Goal: Task Accomplishment & Management: Manage account settings

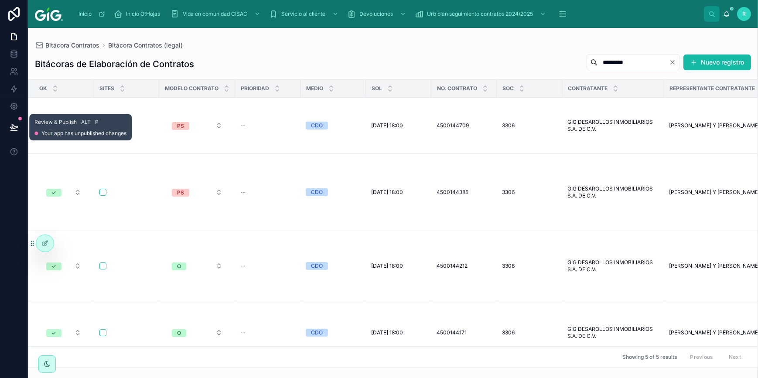
click at [12, 125] on icon at bounding box center [13, 127] width 7 height 4
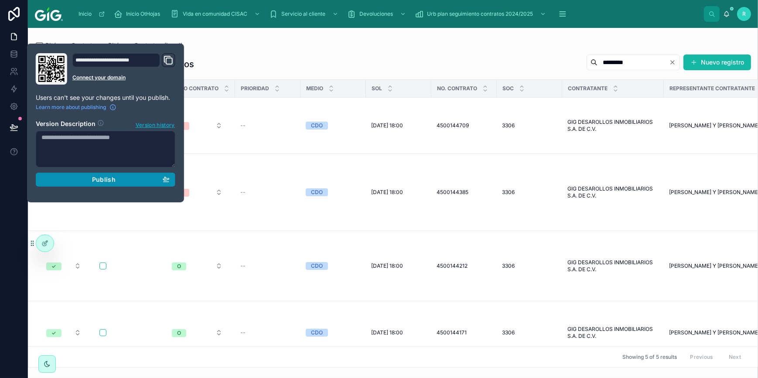
click at [116, 179] on div "Publish" at bounding box center [105, 180] width 128 height 8
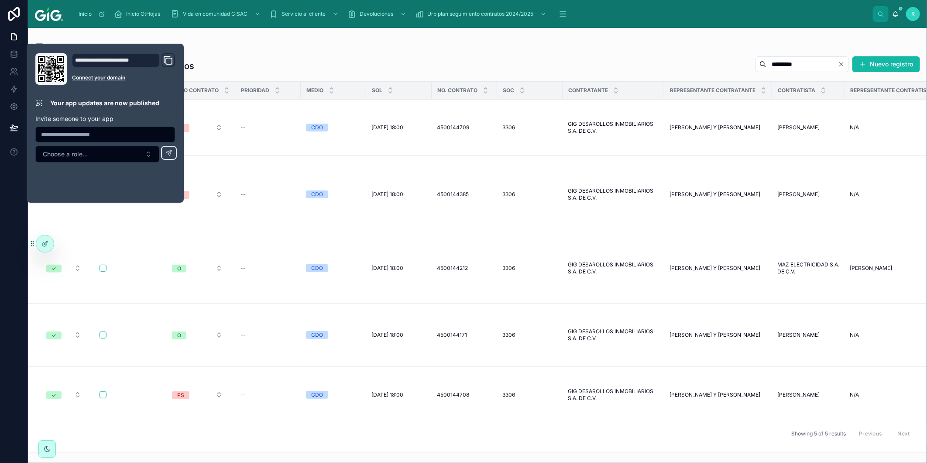
drag, startPoint x: 740, startPoint y: 0, endPoint x: 172, endPoint y: 34, distance: 569.1
click at [401, 51] on div "Bitácoras de Elaboración de Contratos ********* Nuevo registro OK Sites Modelo …" at bounding box center [477, 251] width 899 height 401
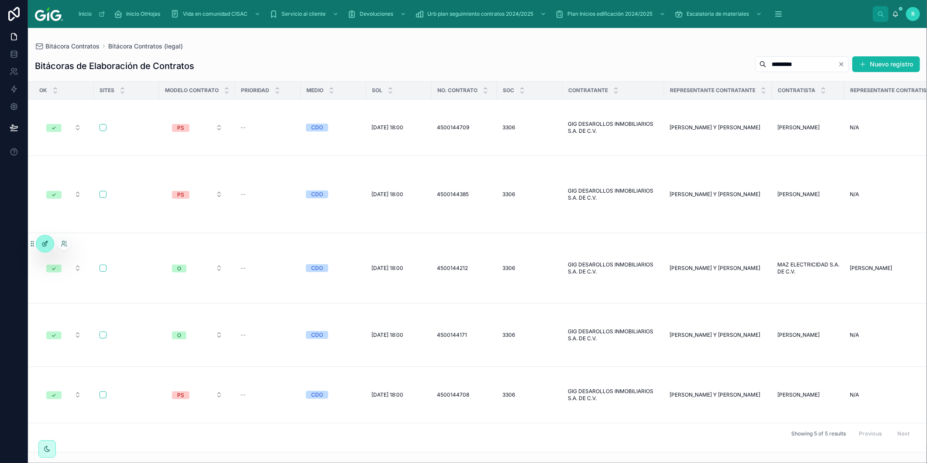
click at [41, 242] on icon at bounding box center [44, 243] width 7 height 7
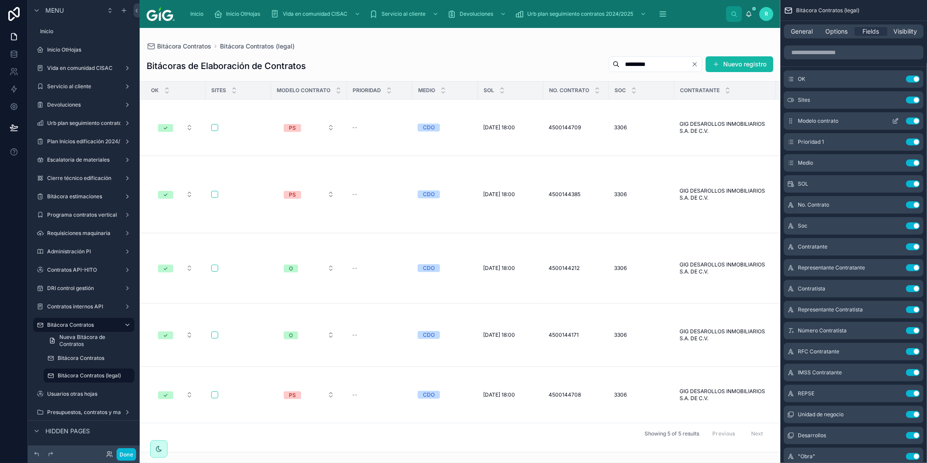
click at [893, 120] on icon "scrollable content" at bounding box center [895, 122] width 4 height 4
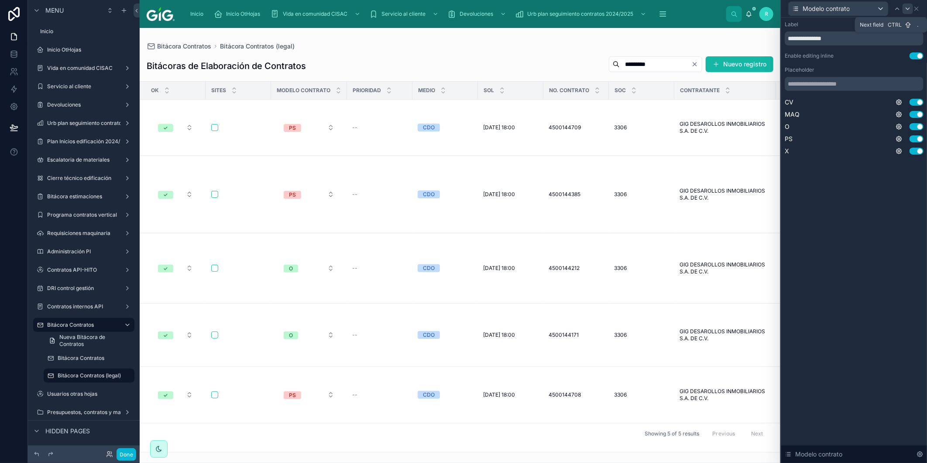
click at [908, 10] on icon at bounding box center [907, 8] width 7 height 7
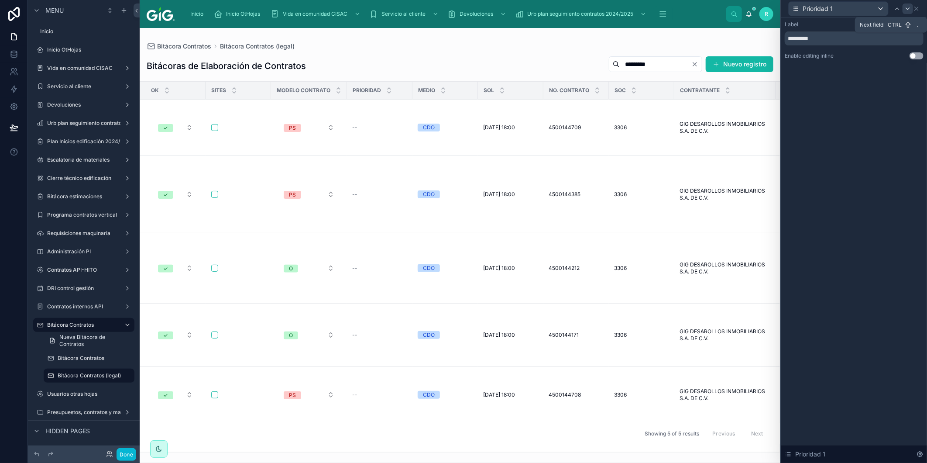
click at [908, 10] on icon at bounding box center [907, 8] width 7 height 7
click at [909, 10] on icon at bounding box center [907, 8] width 7 height 7
click at [916, 55] on button "Use setting" at bounding box center [916, 55] width 14 height 7
click at [907, 11] on icon at bounding box center [907, 8] width 7 height 7
click at [917, 55] on button "Use setting" at bounding box center [916, 55] width 14 height 7
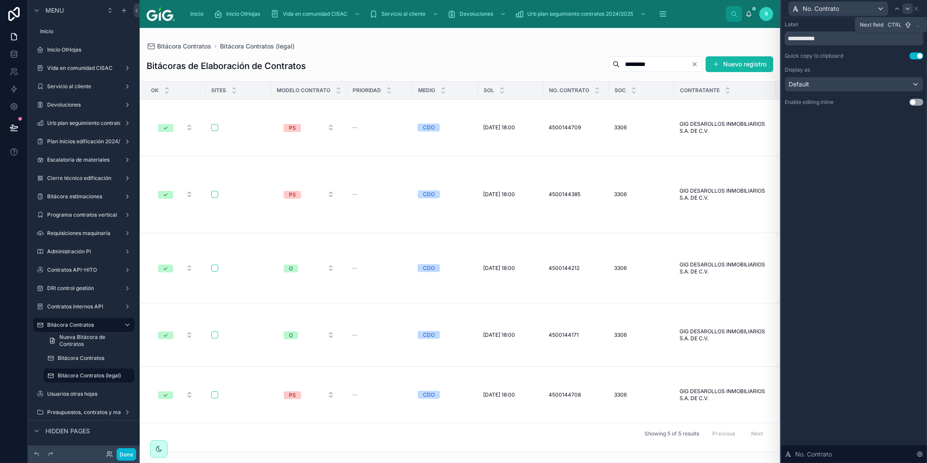
click at [908, 9] on icon at bounding box center [907, 9] width 3 height 2
click at [915, 53] on button "Use setting" at bounding box center [916, 55] width 14 height 7
click at [908, 9] on icon at bounding box center [907, 9] width 3 height 2
click at [908, 9] on icon at bounding box center [911, 8] width 7 height 7
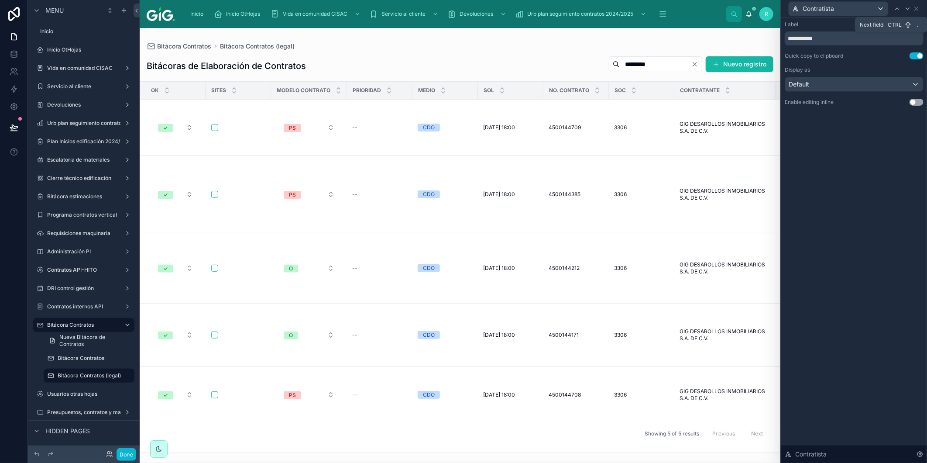
click at [908, 9] on icon at bounding box center [907, 9] width 3 height 2
drag, startPoint x: 915, startPoint y: 56, endPoint x: 909, endPoint y: 19, distance: 37.5
click at [915, 57] on button "Use setting" at bounding box center [916, 55] width 14 height 7
click at [908, 10] on icon at bounding box center [908, 8] width 7 height 7
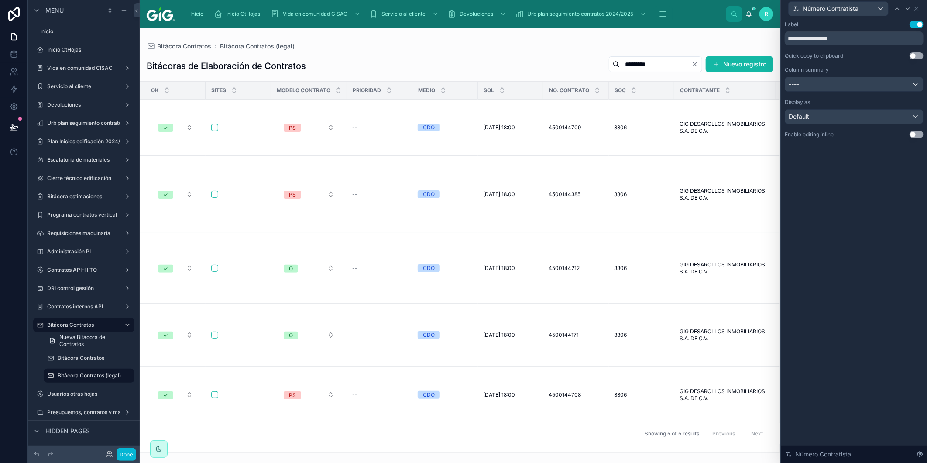
click at [915, 55] on button "Use setting" at bounding box center [916, 55] width 14 height 7
click at [909, 11] on icon at bounding box center [907, 8] width 7 height 7
click at [919, 54] on button "Use setting" at bounding box center [916, 55] width 14 height 7
click at [908, 8] on icon at bounding box center [907, 8] width 7 height 7
click at [915, 57] on button "Use setting" at bounding box center [916, 55] width 14 height 7
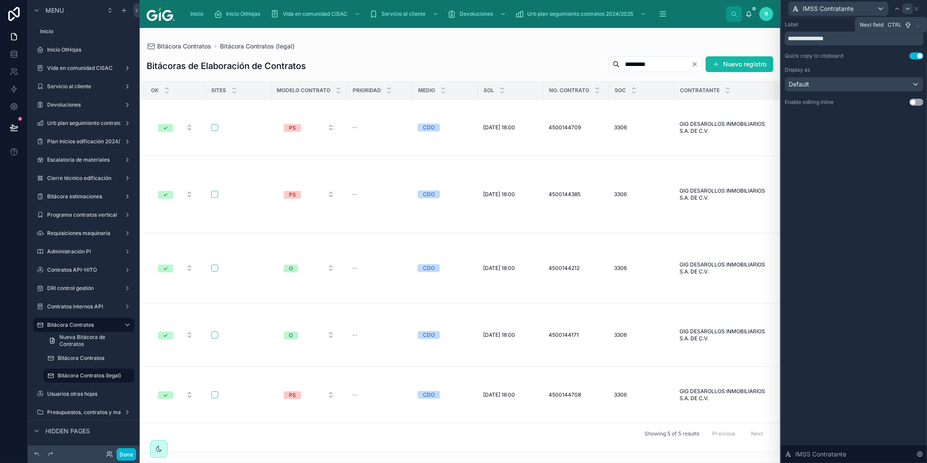
click at [906, 9] on icon at bounding box center [907, 8] width 7 height 7
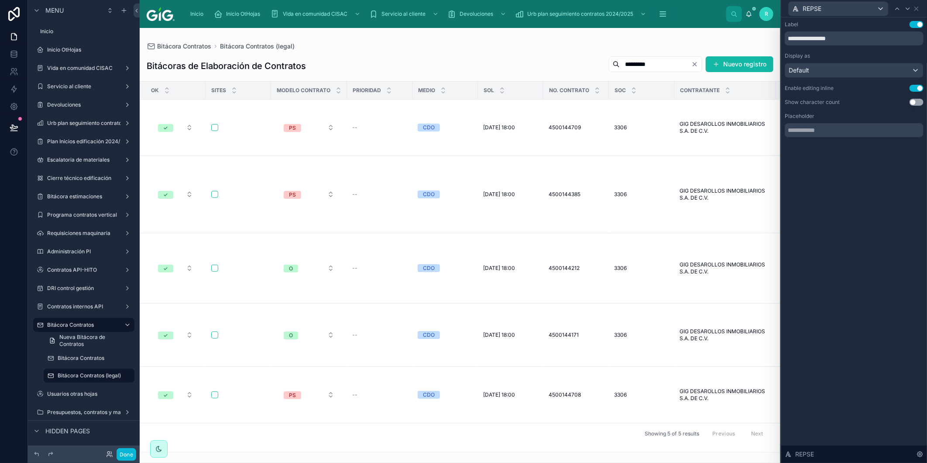
click at [223, 447] on div at bounding box center [460, 245] width 641 height 435
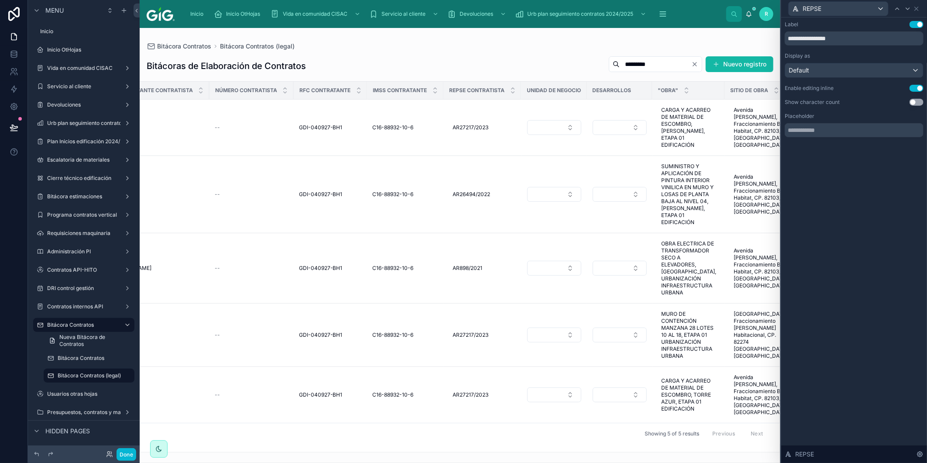
scroll to position [0, 869]
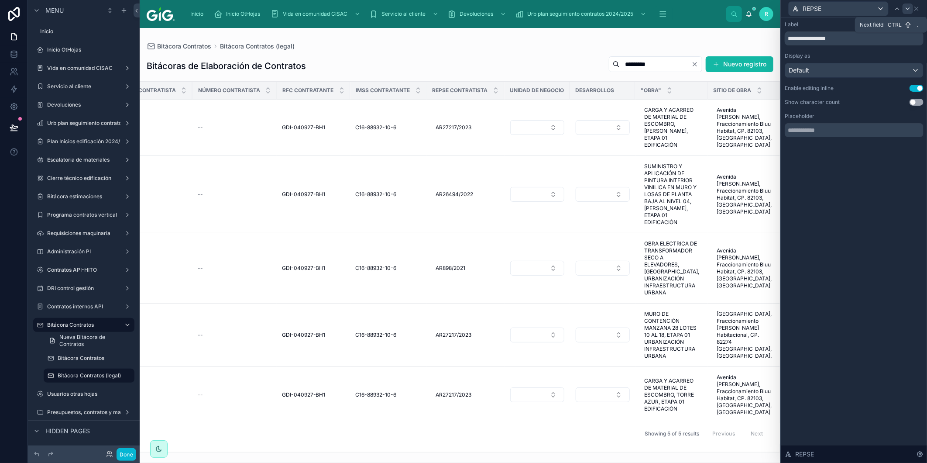
click at [907, 9] on icon at bounding box center [907, 9] width 3 height 2
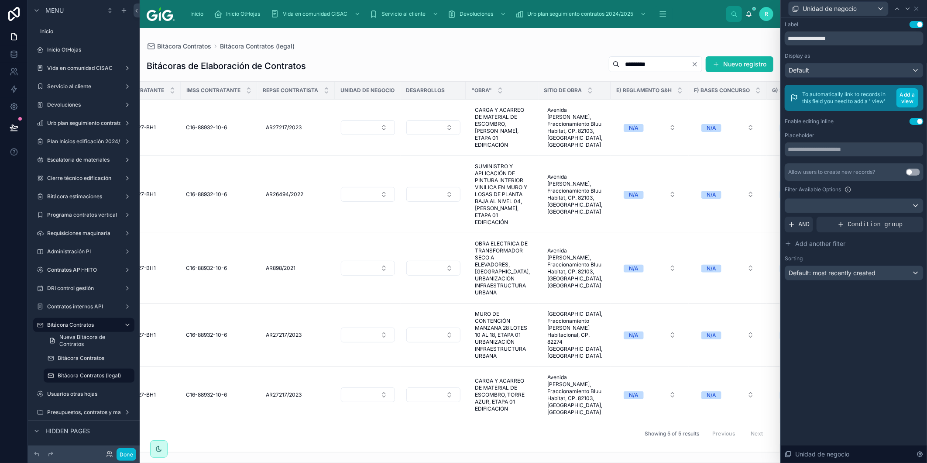
scroll to position [0, 1039]
click at [917, 121] on button "Use setting" at bounding box center [916, 121] width 14 height 7
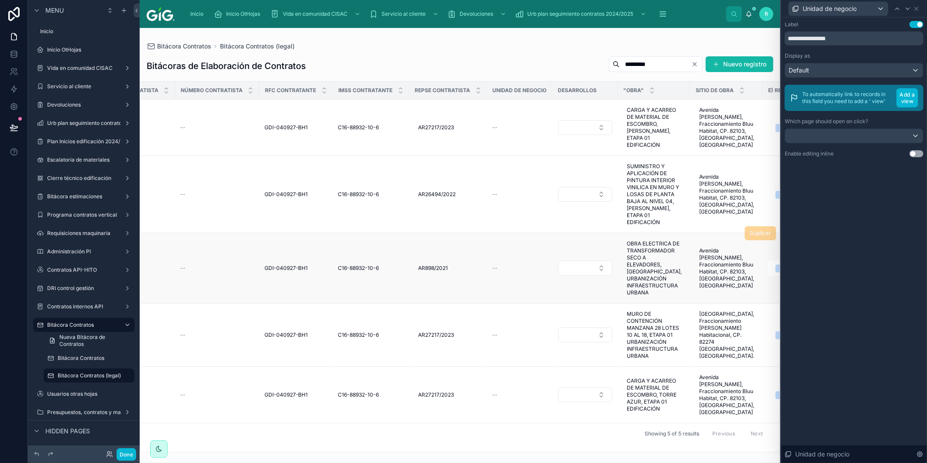
scroll to position [0, 887]
click at [909, 11] on icon at bounding box center [907, 8] width 7 height 7
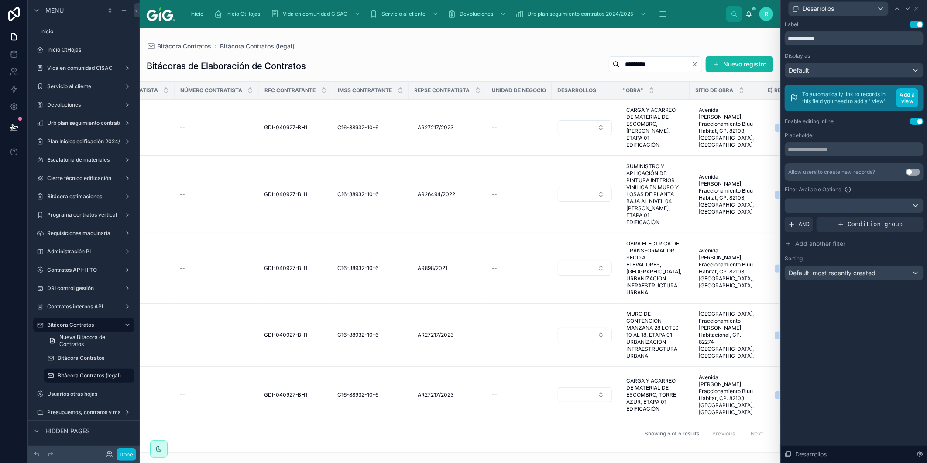
click at [916, 121] on button "Use setting" at bounding box center [916, 121] width 14 height 7
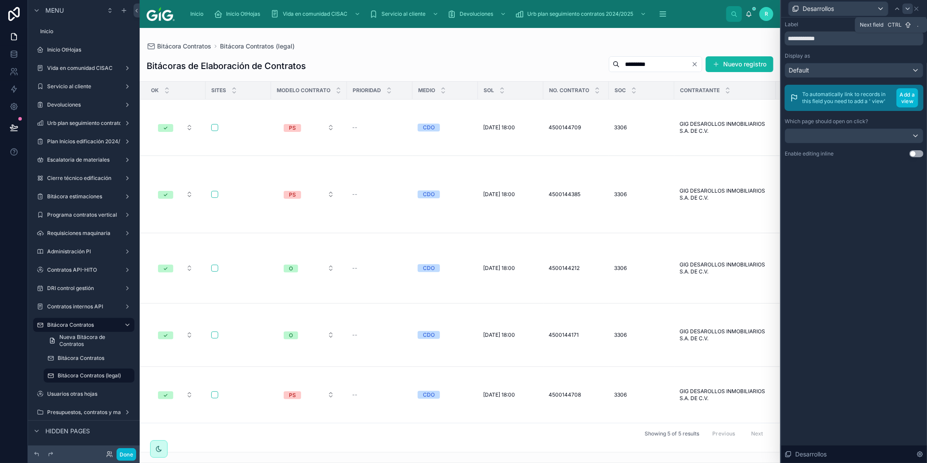
click at [909, 10] on icon at bounding box center [907, 8] width 7 height 7
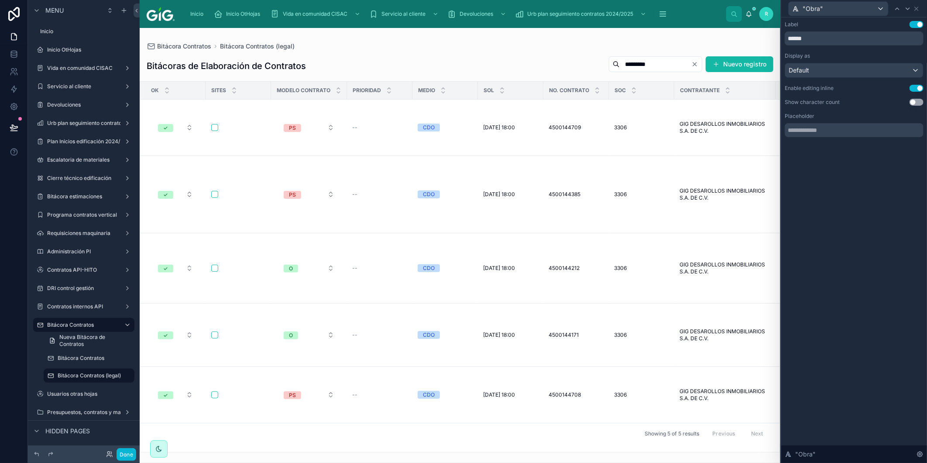
click at [917, 87] on button "Use setting" at bounding box center [916, 88] width 14 height 7
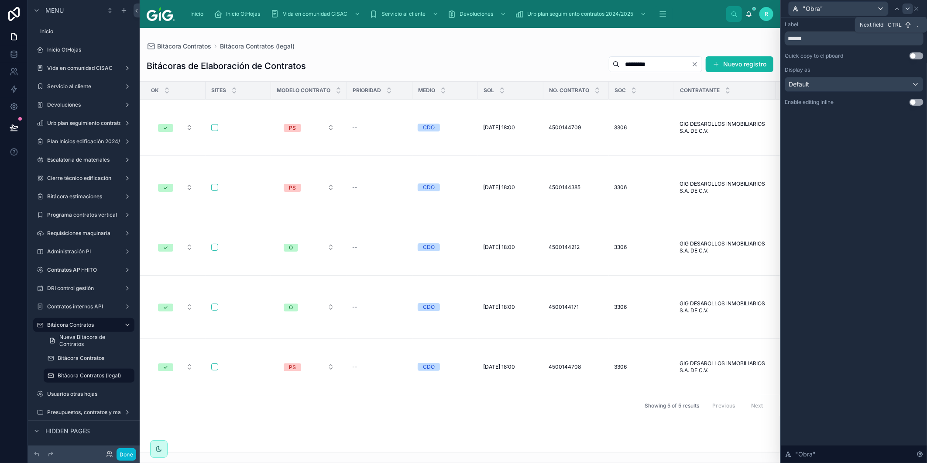
click at [910, 9] on icon at bounding box center [907, 8] width 7 height 7
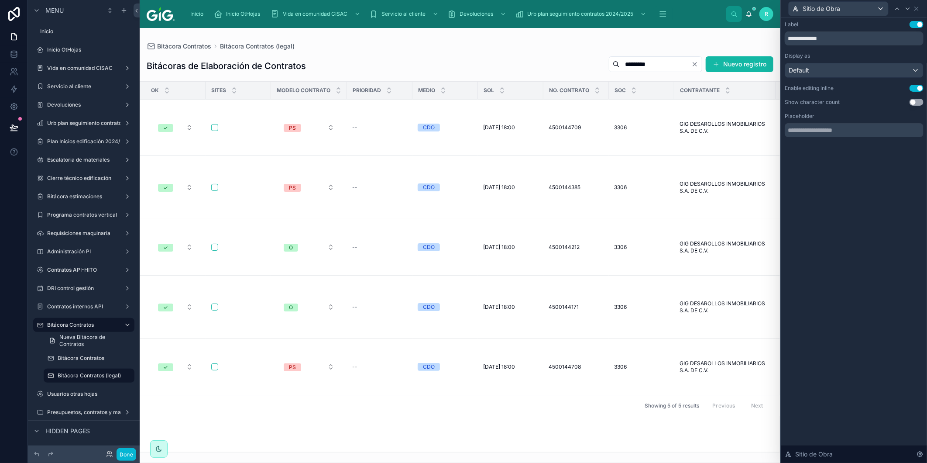
click at [915, 89] on button "Use setting" at bounding box center [916, 88] width 14 height 7
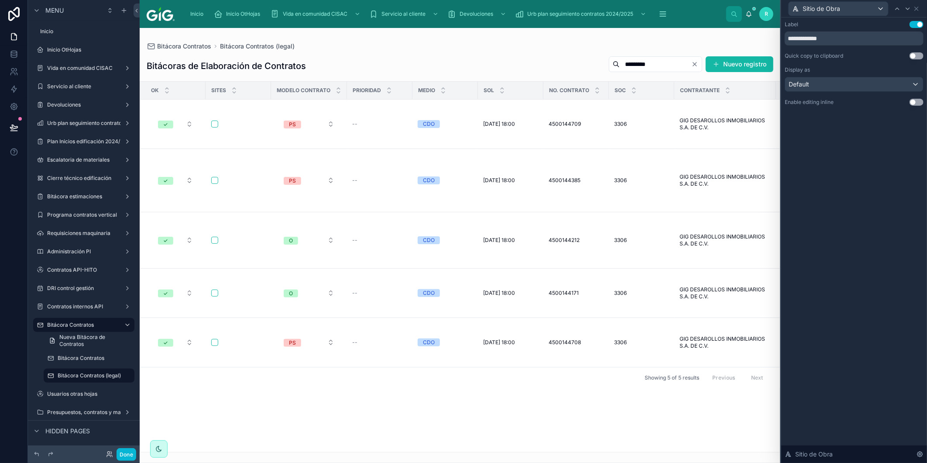
click at [917, 55] on button "Use setting" at bounding box center [916, 55] width 14 height 7
click at [897, 8] on icon at bounding box center [896, 9] width 3 height 2
click at [913, 56] on button "Use setting" at bounding box center [916, 55] width 14 height 7
click at [895, 7] on icon at bounding box center [897, 8] width 7 height 7
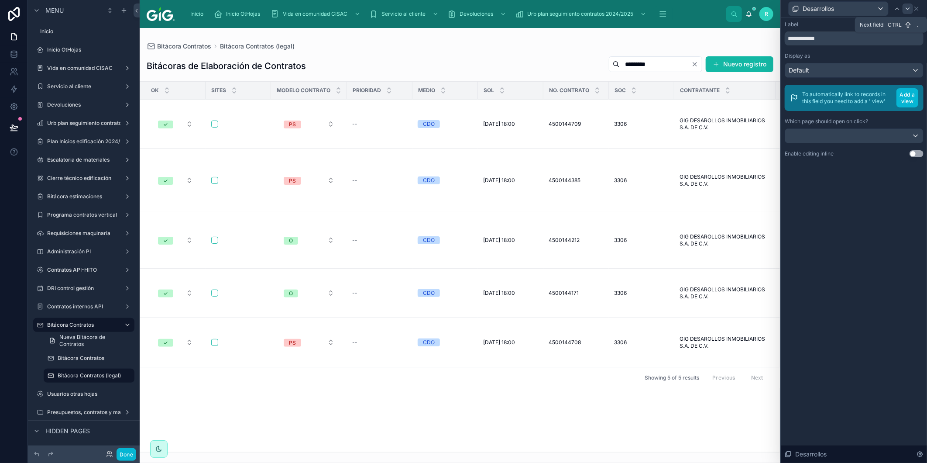
click at [909, 10] on icon at bounding box center [907, 8] width 7 height 7
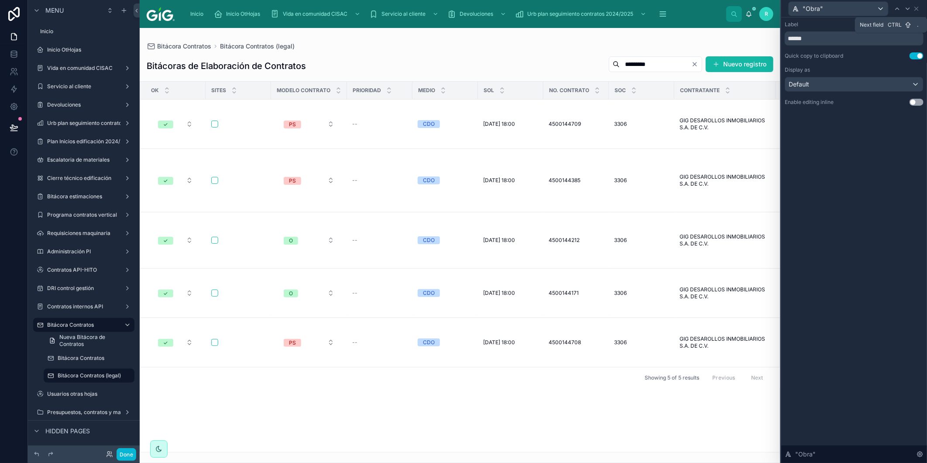
click at [909, 10] on icon at bounding box center [907, 8] width 7 height 7
click at [901, 10] on icon at bounding box center [897, 8] width 7 height 7
click at [917, 55] on button "Use setting" at bounding box center [916, 55] width 14 height 7
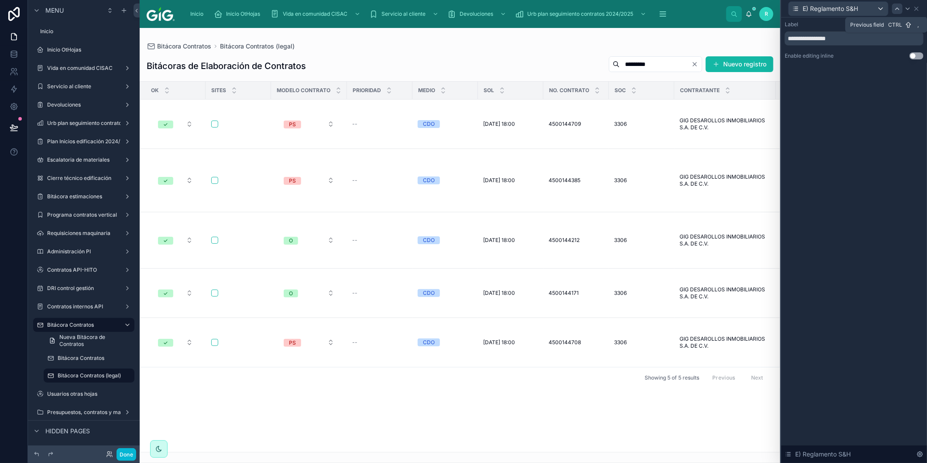
click at [900, 10] on icon at bounding box center [897, 8] width 7 height 7
click at [907, 9] on icon at bounding box center [907, 8] width 7 height 7
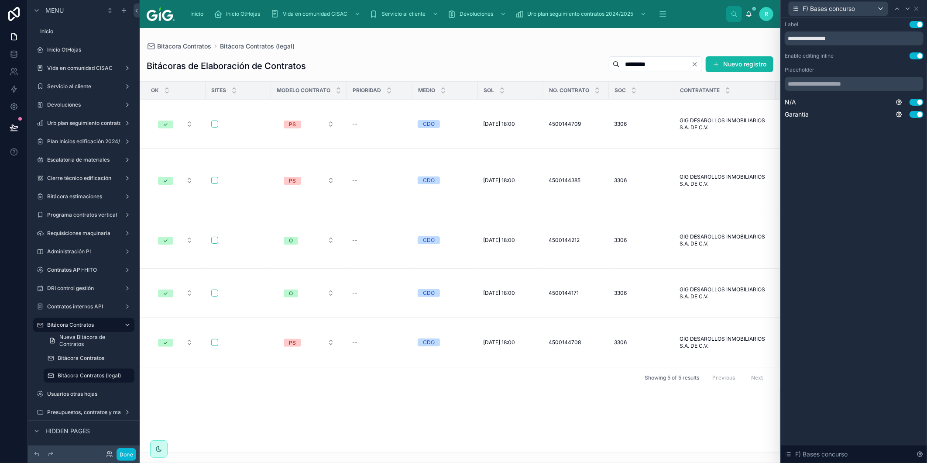
click at [917, 56] on button "Use setting" at bounding box center [916, 55] width 14 height 7
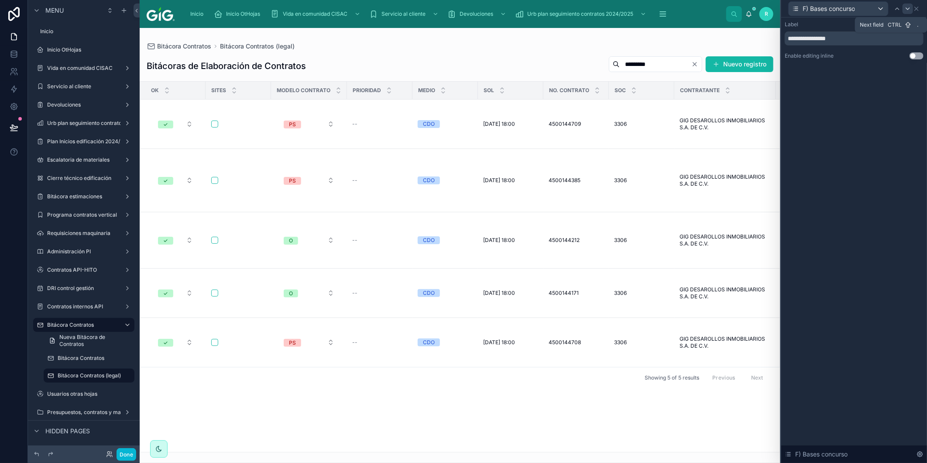
click at [909, 6] on icon at bounding box center [907, 8] width 7 height 7
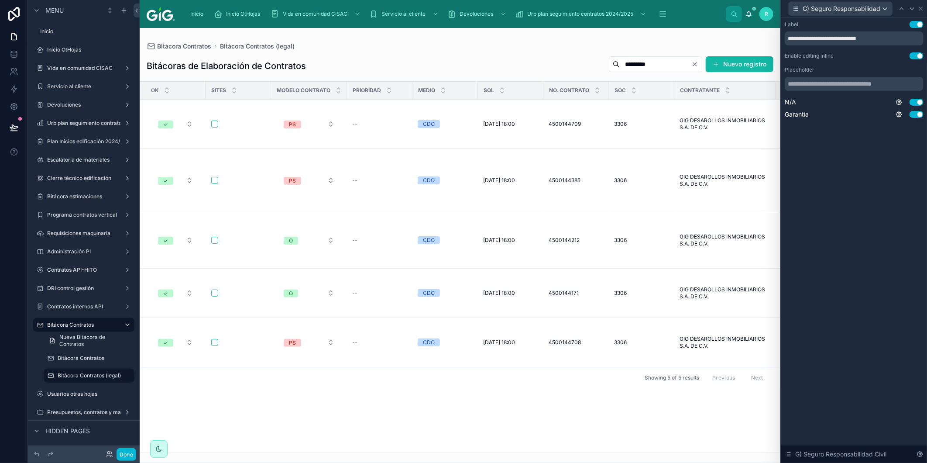
click at [918, 54] on button "Use setting" at bounding box center [916, 55] width 14 height 7
click at [912, 9] on icon at bounding box center [911, 9] width 3 height 2
click at [915, 55] on button "Use setting" at bounding box center [916, 55] width 14 height 7
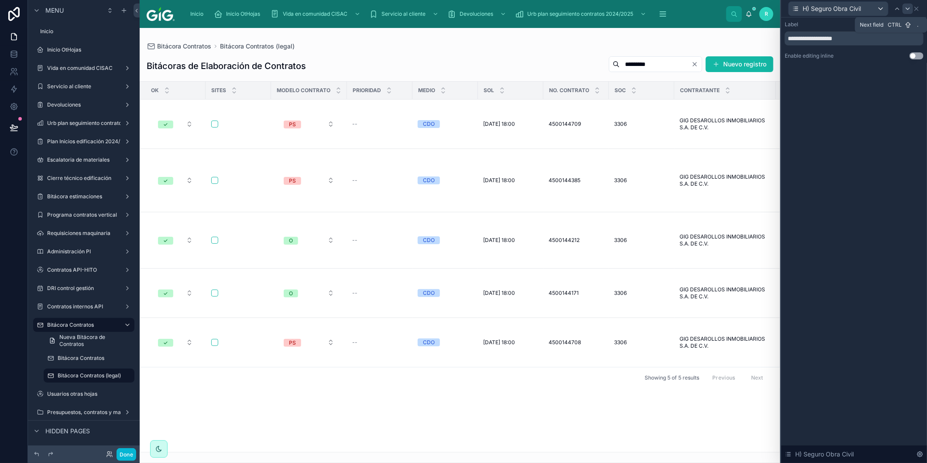
click at [907, 6] on icon at bounding box center [907, 8] width 7 height 7
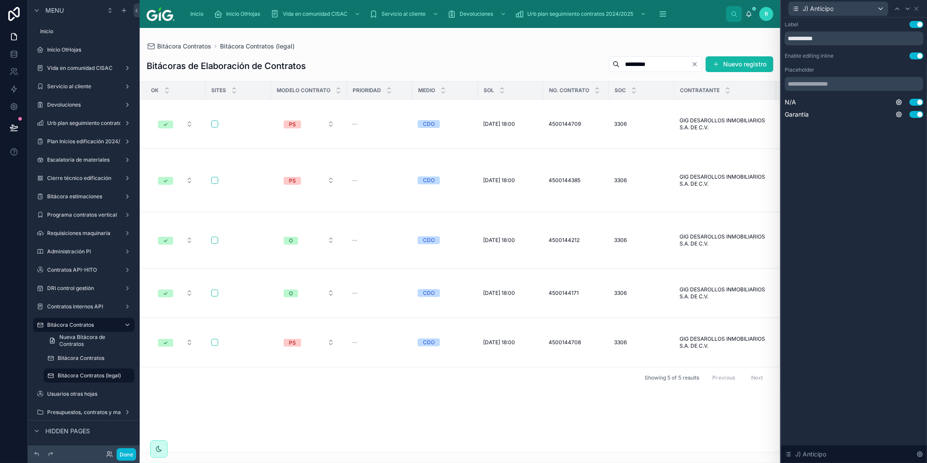
click at [915, 53] on button "Use setting" at bounding box center [916, 55] width 14 height 7
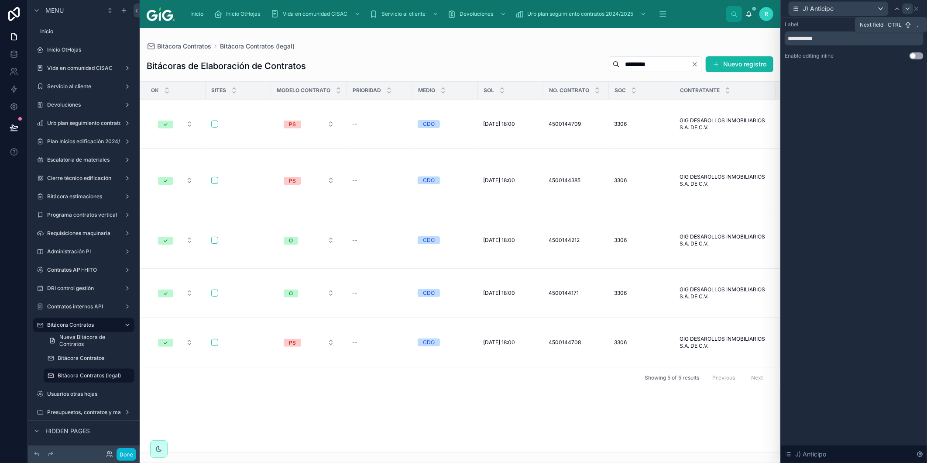
click at [909, 8] on icon at bounding box center [907, 9] width 3 height 2
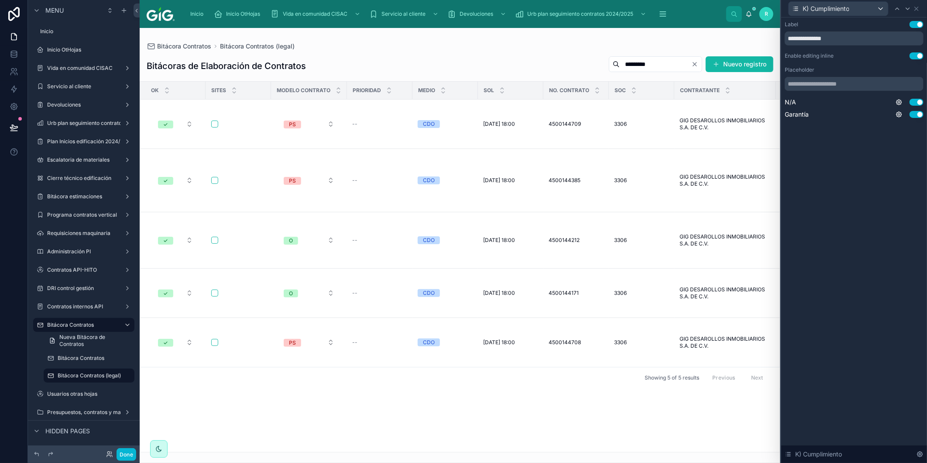
click at [917, 55] on button "Use setting" at bounding box center [916, 55] width 14 height 7
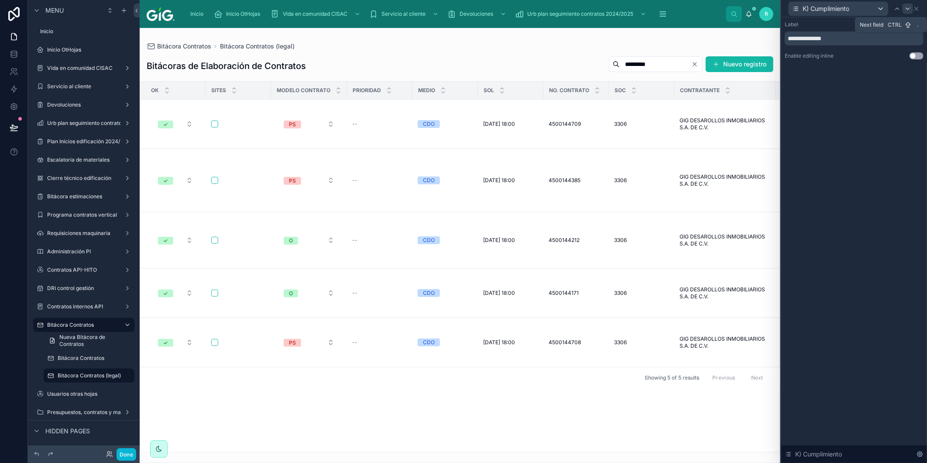
click at [906, 9] on icon at bounding box center [907, 8] width 7 height 7
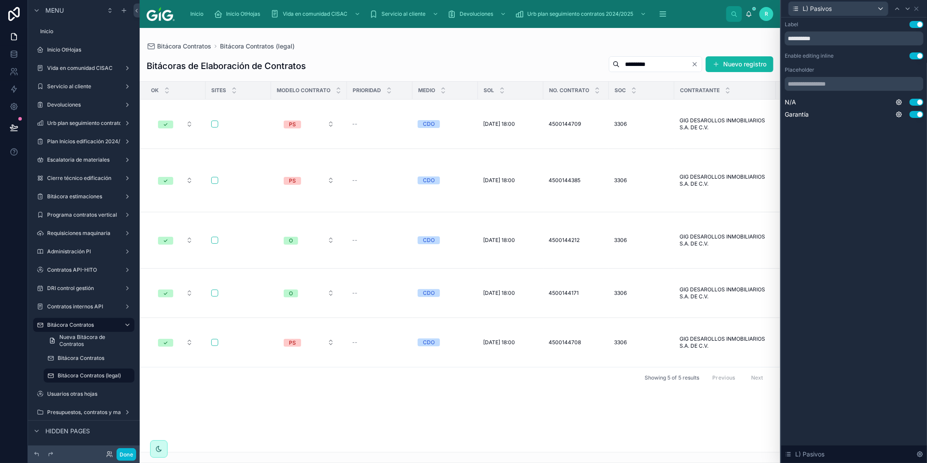
click at [915, 52] on button "Use setting" at bounding box center [916, 55] width 14 height 7
click at [906, 8] on icon at bounding box center [907, 9] width 3 height 2
click at [916, 53] on button "Use setting" at bounding box center [916, 55] width 14 height 7
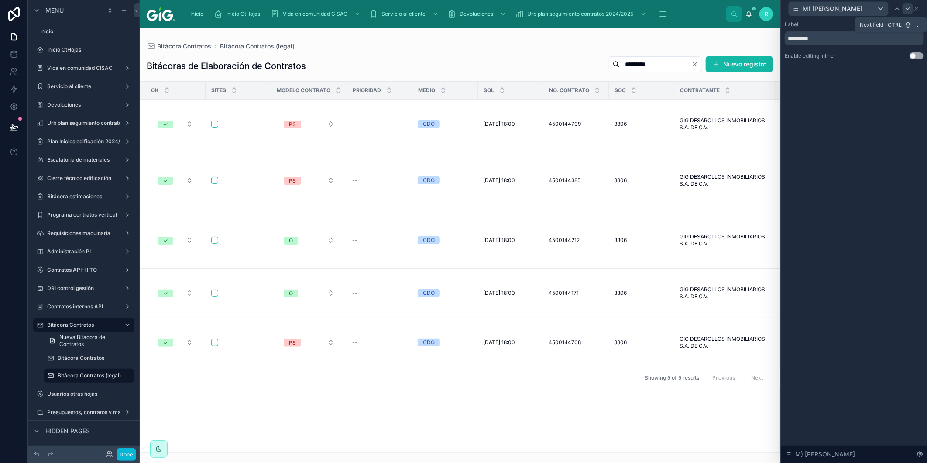
click at [908, 9] on icon at bounding box center [907, 9] width 3 height 2
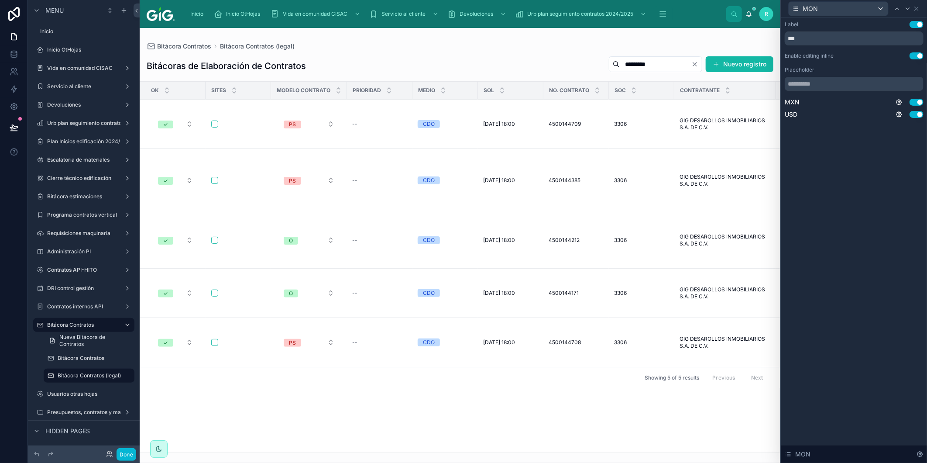
click at [915, 57] on button "Use setting" at bounding box center [916, 55] width 14 height 7
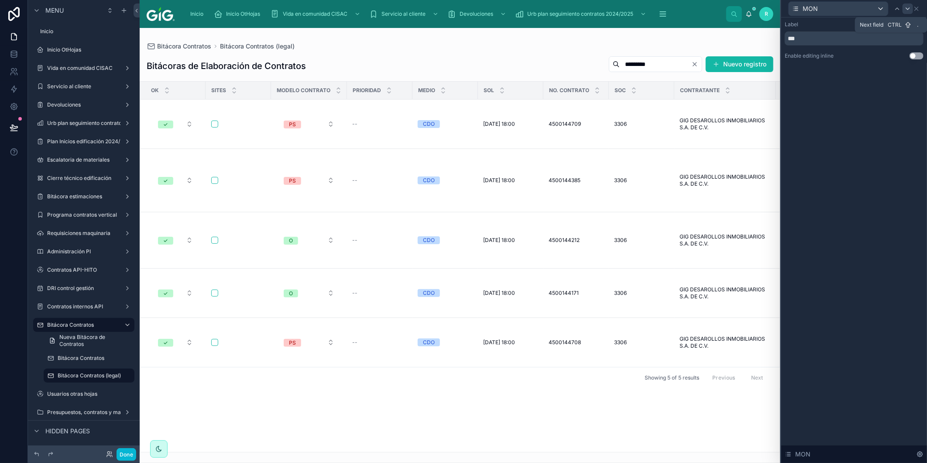
click at [908, 10] on icon at bounding box center [907, 8] width 7 height 7
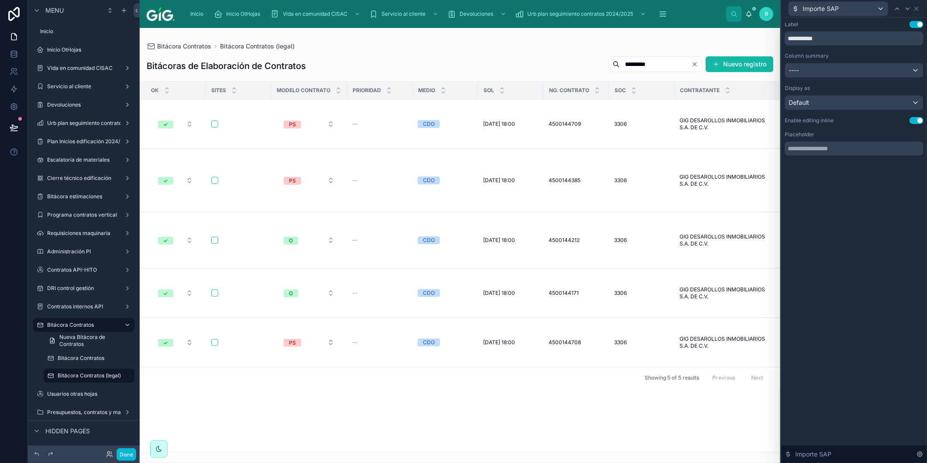
click at [917, 118] on button "Use setting" at bounding box center [916, 120] width 14 height 7
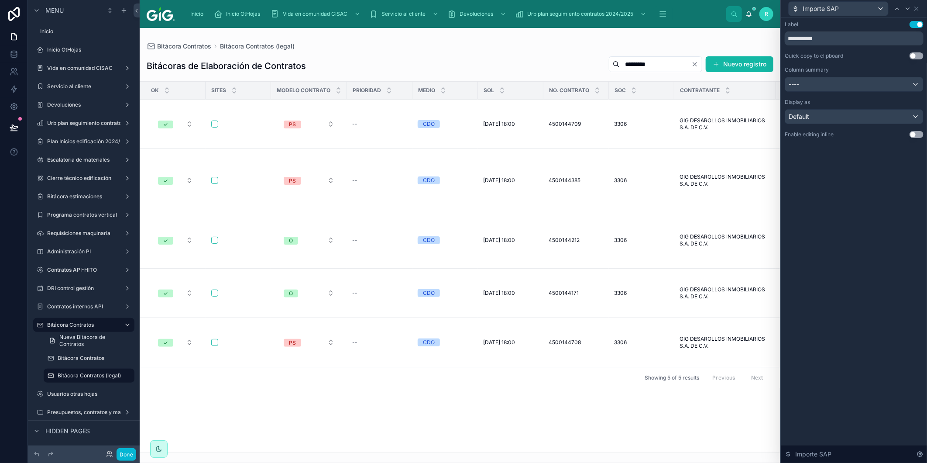
click at [918, 58] on button "Use setting" at bounding box center [916, 55] width 14 height 7
click at [895, 9] on icon at bounding box center [897, 8] width 7 height 7
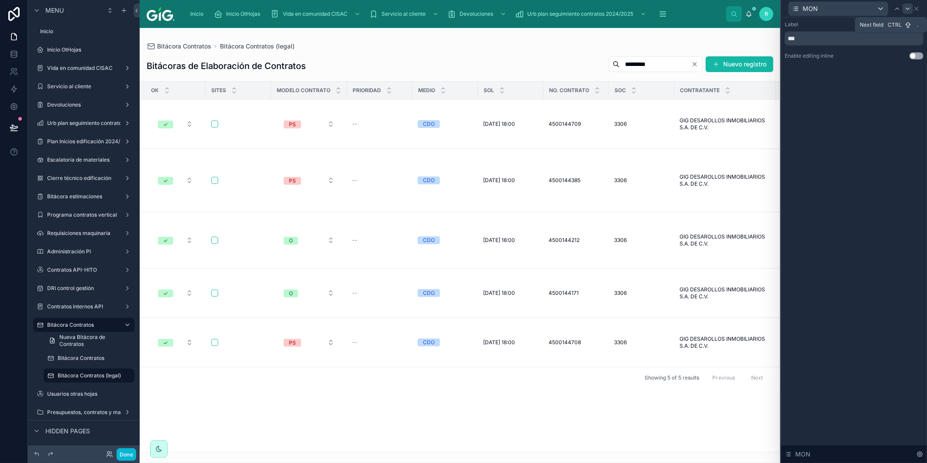
click at [908, 10] on icon at bounding box center [907, 8] width 7 height 7
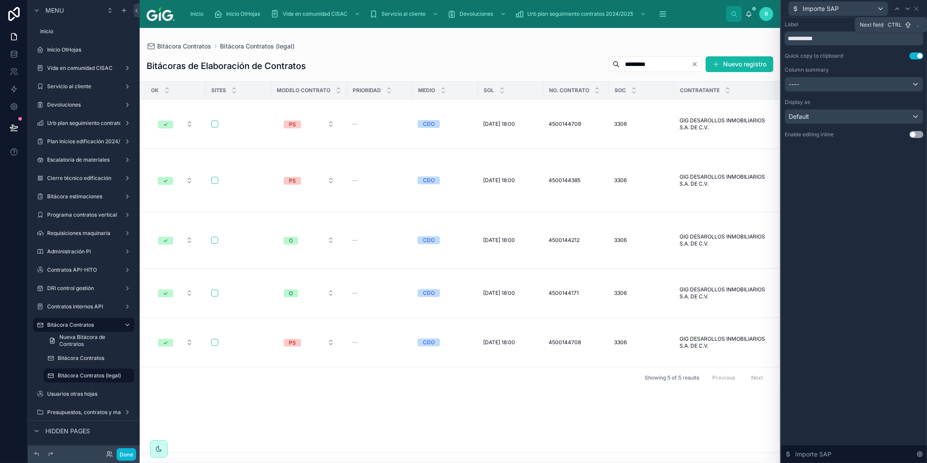
click at [908, 10] on icon at bounding box center [907, 8] width 7 height 7
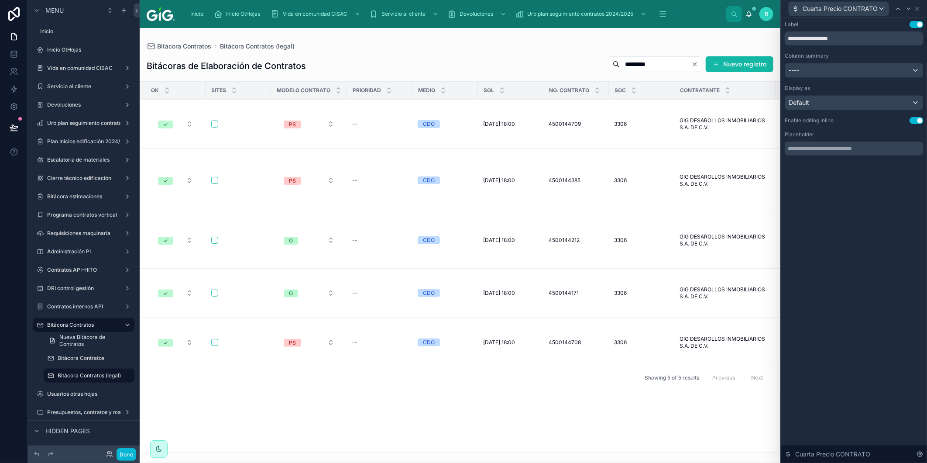
click at [915, 119] on button "Use setting" at bounding box center [916, 120] width 14 height 7
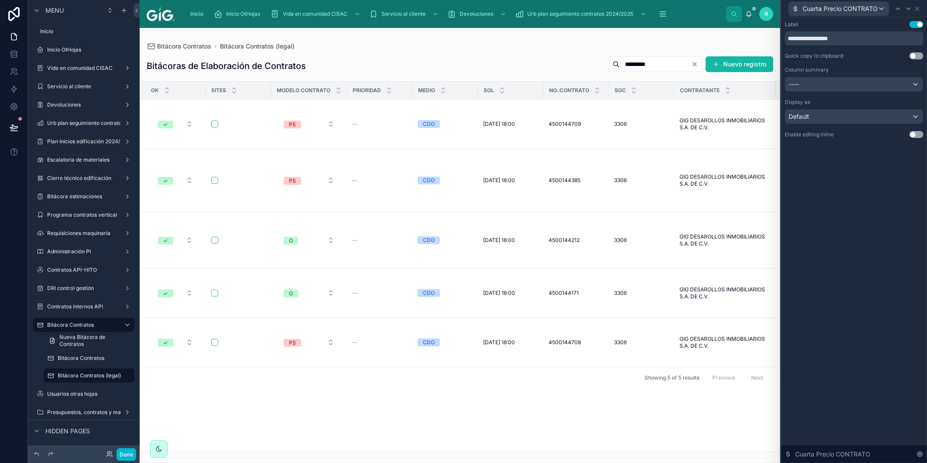
click at [914, 56] on button "Use setting" at bounding box center [916, 55] width 14 height 7
click at [898, 10] on icon at bounding box center [897, 8] width 7 height 7
click at [908, 10] on icon at bounding box center [907, 8] width 7 height 7
click at [908, 10] on icon at bounding box center [908, 8] width 7 height 7
click at [915, 58] on button "Use setting" at bounding box center [916, 55] width 14 height 7
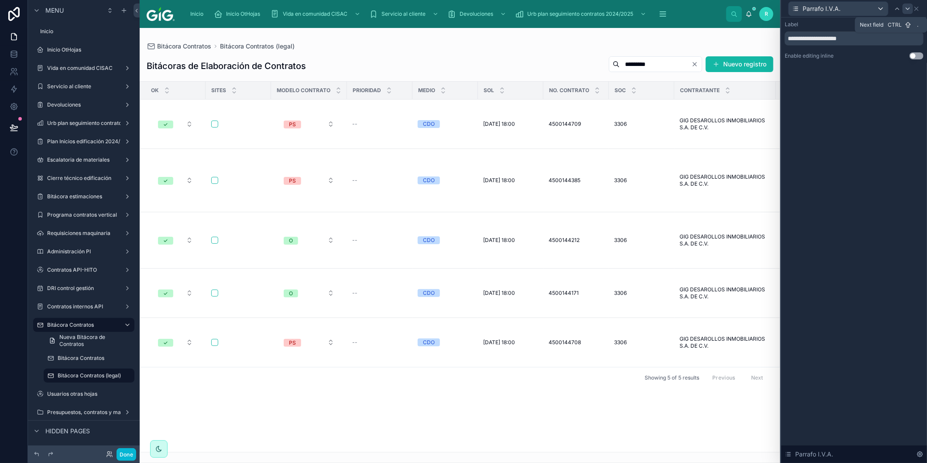
click at [908, 9] on icon at bounding box center [907, 9] width 3 height 2
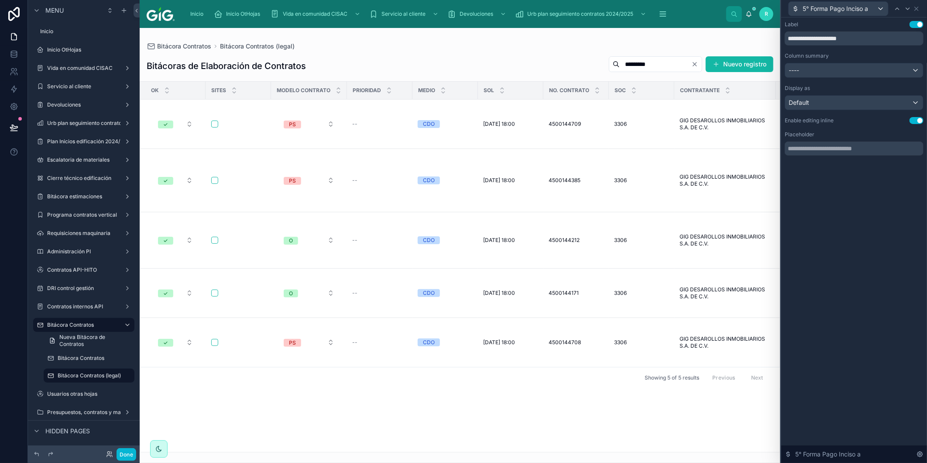
click at [918, 121] on button "Use setting" at bounding box center [916, 120] width 14 height 7
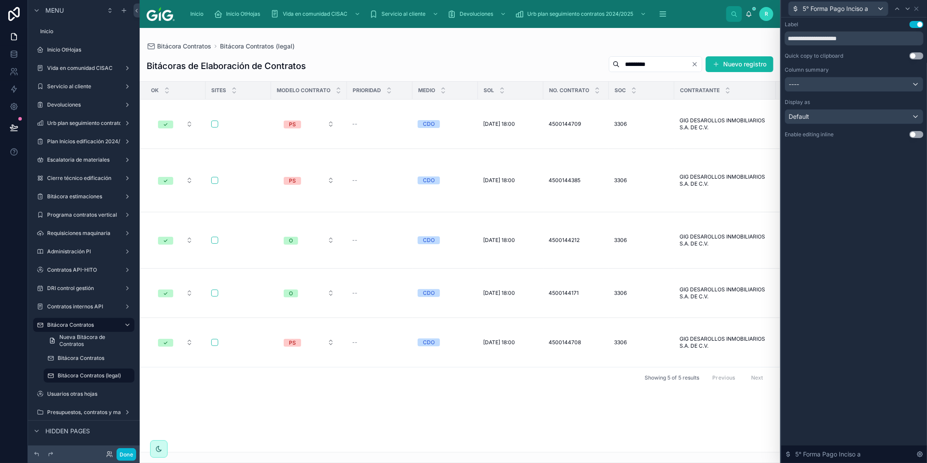
click at [916, 56] on button "Use setting" at bounding box center [916, 55] width 14 height 7
click at [907, 10] on icon at bounding box center [907, 8] width 7 height 7
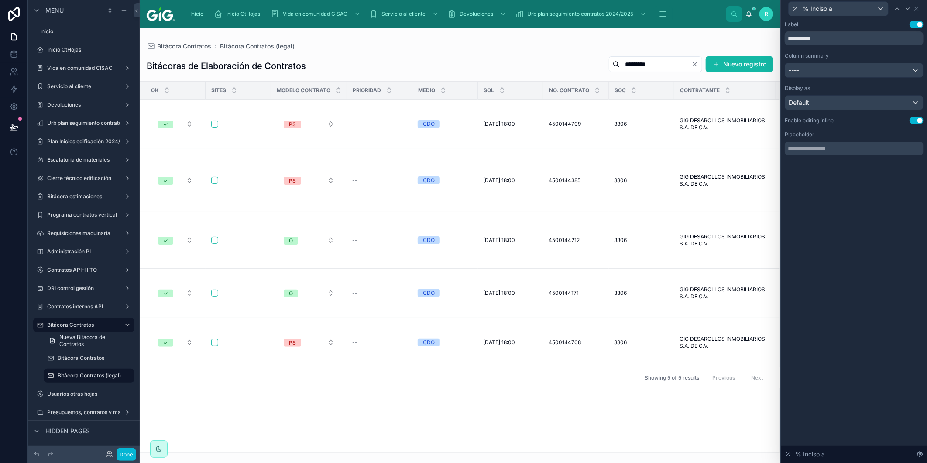
click at [914, 121] on button "Use setting" at bounding box center [916, 120] width 14 height 7
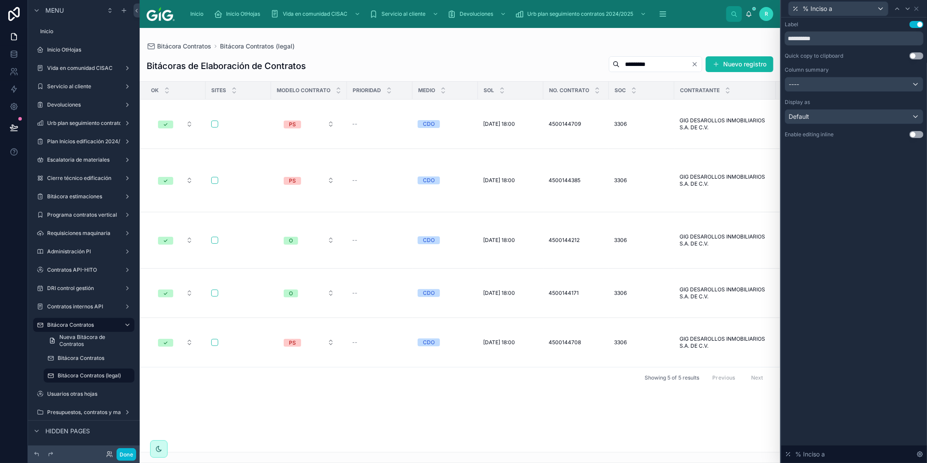
click at [918, 58] on button "Use setting" at bounding box center [916, 55] width 14 height 7
click at [909, 10] on icon at bounding box center [907, 8] width 7 height 7
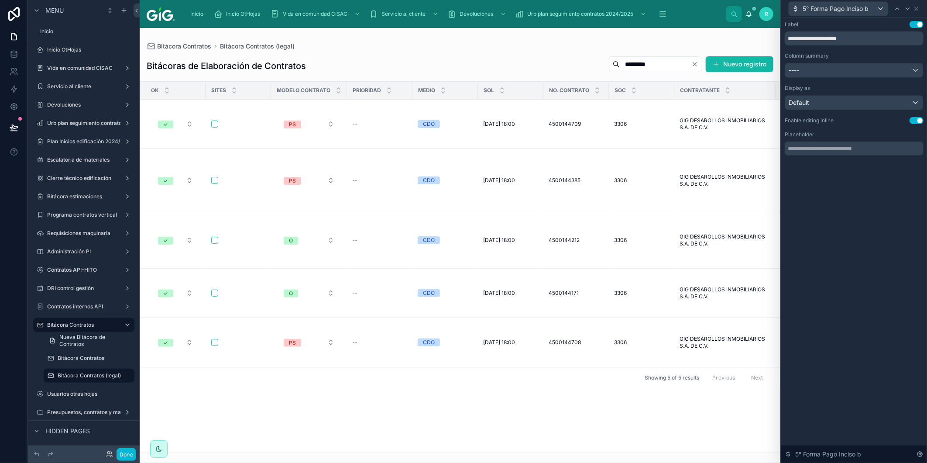
click at [914, 117] on button "Use setting" at bounding box center [916, 120] width 14 height 7
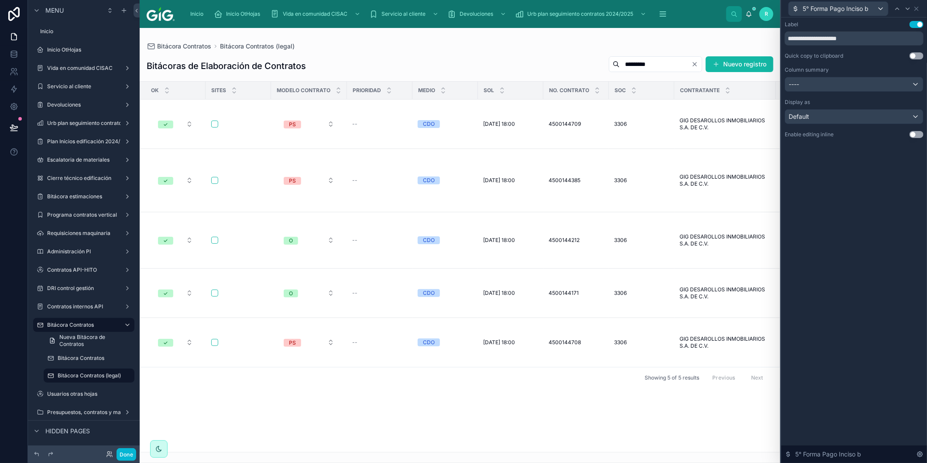
click at [910, 55] on button "Use setting" at bounding box center [916, 55] width 14 height 7
click at [909, 11] on icon at bounding box center [907, 8] width 7 height 7
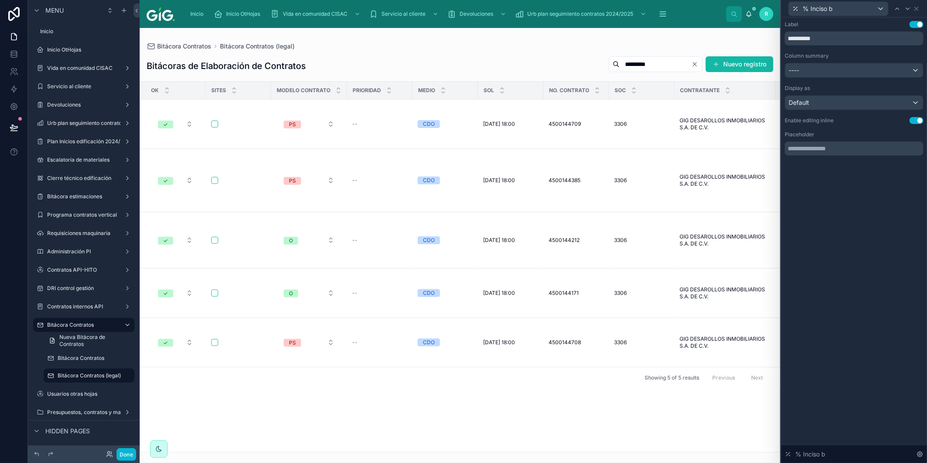
click at [915, 119] on button "Use setting" at bounding box center [916, 120] width 14 height 7
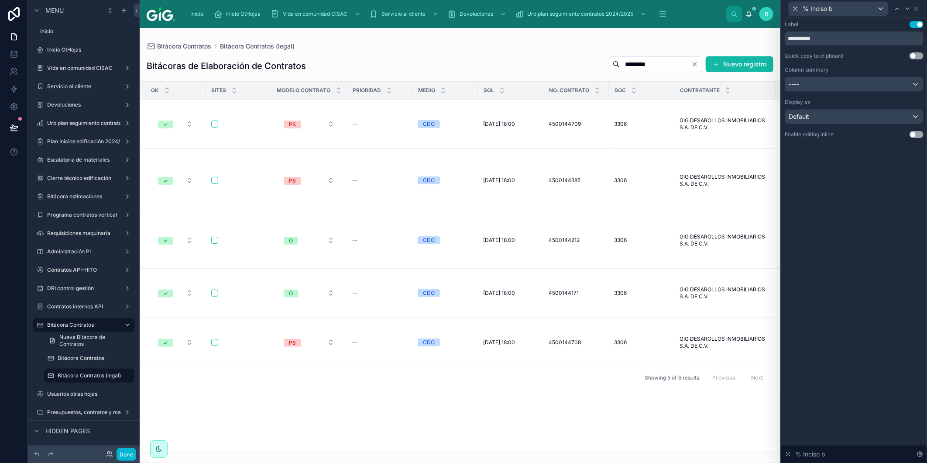
click at [913, 55] on button "Use setting" at bounding box center [916, 55] width 14 height 7
click at [909, 11] on icon at bounding box center [907, 8] width 7 height 7
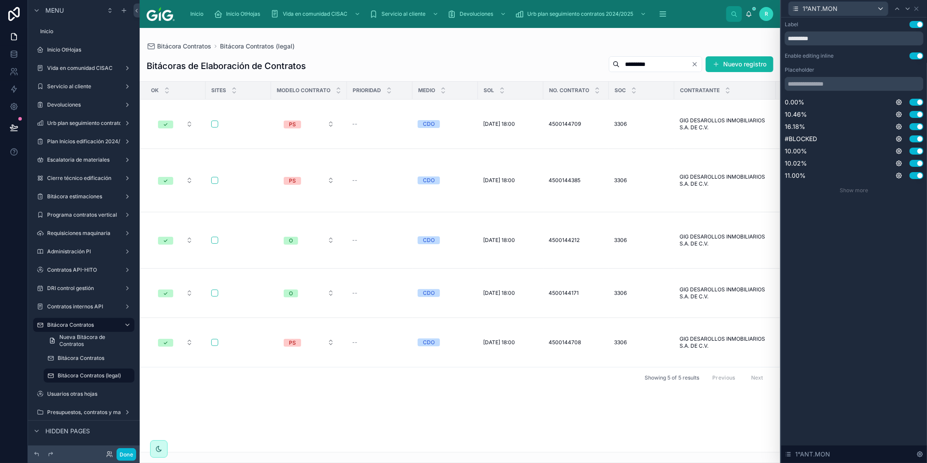
click at [918, 54] on button "Use setting" at bounding box center [916, 55] width 14 height 7
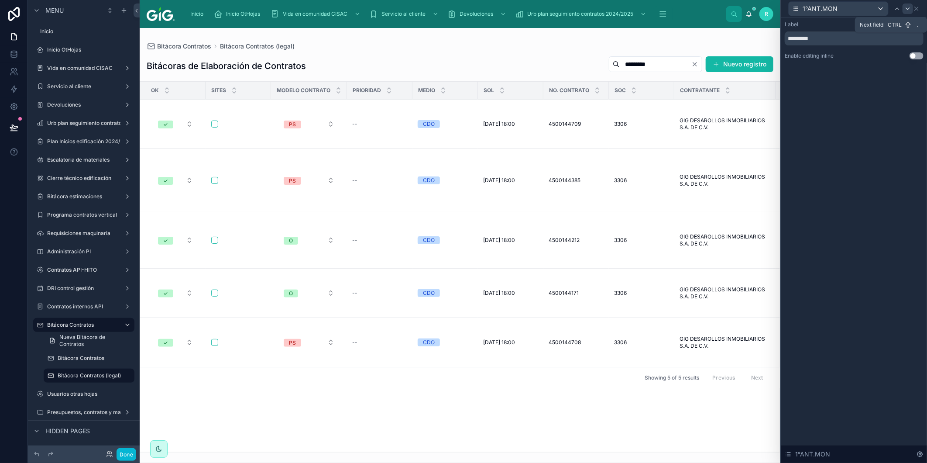
click at [908, 10] on icon at bounding box center [907, 8] width 7 height 7
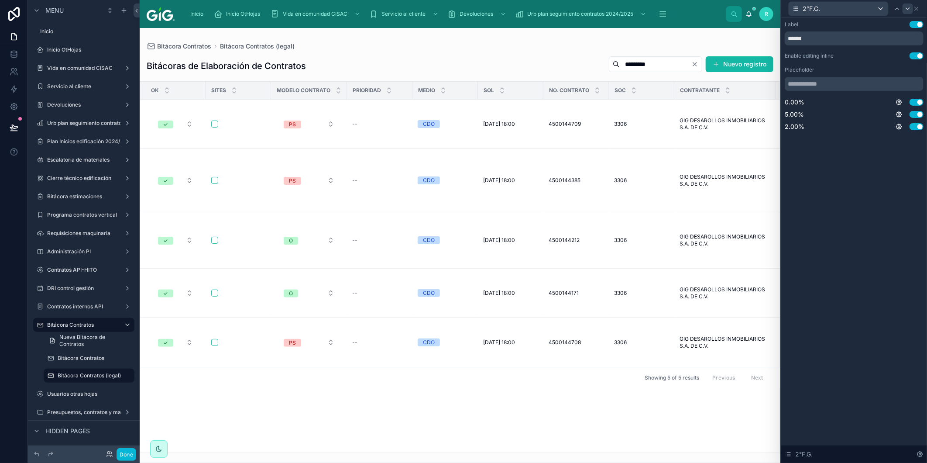
click at [918, 57] on button "Use setting" at bounding box center [916, 55] width 14 height 7
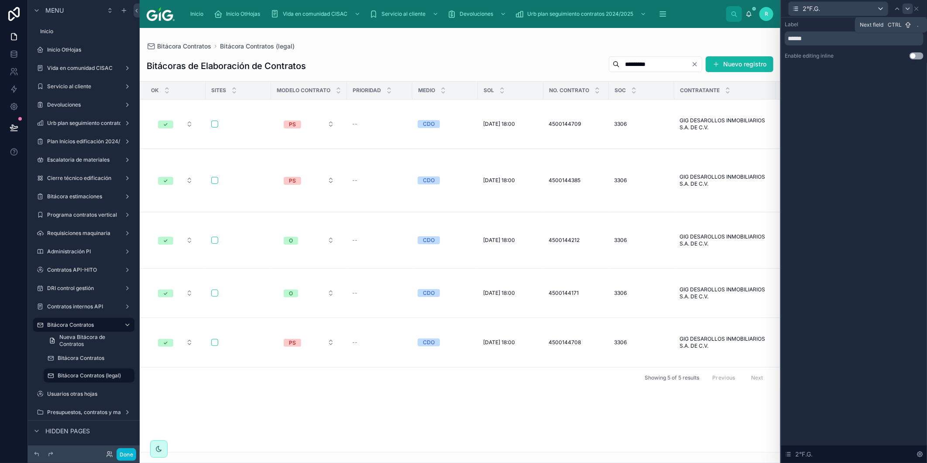
click at [907, 10] on icon at bounding box center [907, 8] width 7 height 7
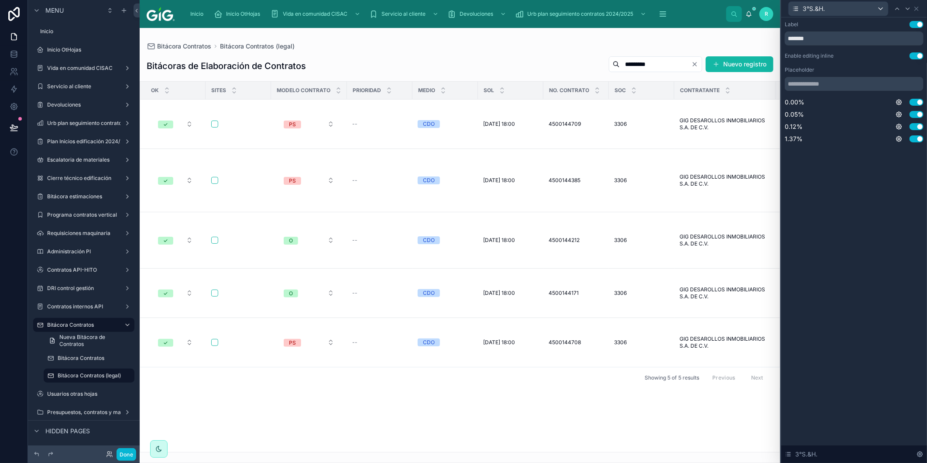
click at [916, 55] on button "Use setting" at bounding box center [916, 55] width 14 height 7
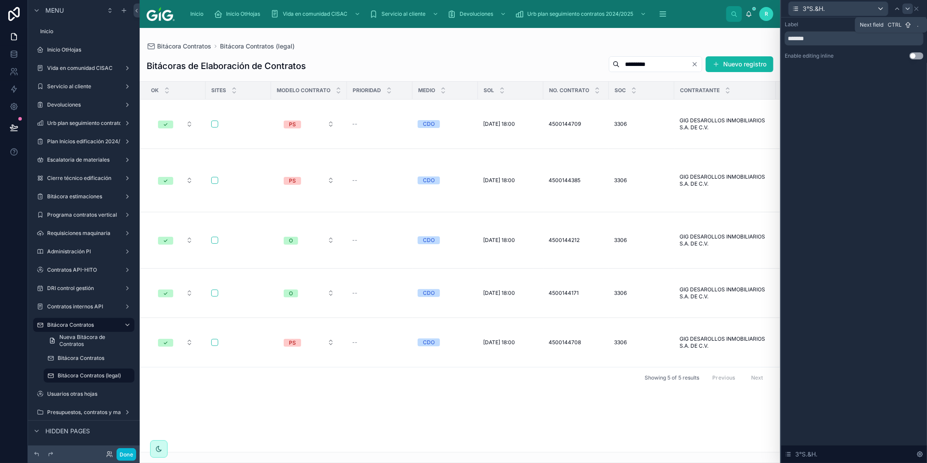
click at [908, 9] on icon at bounding box center [907, 9] width 3 height 2
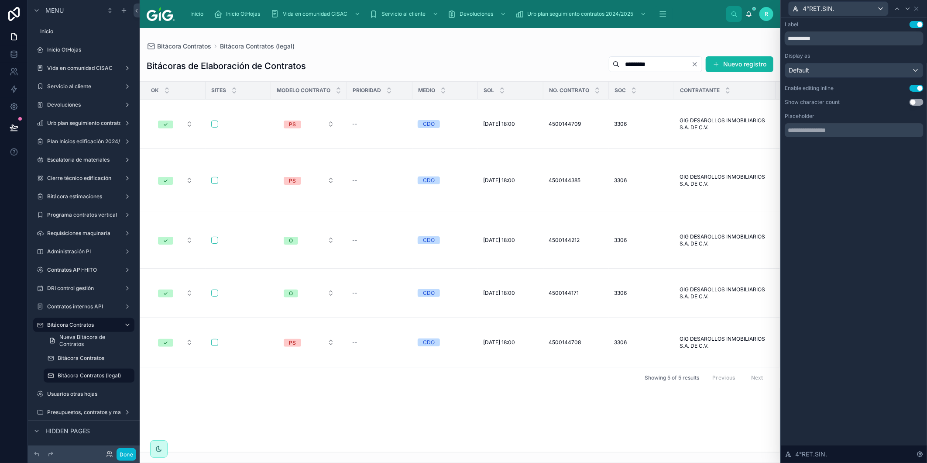
click at [916, 86] on button "Use setting" at bounding box center [916, 88] width 14 height 7
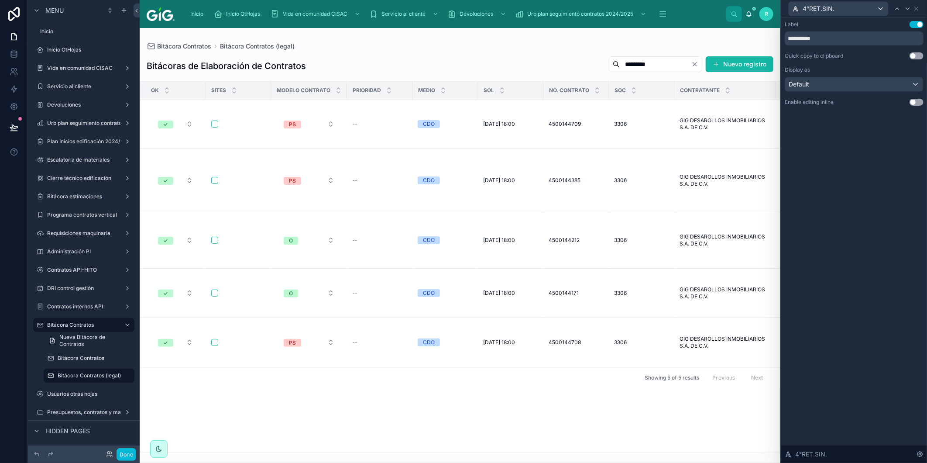
click at [914, 54] on button "Use setting" at bounding box center [916, 55] width 14 height 7
click at [908, 6] on icon at bounding box center [907, 8] width 7 height 7
click at [917, 54] on button "Use setting" at bounding box center [916, 55] width 14 height 7
click at [909, 9] on icon at bounding box center [907, 8] width 7 height 7
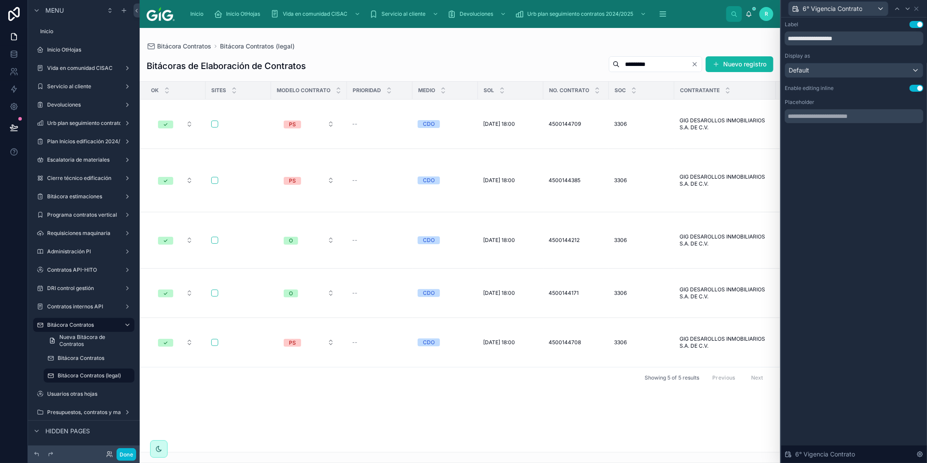
click at [915, 88] on button "Use setting" at bounding box center [916, 88] width 14 height 7
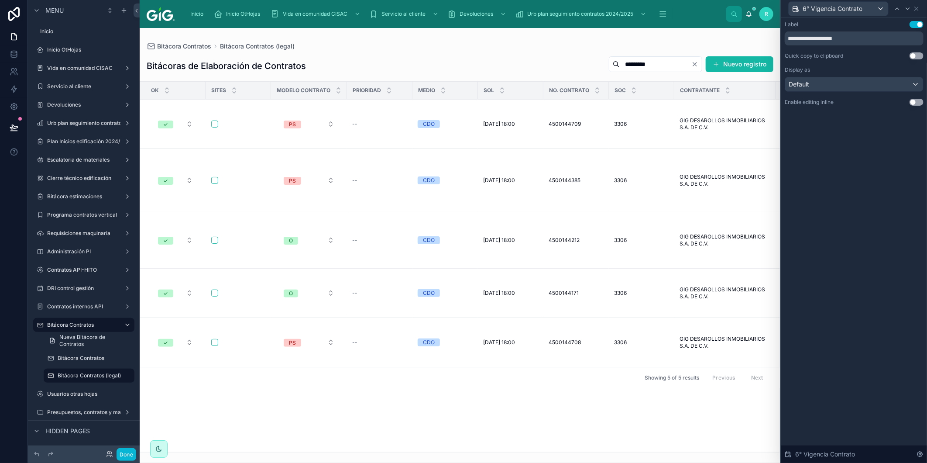
click at [915, 54] on button "Use setting" at bounding box center [916, 55] width 14 height 7
click at [908, 10] on icon at bounding box center [907, 8] width 7 height 7
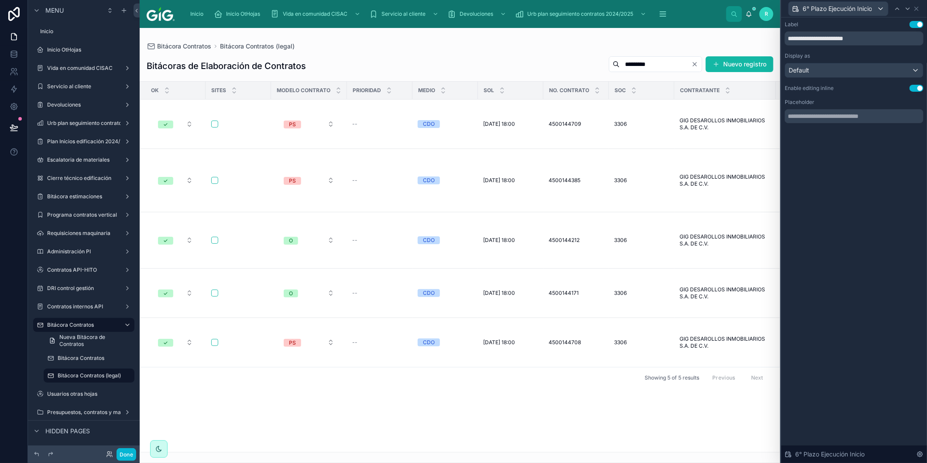
click at [917, 87] on button "Use setting" at bounding box center [916, 88] width 14 height 7
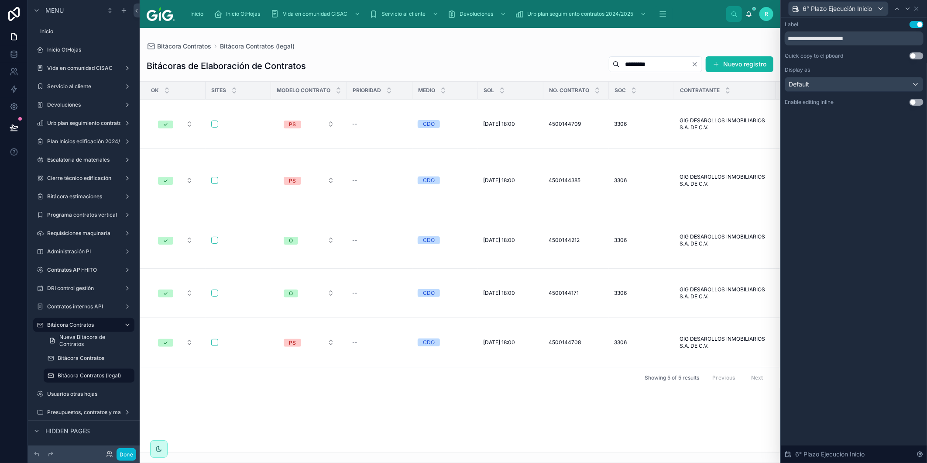
click at [915, 55] on button "Use setting" at bounding box center [916, 55] width 14 height 7
click at [907, 10] on icon at bounding box center [907, 8] width 7 height 7
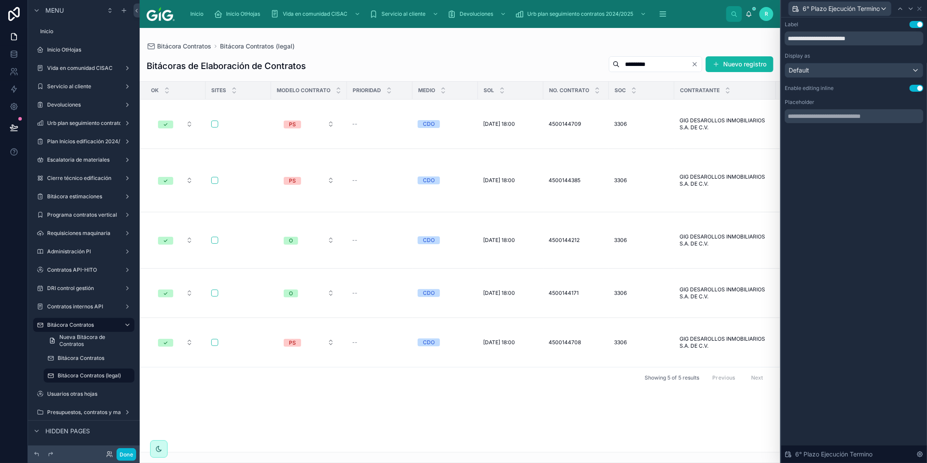
click at [917, 87] on button "Use setting" at bounding box center [916, 88] width 14 height 7
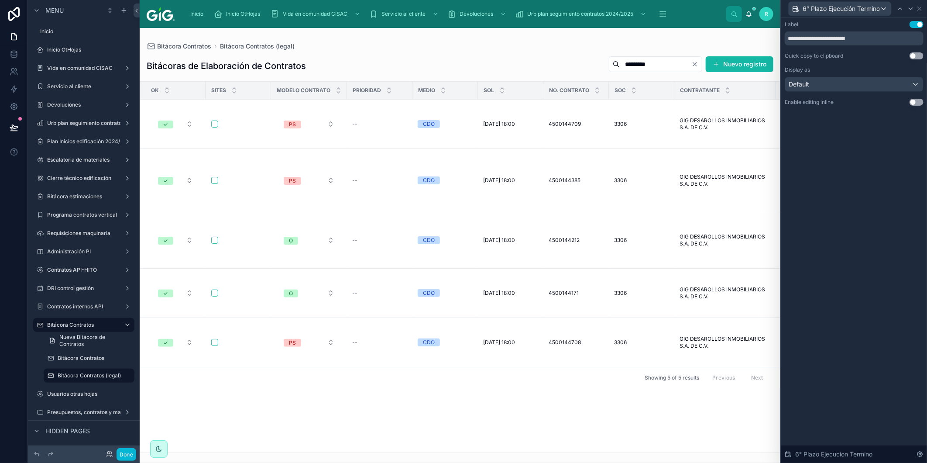
click at [913, 55] on button "Use setting" at bounding box center [916, 55] width 14 height 7
click at [909, 10] on icon at bounding box center [910, 8] width 7 height 7
click at [915, 56] on button "Use setting" at bounding box center [916, 55] width 14 height 7
click at [911, 11] on icon at bounding box center [910, 8] width 7 height 7
click at [918, 53] on button "Use setting" at bounding box center [916, 55] width 14 height 7
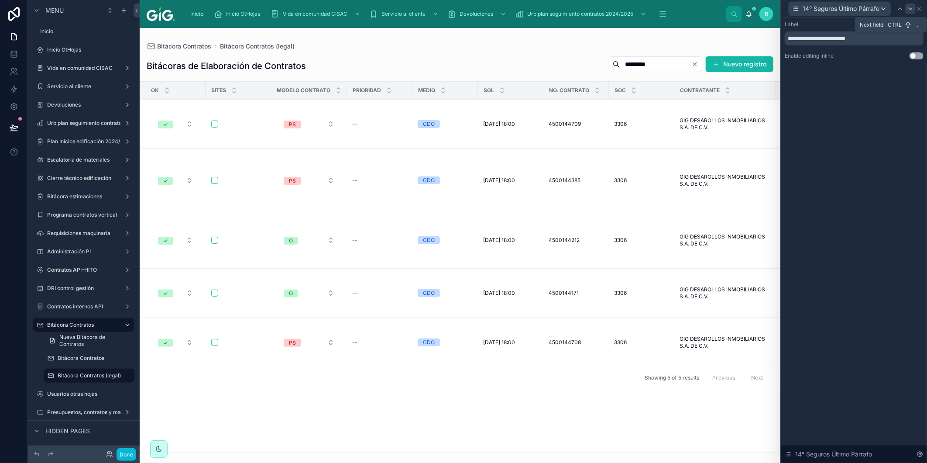
click at [911, 9] on icon at bounding box center [909, 9] width 3 height 2
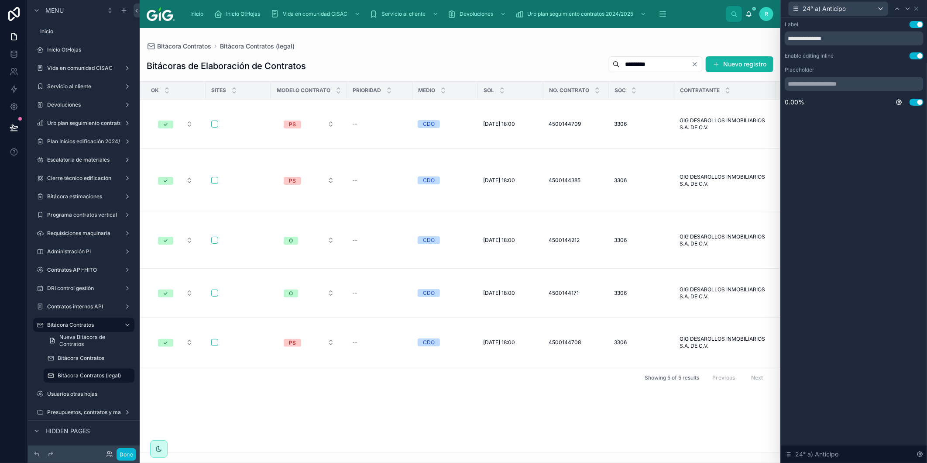
click at [916, 57] on button "Use setting" at bounding box center [916, 55] width 14 height 7
click at [908, 10] on icon at bounding box center [907, 8] width 7 height 7
click at [918, 57] on button "Use setting" at bounding box center [916, 55] width 14 height 7
click at [909, 8] on icon at bounding box center [907, 8] width 7 height 7
click at [914, 58] on button "Use setting" at bounding box center [916, 55] width 14 height 7
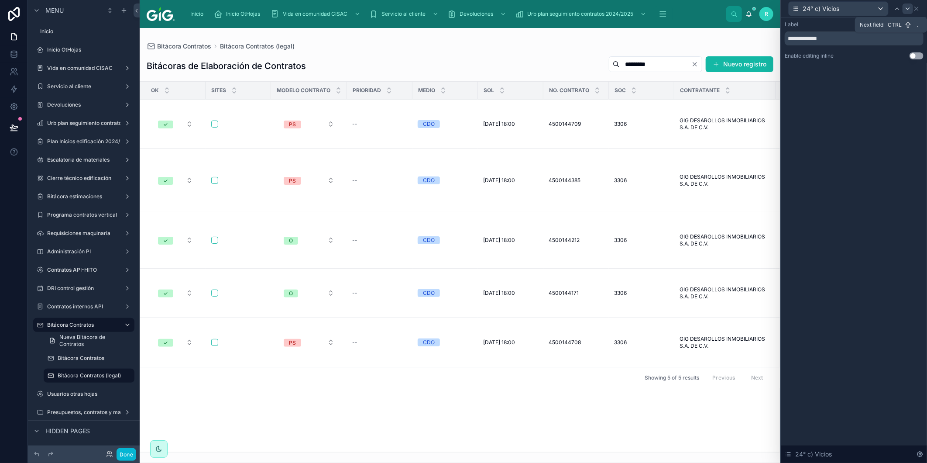
click at [908, 6] on icon at bounding box center [907, 8] width 7 height 7
click at [918, 55] on button "Use setting" at bounding box center [916, 55] width 14 height 7
click at [908, 3] on div at bounding box center [907, 8] width 10 height 10
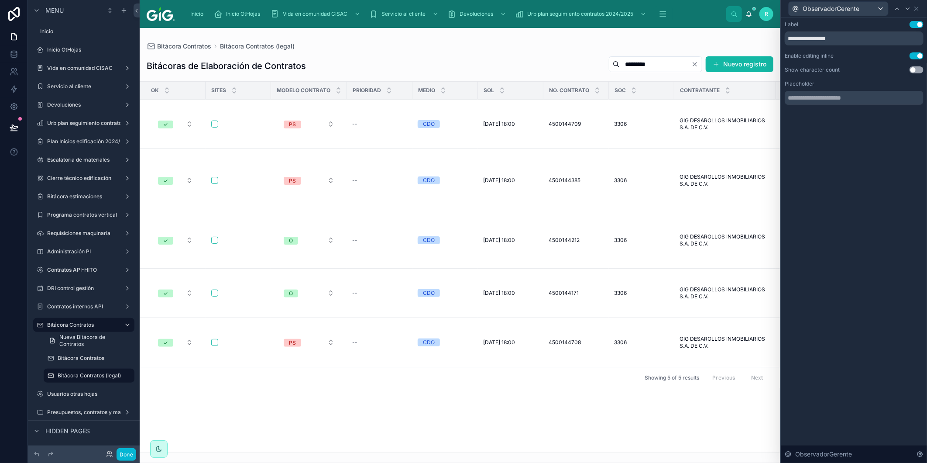
click at [915, 55] on button "Use setting" at bounding box center [916, 55] width 14 height 7
click at [918, 55] on button "Use setting" at bounding box center [916, 55] width 14 height 7
click at [909, 6] on icon at bounding box center [907, 8] width 7 height 7
click at [917, 55] on button "Use setting" at bounding box center [916, 55] width 14 height 7
click at [915, 55] on button "Use setting" at bounding box center [916, 55] width 14 height 7
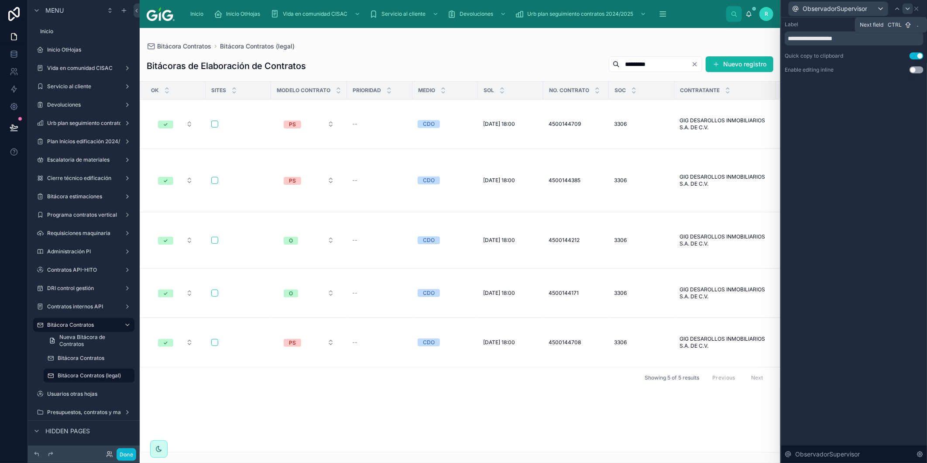
click at [909, 8] on icon at bounding box center [907, 8] width 7 height 7
click at [918, 58] on button "Use setting" at bounding box center [916, 55] width 14 height 7
click at [908, 9] on icon at bounding box center [911, 8] width 7 height 7
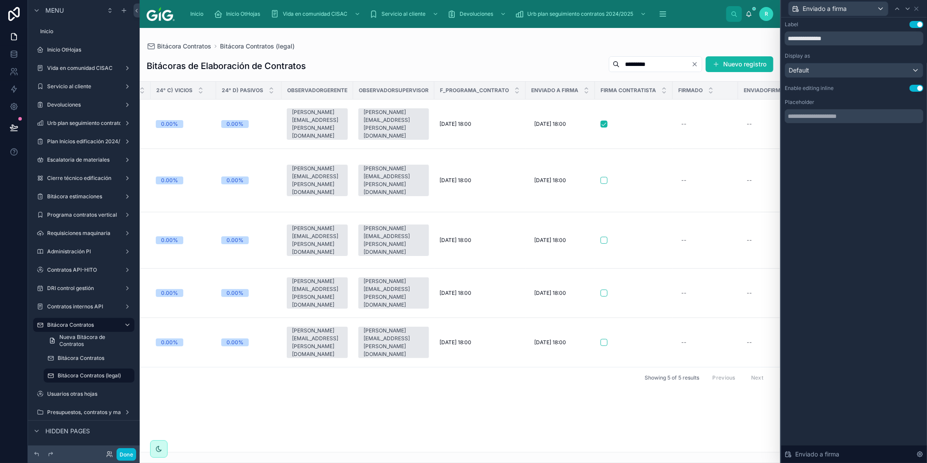
scroll to position [0, 3790]
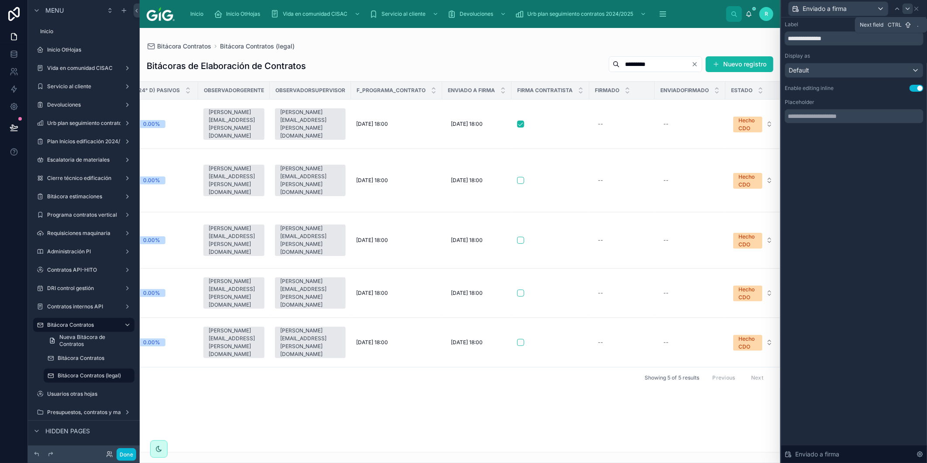
click at [910, 10] on icon at bounding box center [907, 8] width 7 height 7
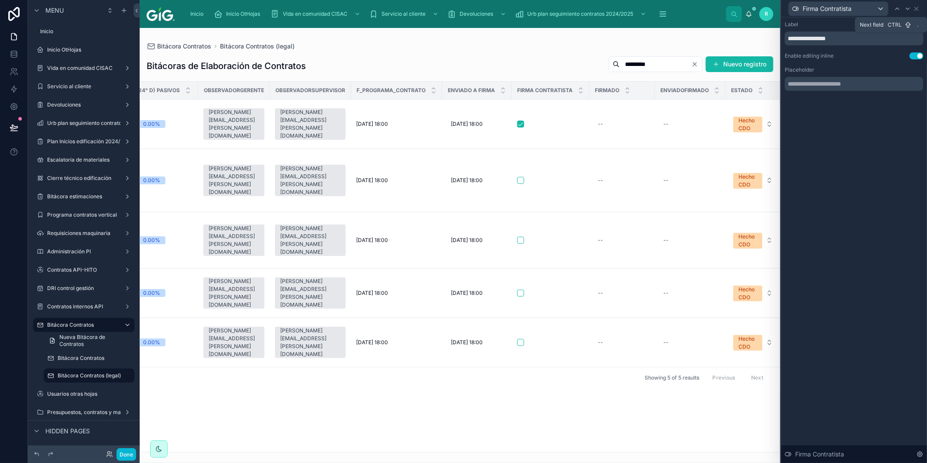
click at [910, 10] on icon at bounding box center [907, 8] width 7 height 7
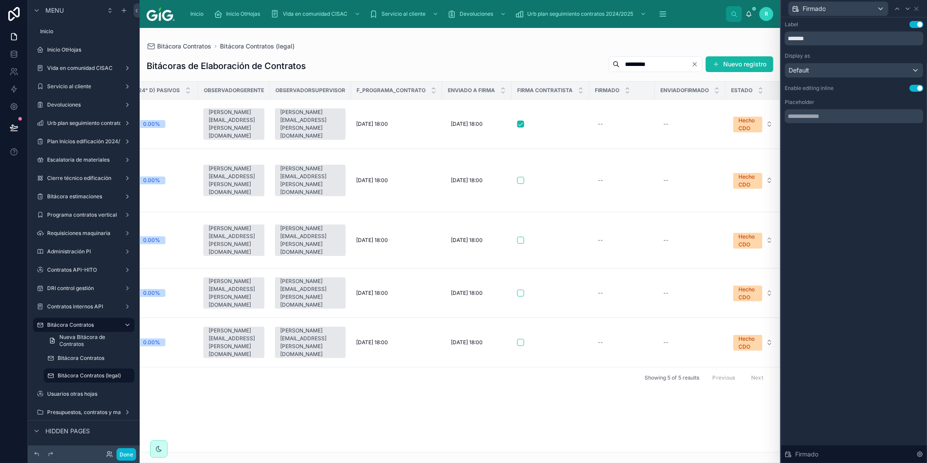
click at [915, 86] on button "Use setting" at bounding box center [916, 88] width 14 height 7
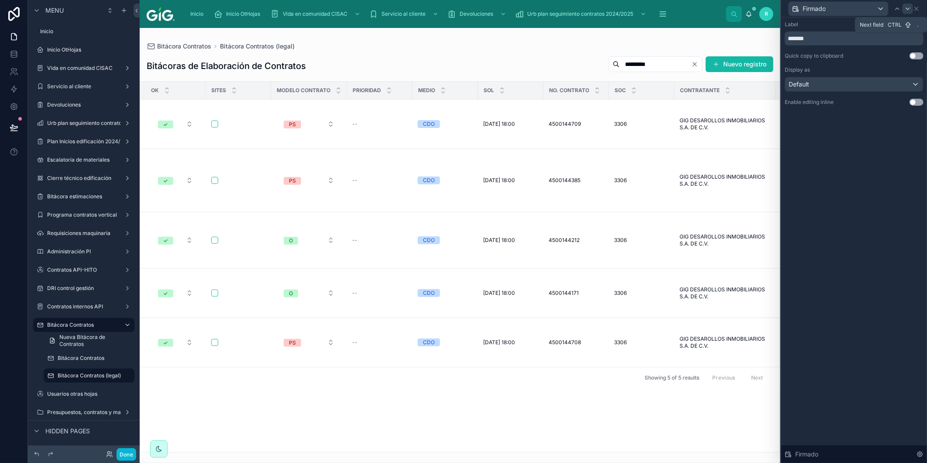
click at [908, 6] on icon at bounding box center [907, 8] width 7 height 7
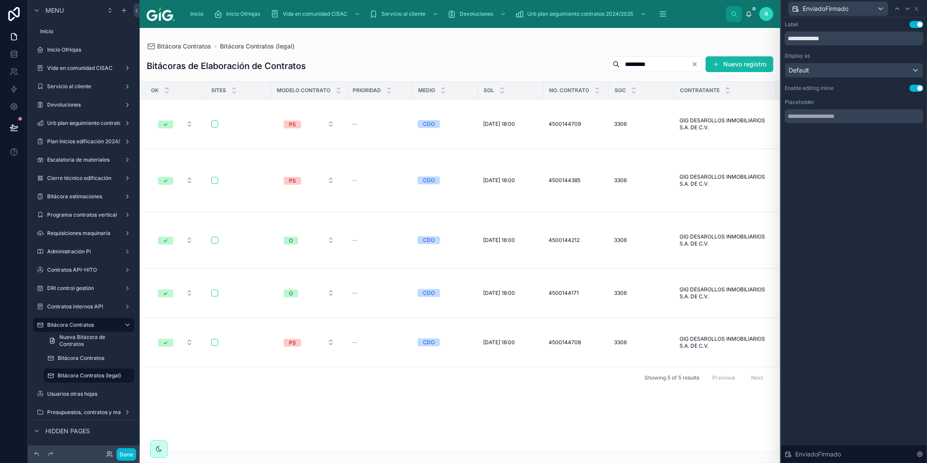
click at [915, 88] on button "Use setting" at bounding box center [916, 88] width 14 height 7
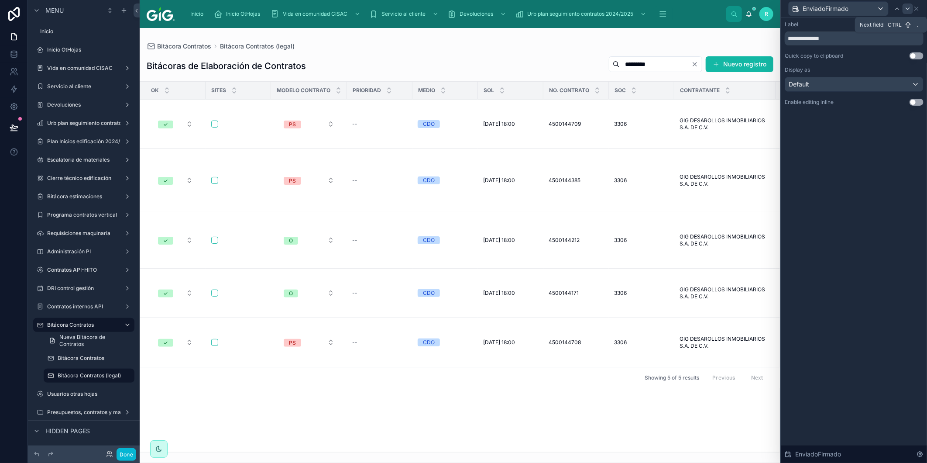
click at [908, 6] on icon at bounding box center [907, 8] width 7 height 7
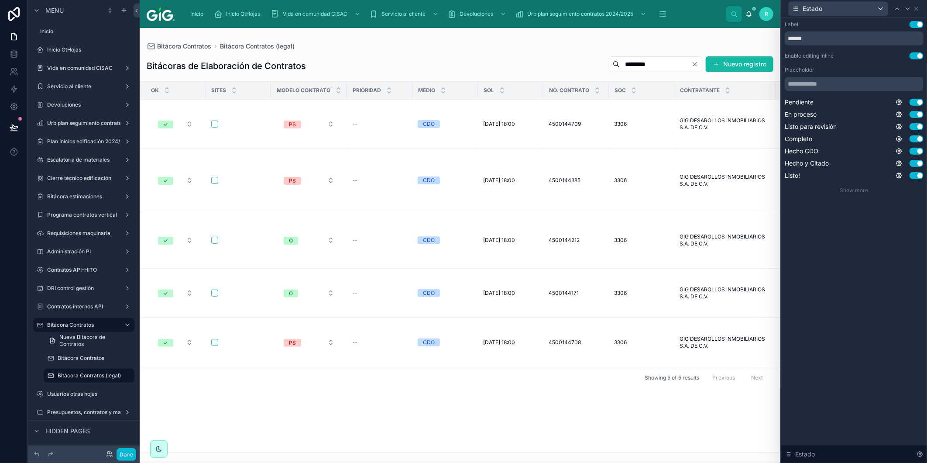
click at [914, 57] on button "Use setting" at bounding box center [916, 55] width 14 height 7
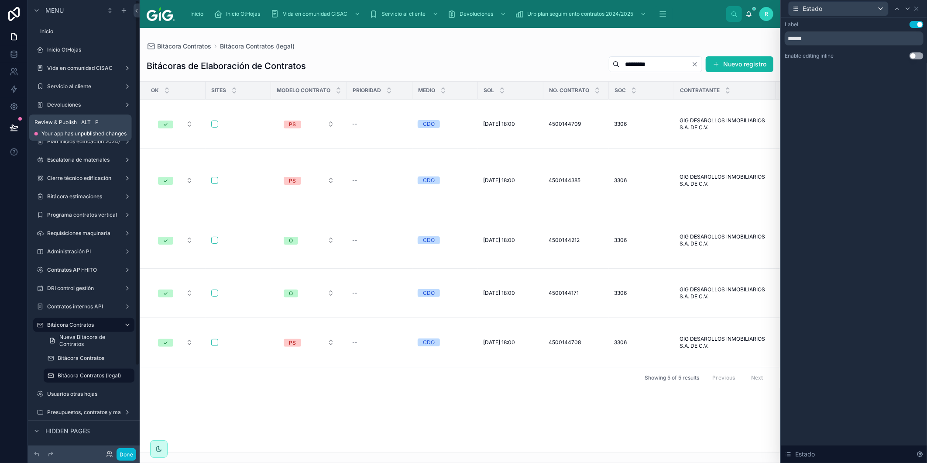
click at [19, 137] on button at bounding box center [13, 127] width 19 height 24
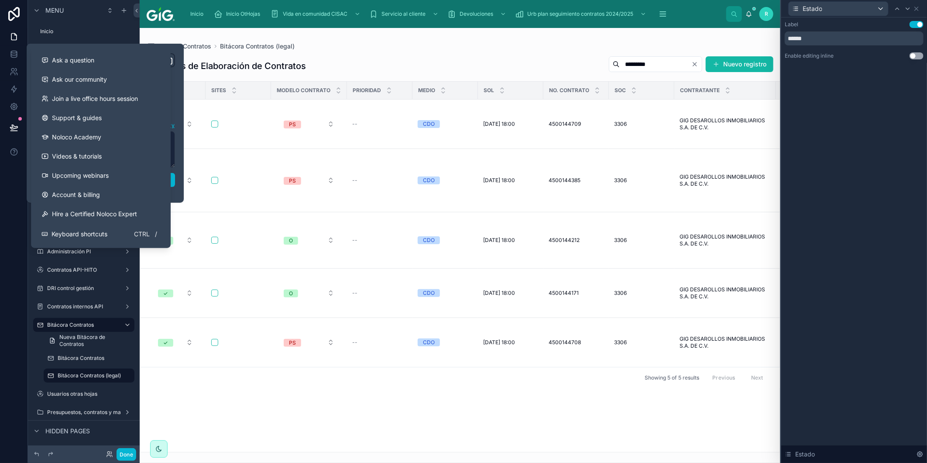
click at [170, 181] on div "Ask a question Ask our community Join a live office hours session Support & gui…" at bounding box center [101, 147] width 140 height 201
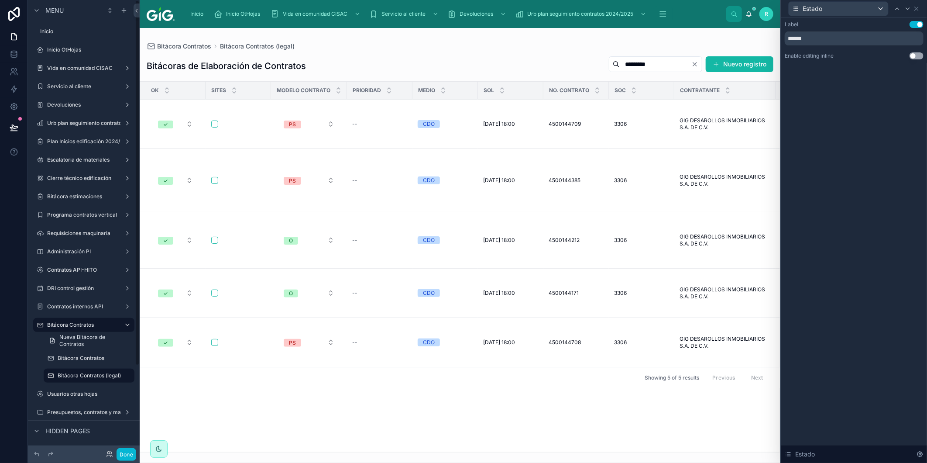
click at [14, 128] on icon at bounding box center [13, 127] width 7 height 4
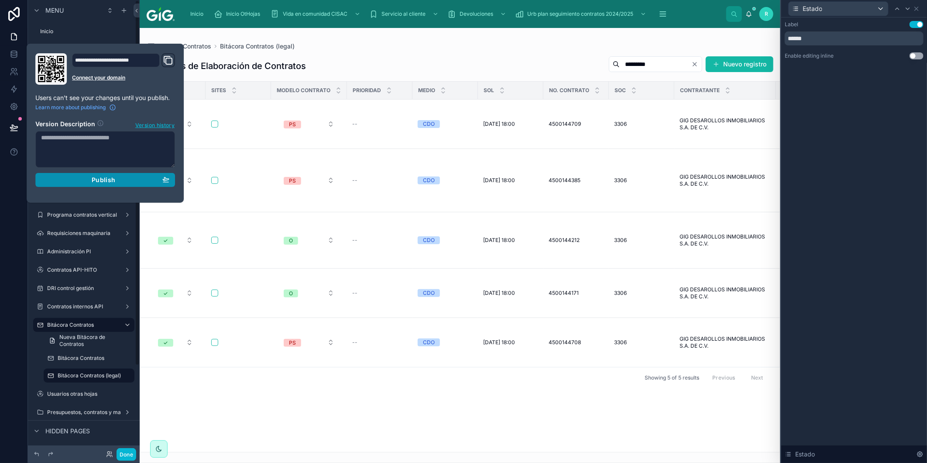
click at [96, 179] on span "Publish" at bounding box center [104, 180] width 24 height 8
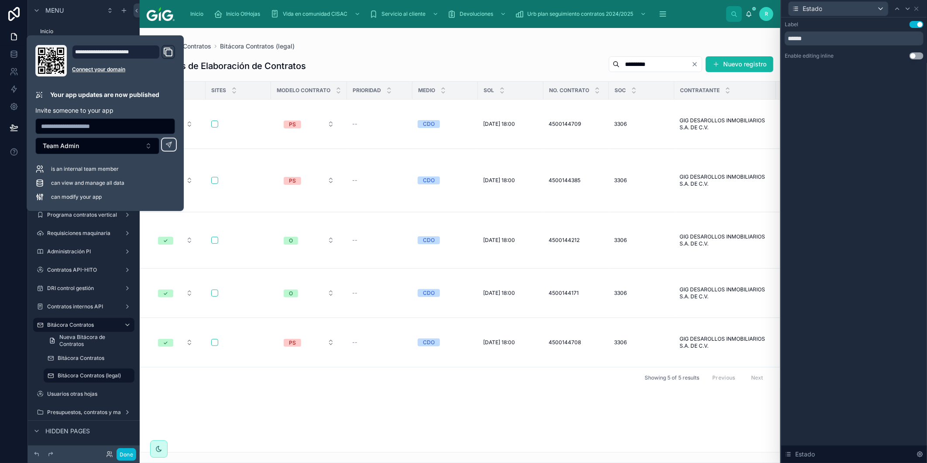
click at [535, 56] on div "Bitácoras de Elaboración de Contratos ********* Nuevo registro" at bounding box center [460, 66] width 627 height 20
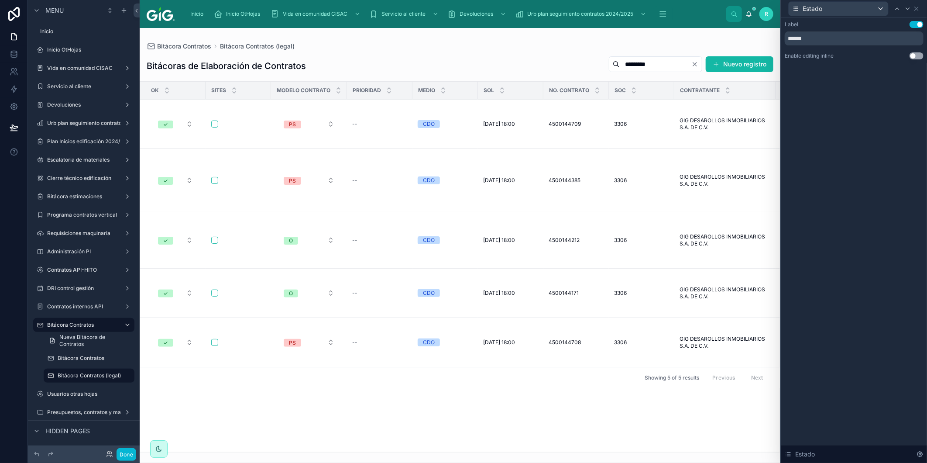
click at [692, 66] on icon "Clear" at bounding box center [694, 64] width 7 height 7
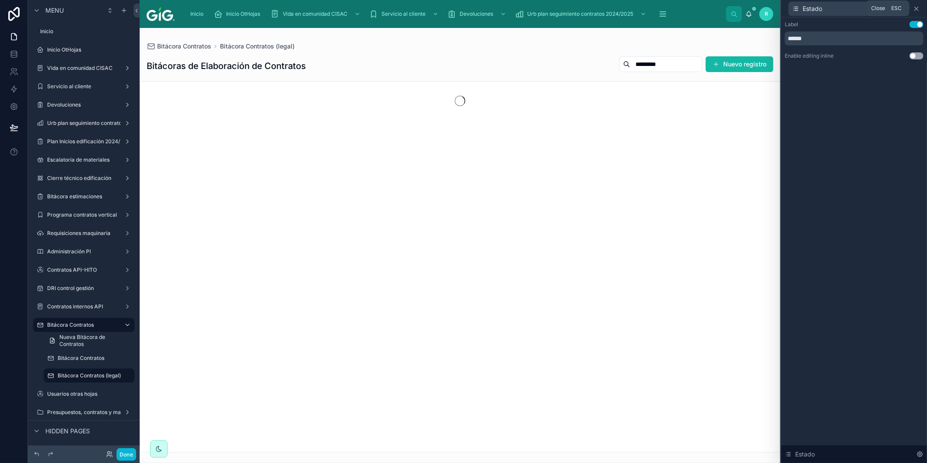
click at [915, 10] on icon at bounding box center [916, 8] width 7 height 7
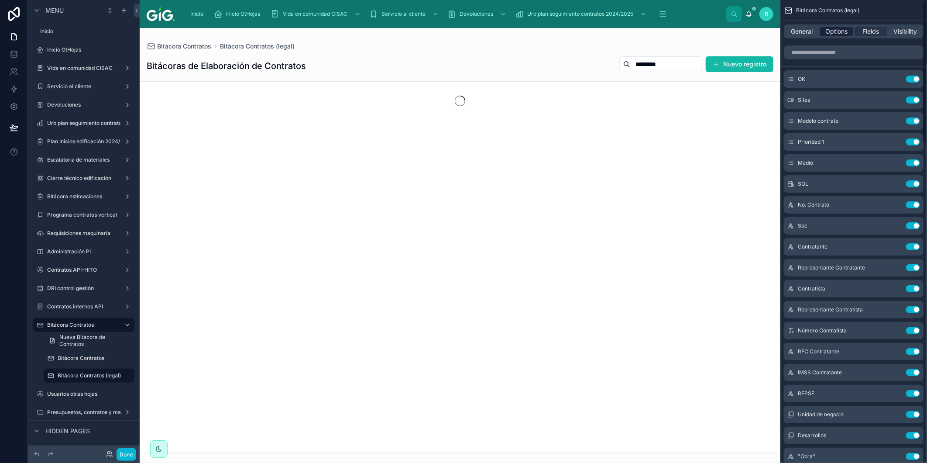
click at [833, 31] on span "Options" at bounding box center [836, 31] width 22 height 9
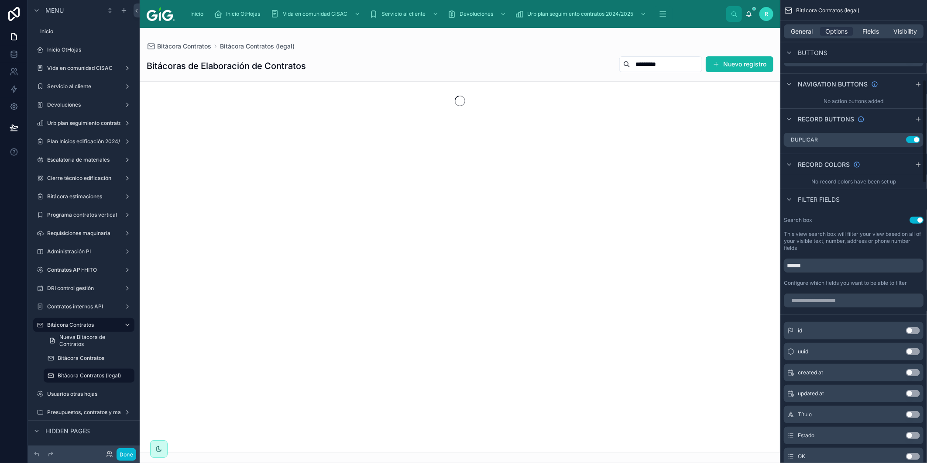
scroll to position [387, 0]
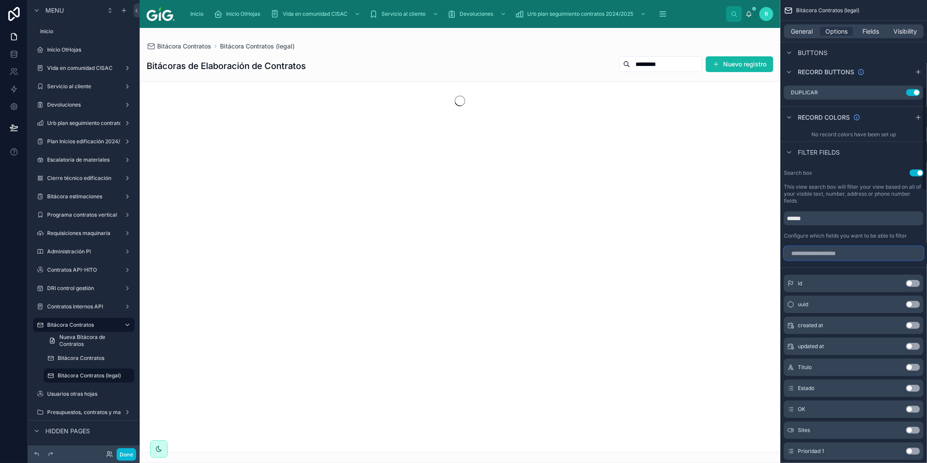
click at [853, 251] on input "scrollable content" at bounding box center [854, 253] width 140 height 14
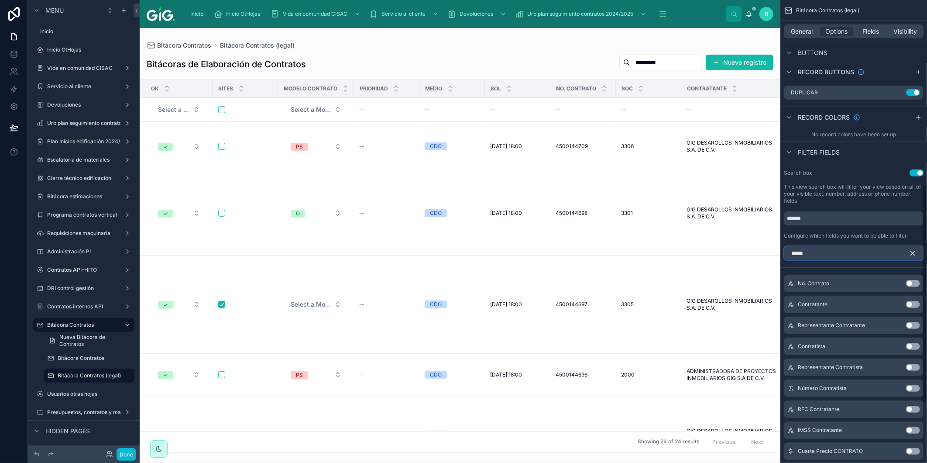
scroll to position [97, 0]
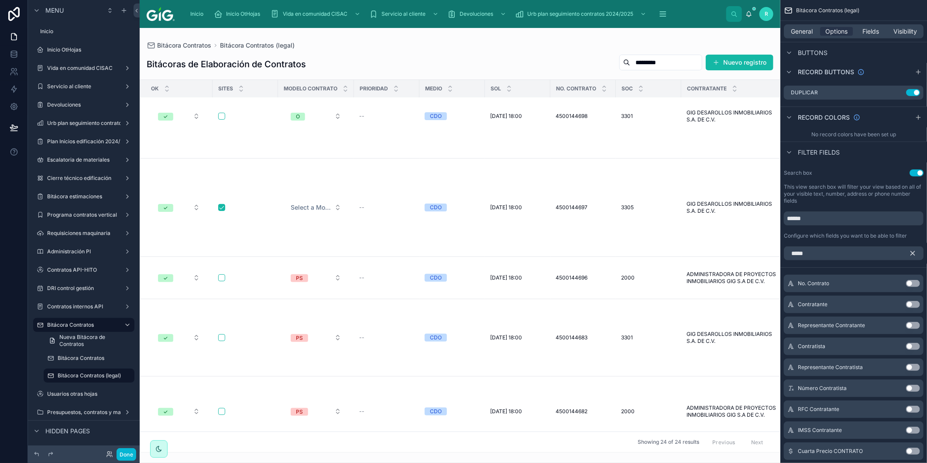
click at [911, 346] on button "Use setting" at bounding box center [913, 346] width 14 height 7
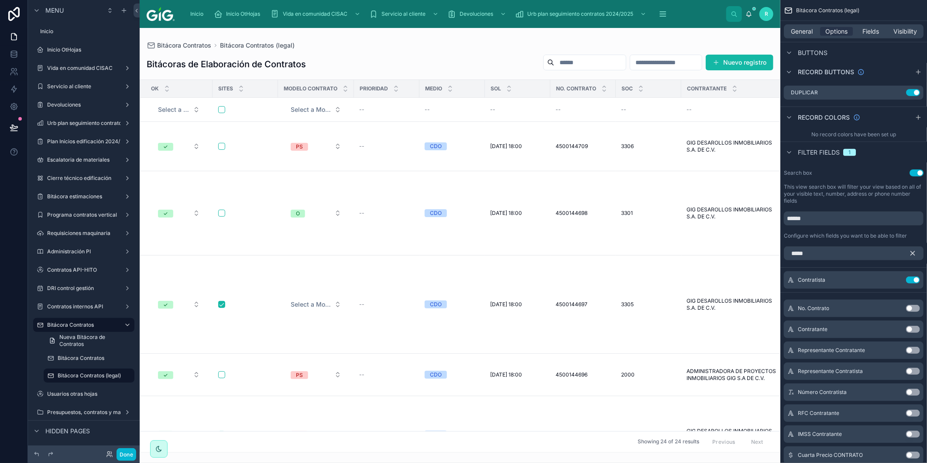
click at [913, 306] on button "Use setting" at bounding box center [913, 308] width 14 height 7
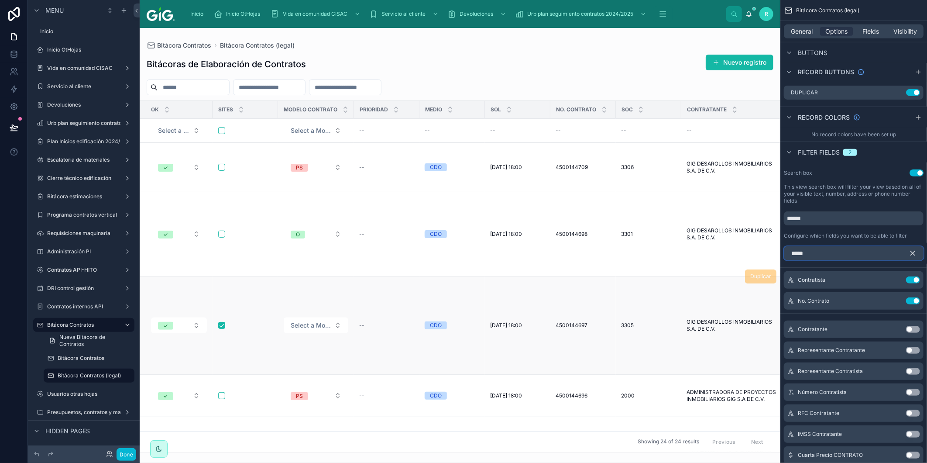
drag, startPoint x: 860, startPoint y: 254, endPoint x: 765, endPoint y: 250, distance: 94.7
click at [765, 250] on div "Inicio Inicio OtHojas Vida en comunidad CISAC Servicio al cliente Devoluciones …" at bounding box center [533, 231] width 787 height 463
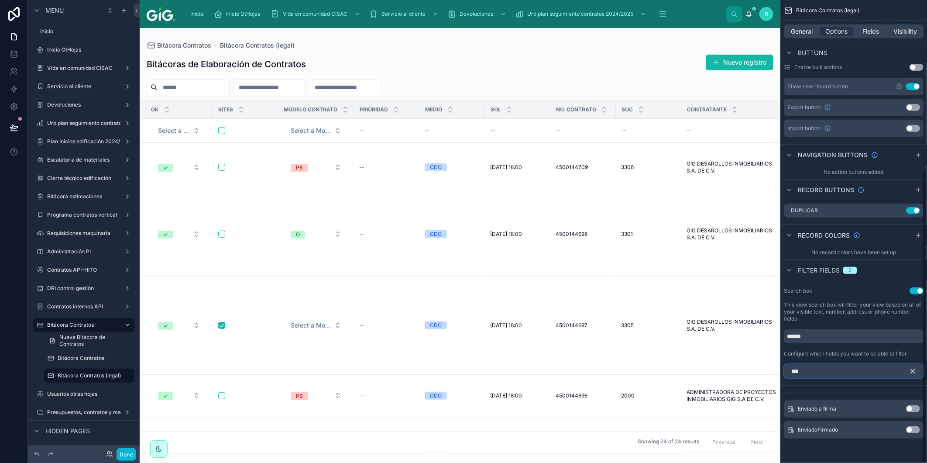
scroll to position [269, 0]
type input "***"
click at [917, 408] on button "Use setting" at bounding box center [913, 408] width 14 height 7
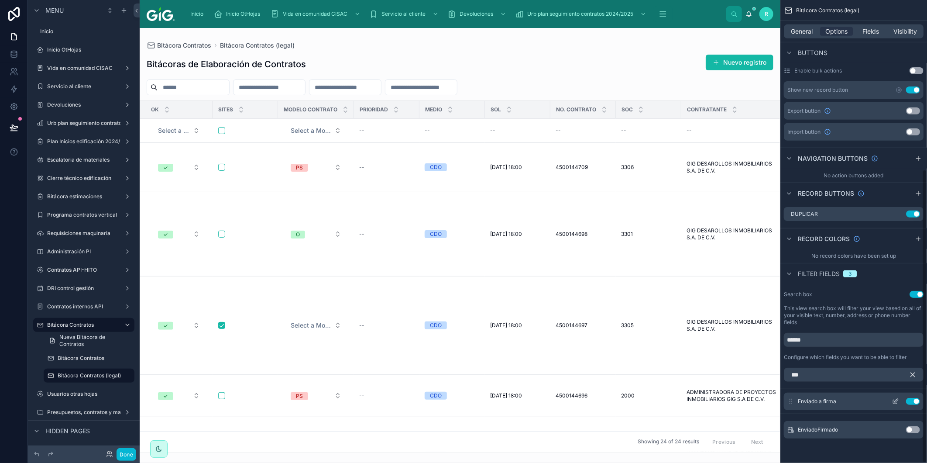
scroll to position [266, 0]
click at [914, 376] on icon "scrollable content" at bounding box center [913, 375] width 4 height 4
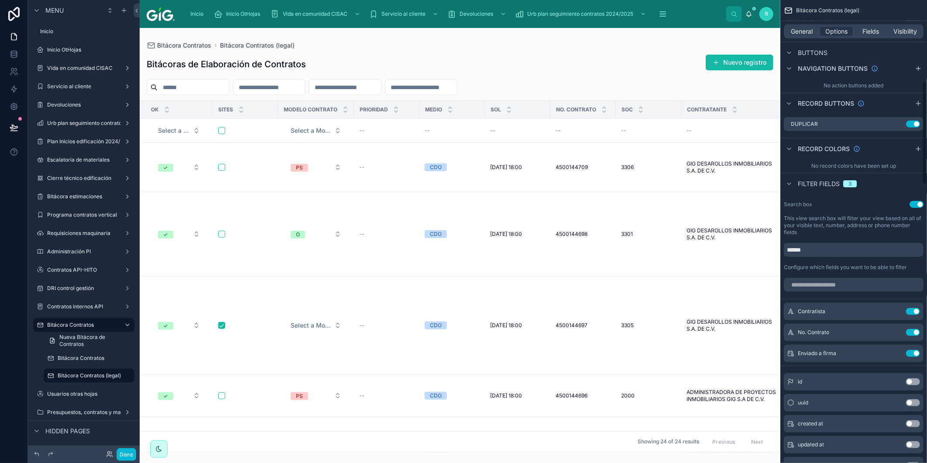
scroll to position [363, 0]
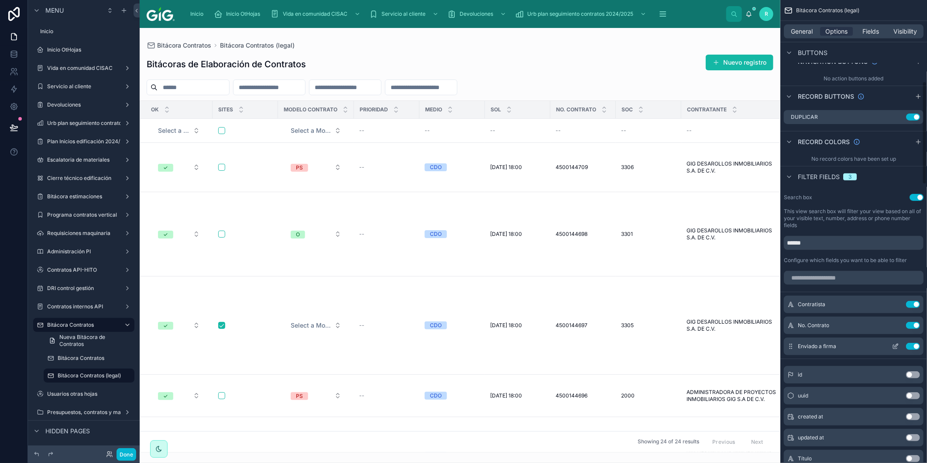
click at [895, 346] on icon "scrollable content" at bounding box center [895, 346] width 7 height 7
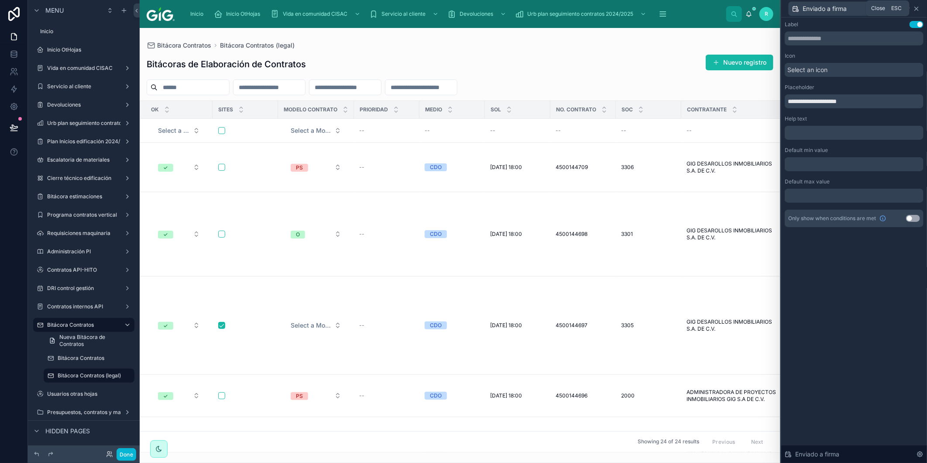
click at [918, 9] on icon at bounding box center [916, 8] width 7 height 7
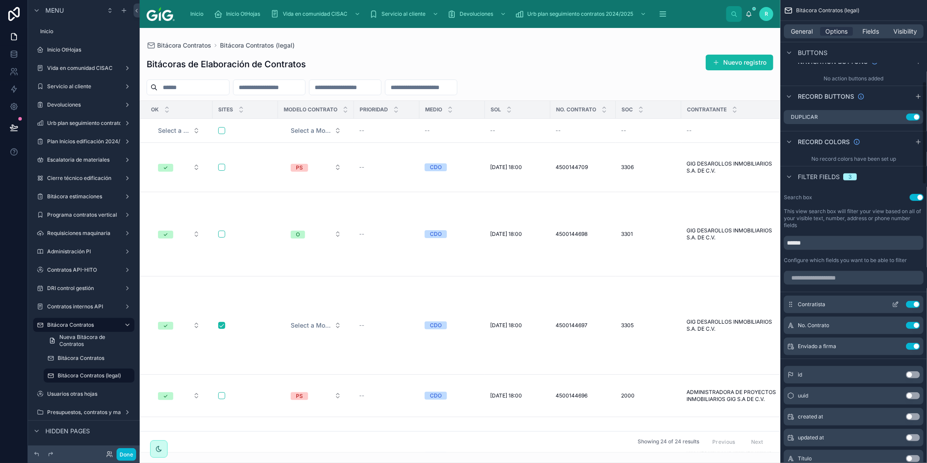
click at [895, 303] on icon "scrollable content" at bounding box center [895, 302] width 3 height 3
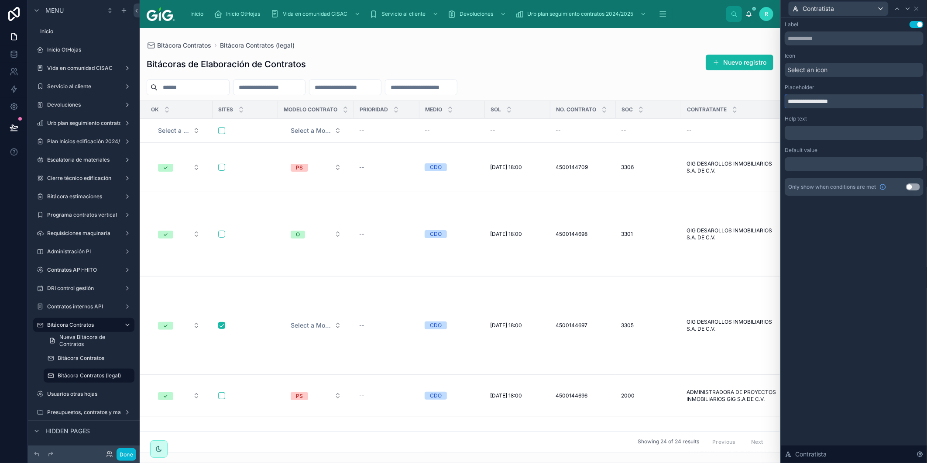
click at [797, 103] on input "**********" at bounding box center [854, 101] width 139 height 14
type input "**********"
click at [907, 10] on icon at bounding box center [907, 8] width 7 height 7
click at [802, 102] on input "**********" at bounding box center [854, 101] width 139 height 14
drag, startPoint x: 828, startPoint y: 104, endPoint x: 818, endPoint y: 102, distance: 10.7
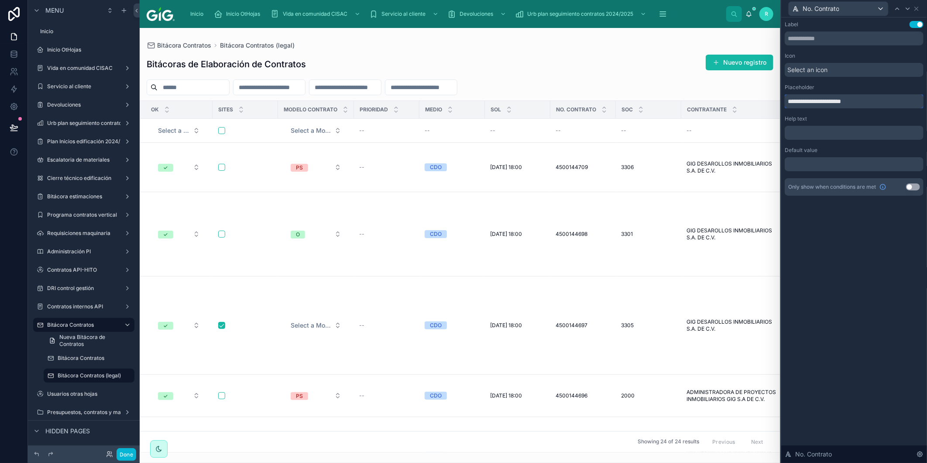
click at [818, 102] on input "**********" at bounding box center [854, 101] width 139 height 14
type input "**********"
click at [861, 90] on div "Placeholder" at bounding box center [854, 87] width 139 height 7
click at [909, 10] on icon at bounding box center [907, 8] width 7 height 7
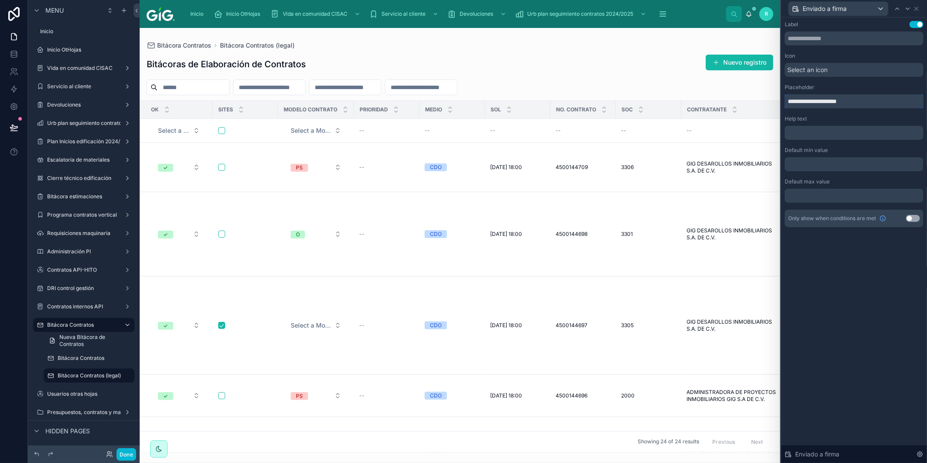
click at [800, 100] on input "**********" at bounding box center [854, 101] width 139 height 14
type input "**********"
click at [917, 7] on icon at bounding box center [916, 8] width 3 height 3
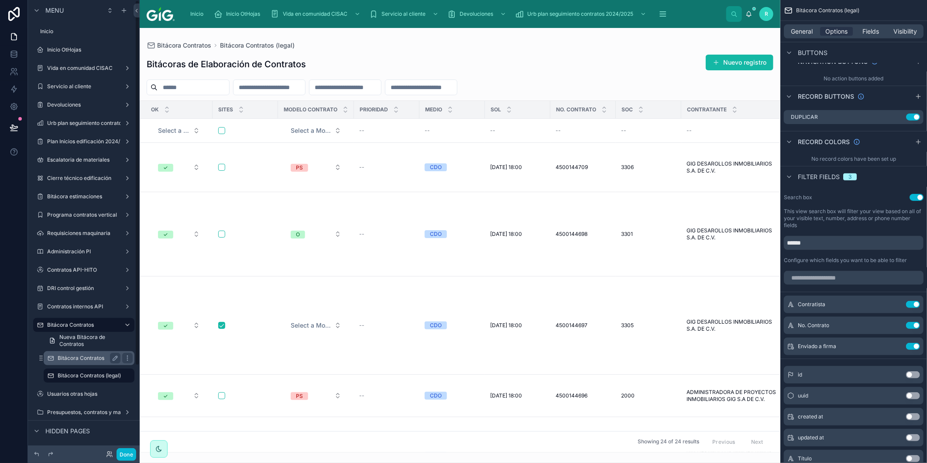
click at [95, 358] on label "Bitácora Contratos" at bounding box center [87, 357] width 59 height 7
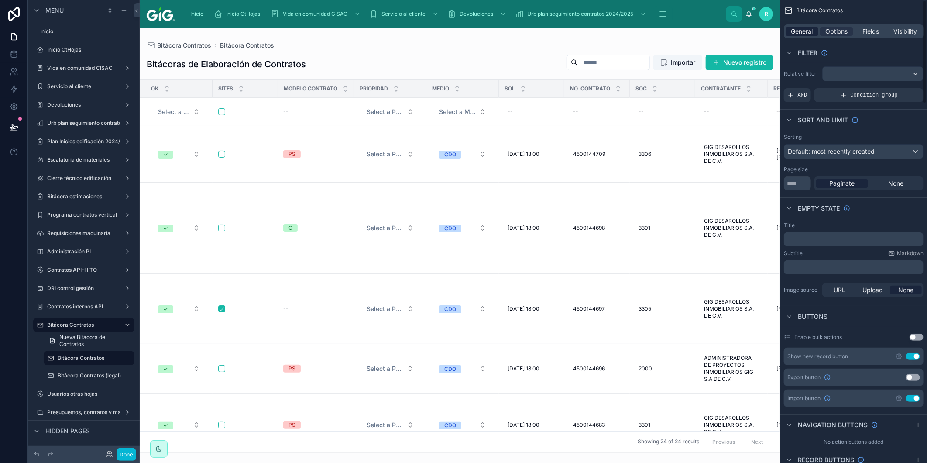
click at [801, 32] on span "General" at bounding box center [802, 31] width 22 height 9
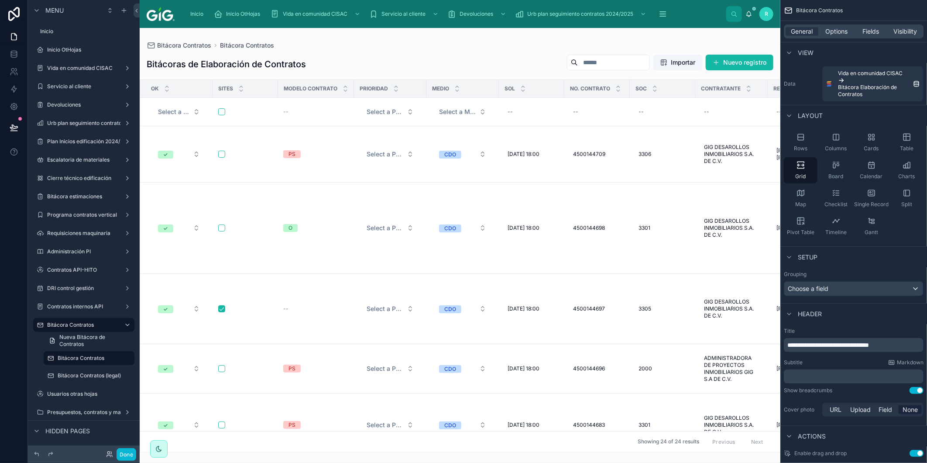
click at [838, 379] on p "﻿" at bounding box center [854, 376] width 134 height 9
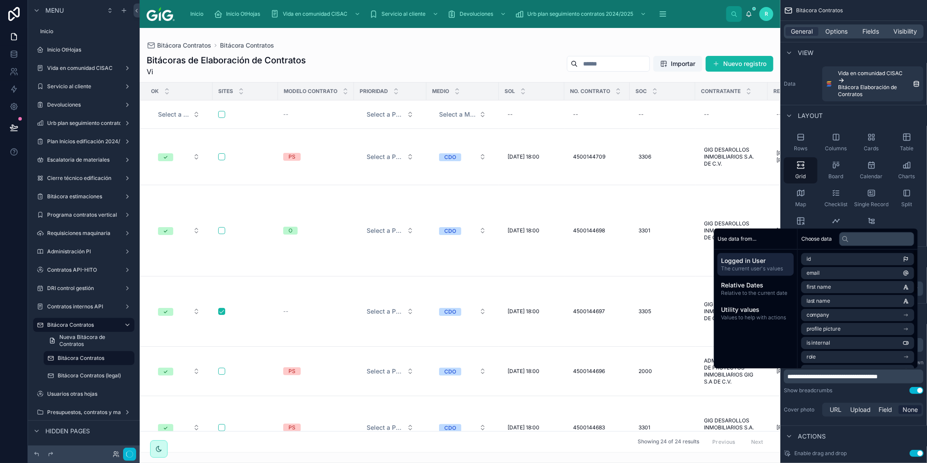
click at [843, 394] on div "**********" at bounding box center [853, 373] width 147 height 98
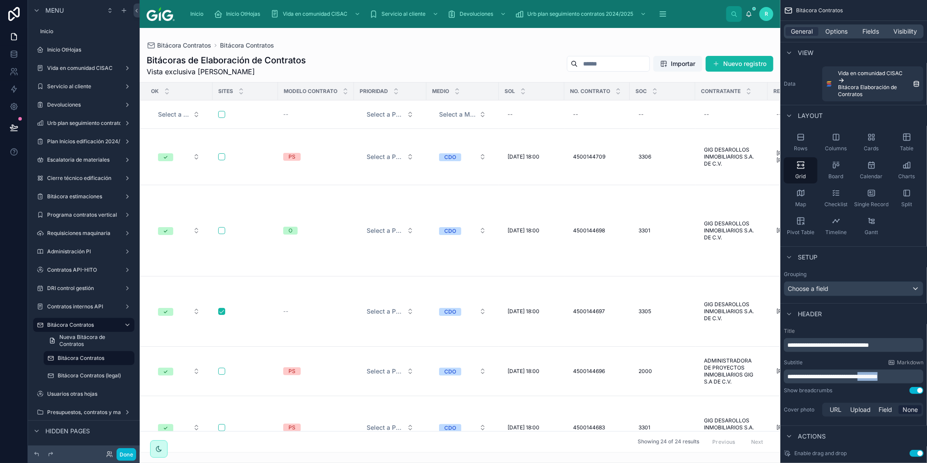
drag, startPoint x: 913, startPoint y: 375, endPoint x: 876, endPoint y: 374, distance: 36.7
click at [876, 374] on p "**********" at bounding box center [854, 376] width 134 height 9
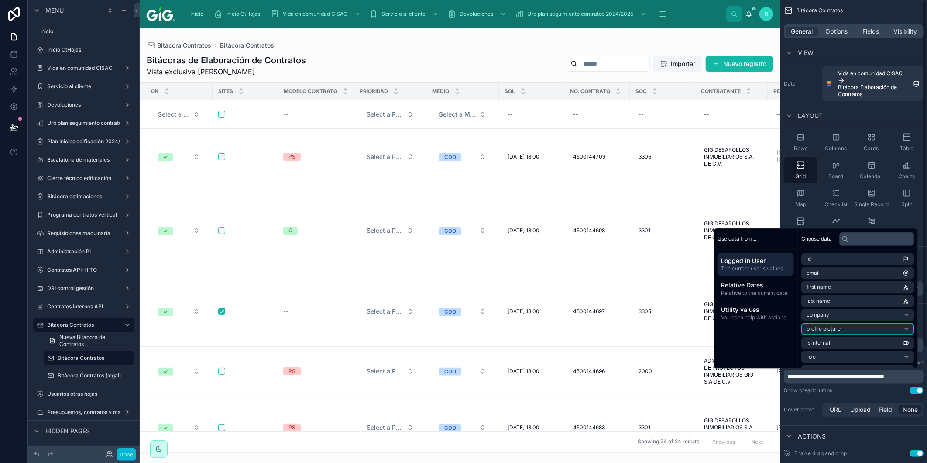
click at [884, 374] on span "**********" at bounding box center [835, 376] width 97 height 6
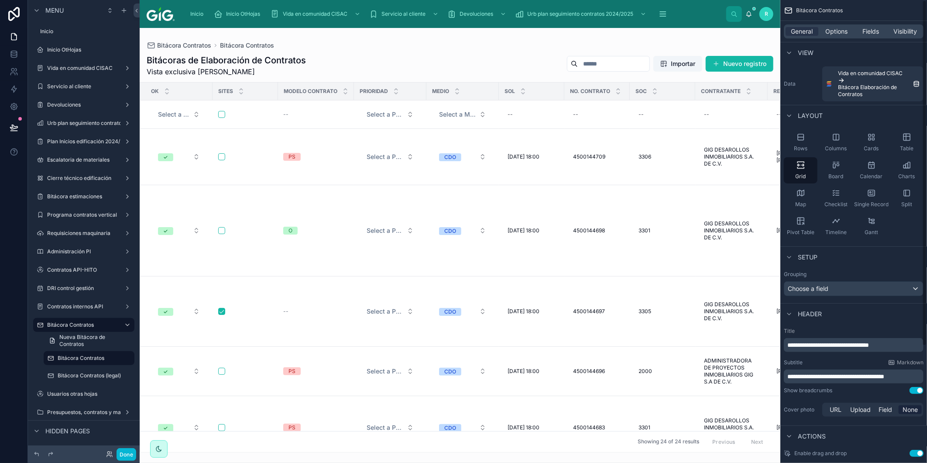
click at [880, 109] on div "Layout" at bounding box center [853, 115] width 147 height 21
click at [916, 391] on button "Use setting" at bounding box center [916, 390] width 14 height 7
click at [846, 31] on span "Options" at bounding box center [836, 31] width 22 height 9
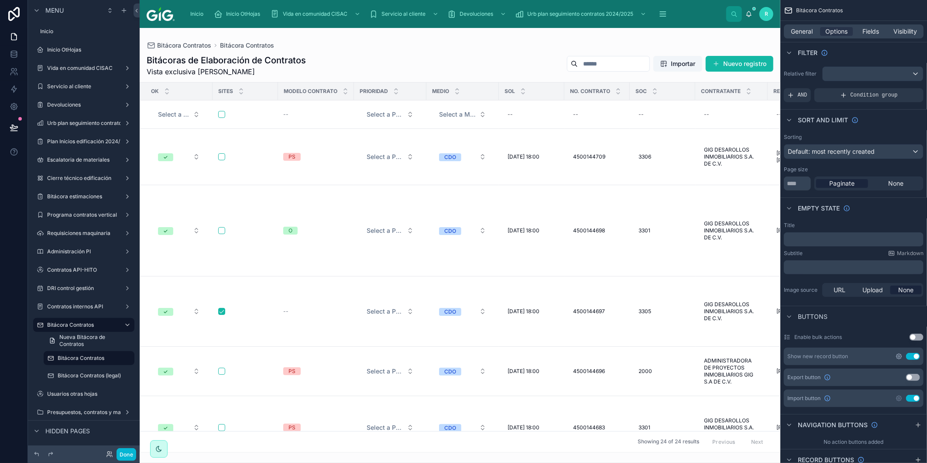
click at [898, 354] on icon "scrollable content" at bounding box center [898, 355] width 5 height 5
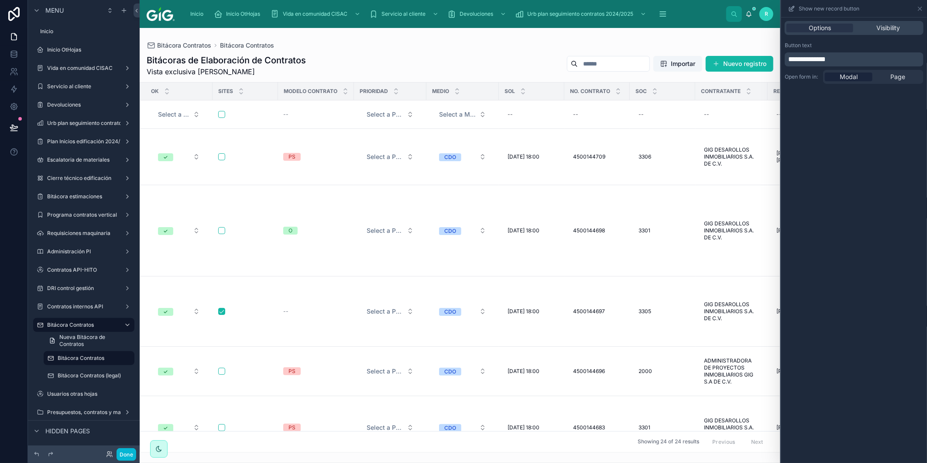
drag, startPoint x: 889, startPoint y: 75, endPoint x: 844, endPoint y: 111, distance: 57.4
click at [889, 76] on div "Page" at bounding box center [898, 76] width 48 height 9
click at [848, 105] on span "Modal" at bounding box center [848, 105] width 18 height 9
click at [736, 50] on div at bounding box center [460, 245] width 641 height 435
drag, startPoint x: 736, startPoint y: 50, endPoint x: 734, endPoint y: 64, distance: 14.0
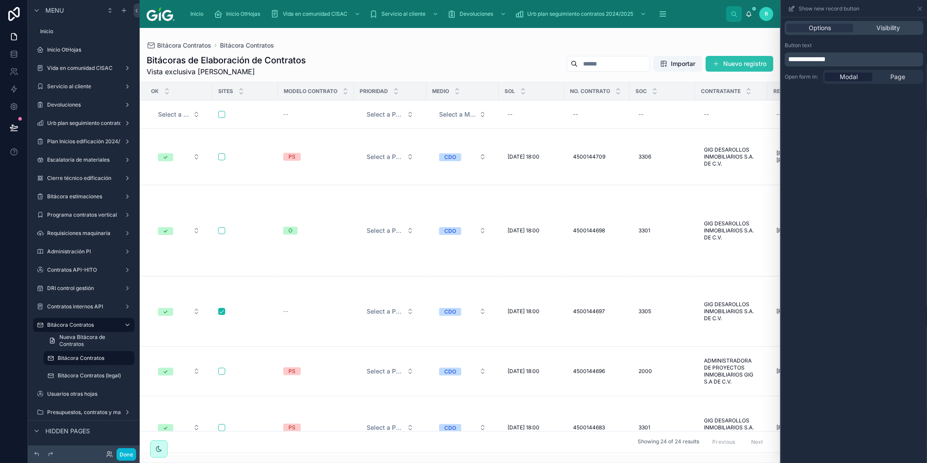
click at [734, 64] on button "Nuevo registro" at bounding box center [740, 64] width 68 height 16
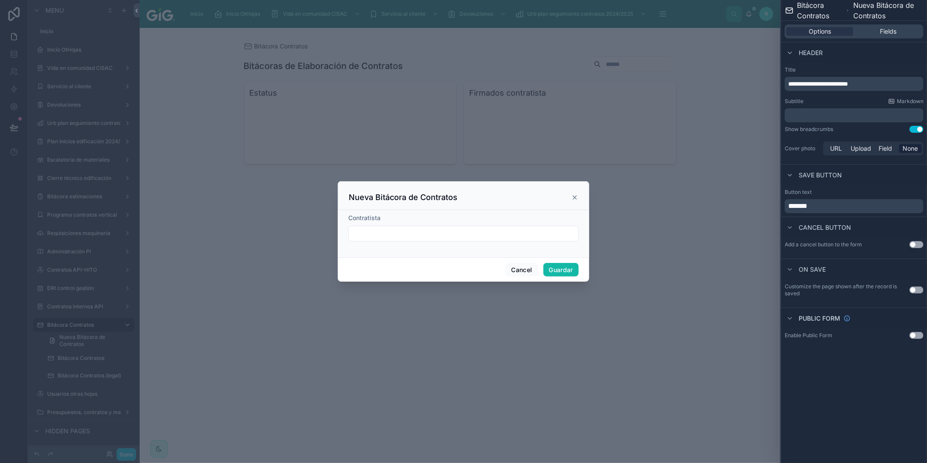
click at [572, 198] on icon at bounding box center [574, 197] width 7 height 7
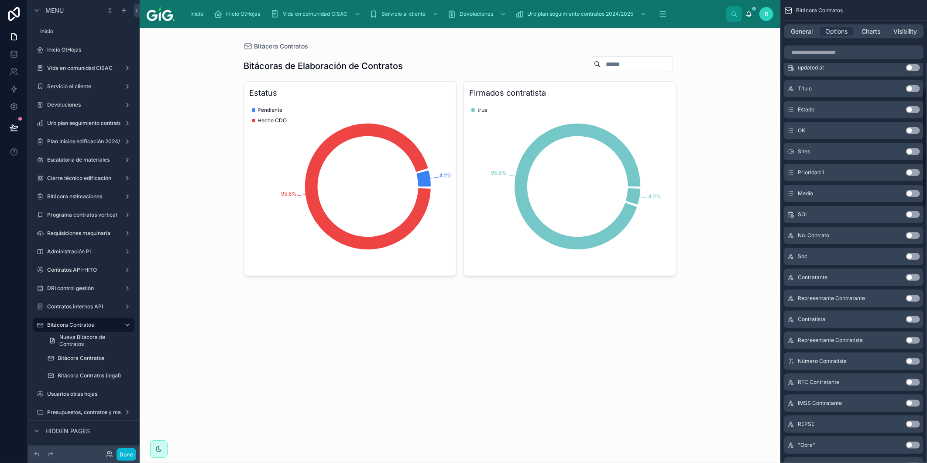
scroll to position [436, 0]
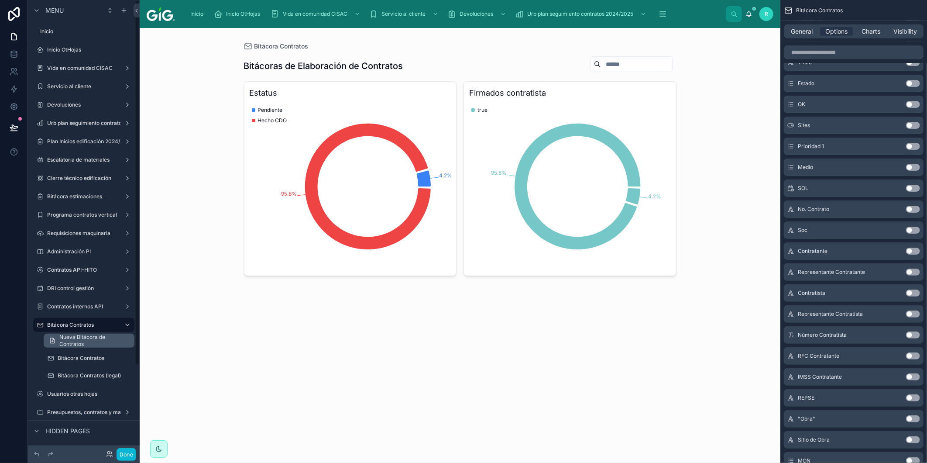
click at [82, 339] on span "Nueva Bitácora de Contratos" at bounding box center [94, 340] width 70 height 14
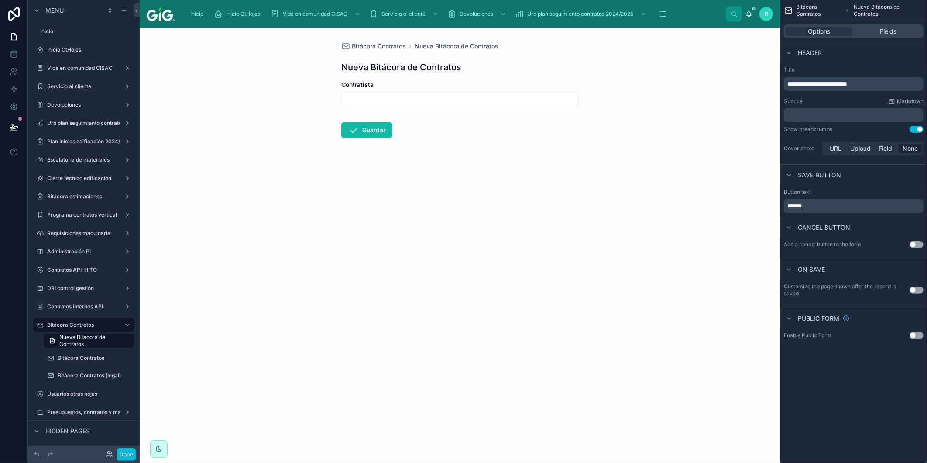
click at [914, 289] on button "Use setting" at bounding box center [916, 289] width 14 height 7
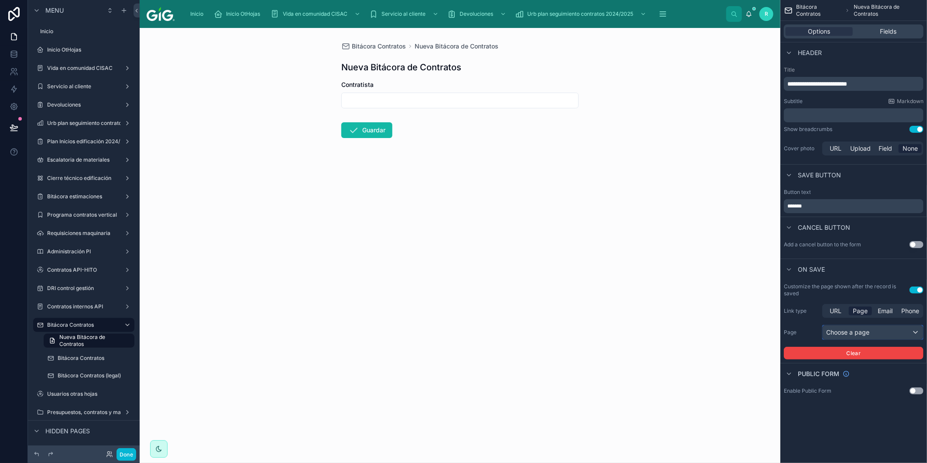
click at [876, 334] on div "Choose a page" at bounding box center [872, 332] width 100 height 14
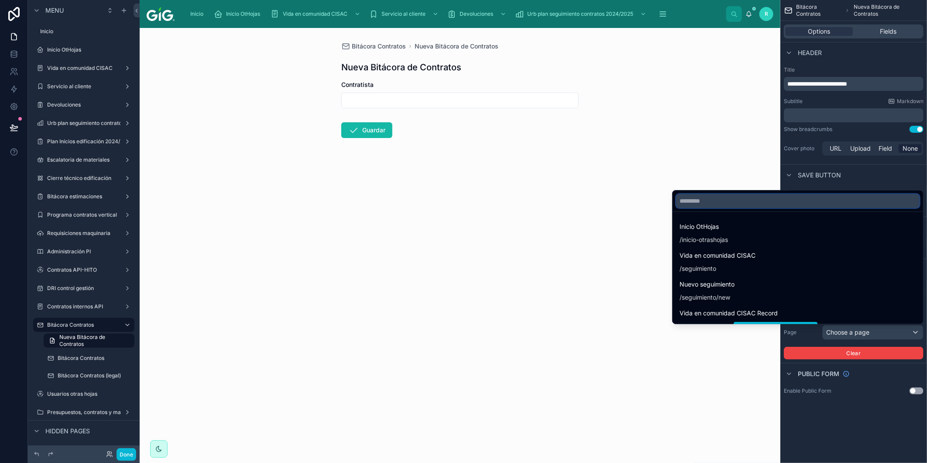
click at [752, 201] on input "text" at bounding box center [797, 201] width 243 height 14
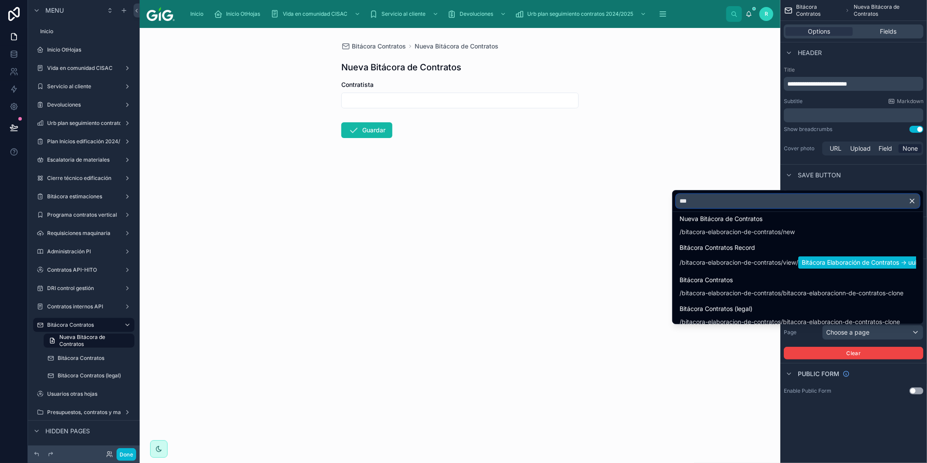
scroll to position [126, 0]
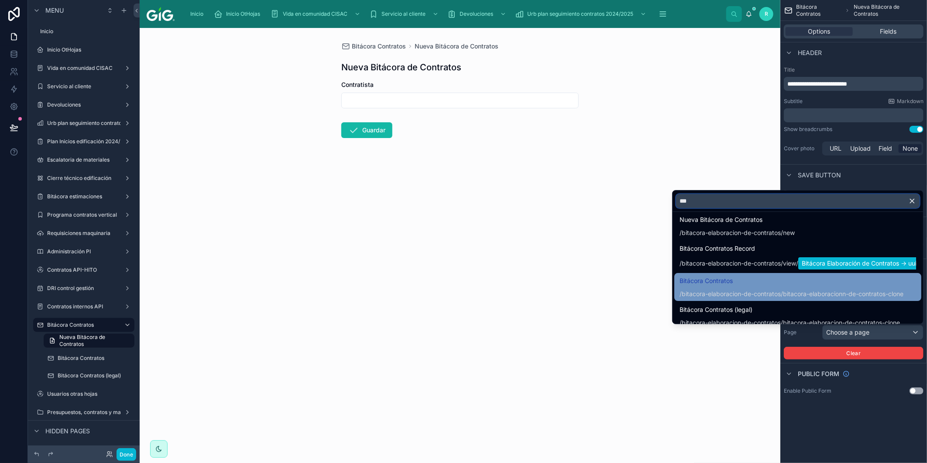
type input "***"
click at [771, 289] on div "/bitacora-elaboracion-de-contratos/bitacora-elaboracionn-de-contratos-clone" at bounding box center [791, 293] width 224 height 9
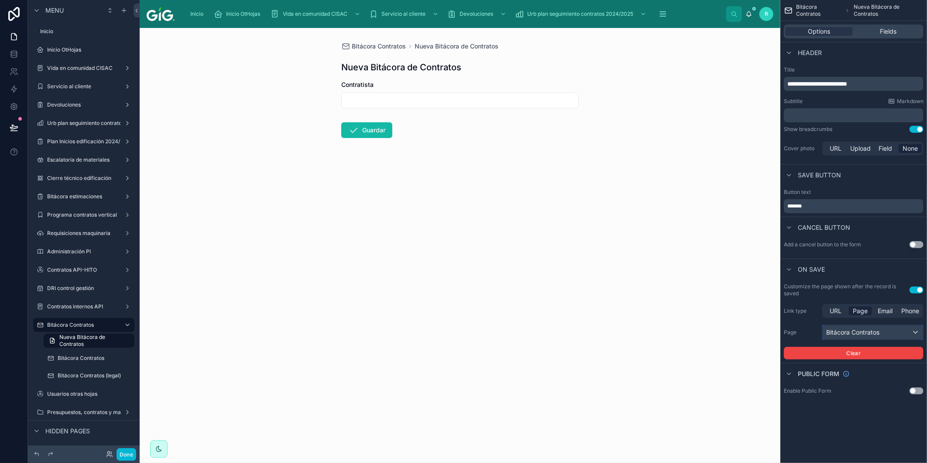
click at [878, 332] on div "Bitácora Contratos" at bounding box center [872, 332] width 100 height 14
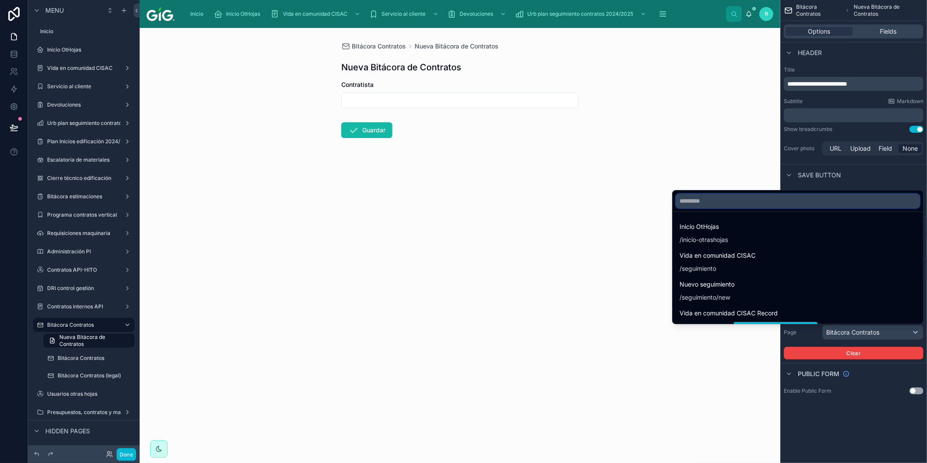
click at [787, 200] on input "text" at bounding box center [797, 201] width 243 height 14
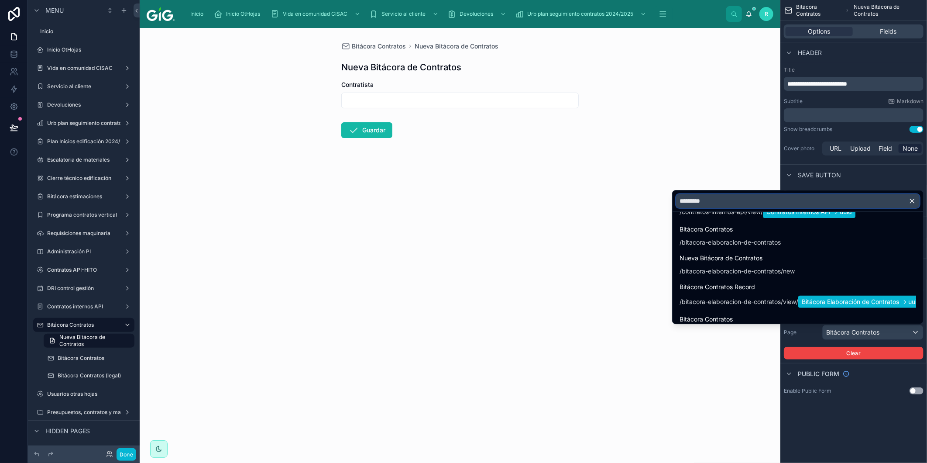
scroll to position [242, 0]
type input "*********"
click at [94, 356] on div "scrollable content" at bounding box center [463, 231] width 927 height 463
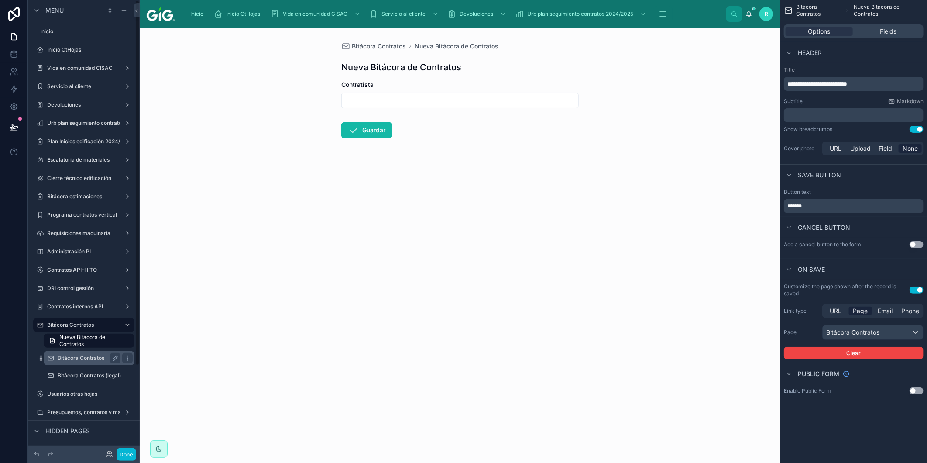
click at [97, 356] on label "Bitácora Contratos" at bounding box center [87, 357] width 59 height 7
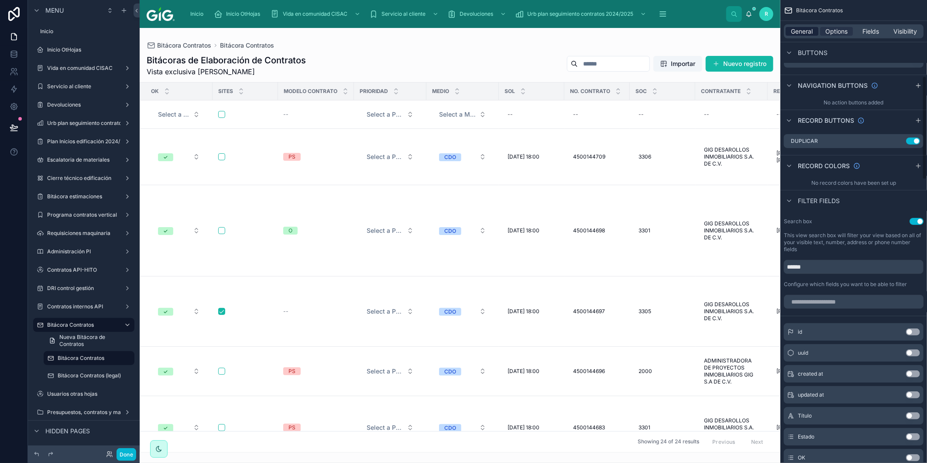
click at [803, 32] on span "General" at bounding box center [802, 31] width 22 height 9
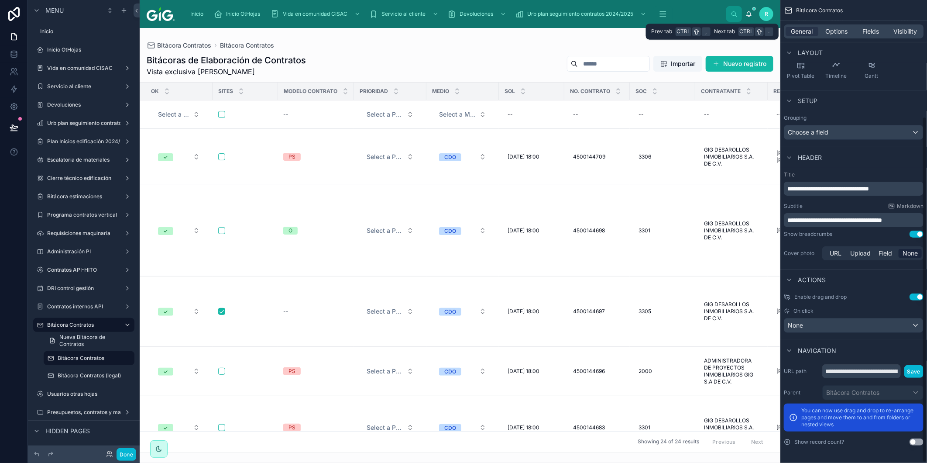
scroll to position [156, 0]
click at [888, 372] on input "**********" at bounding box center [861, 371] width 79 height 14
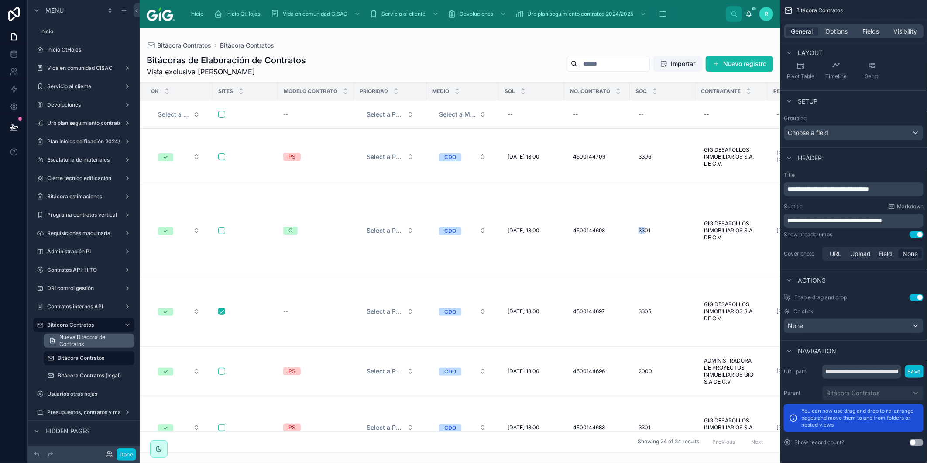
click at [92, 339] on span "Nueva Bitácora de Contratos" at bounding box center [94, 340] width 70 height 14
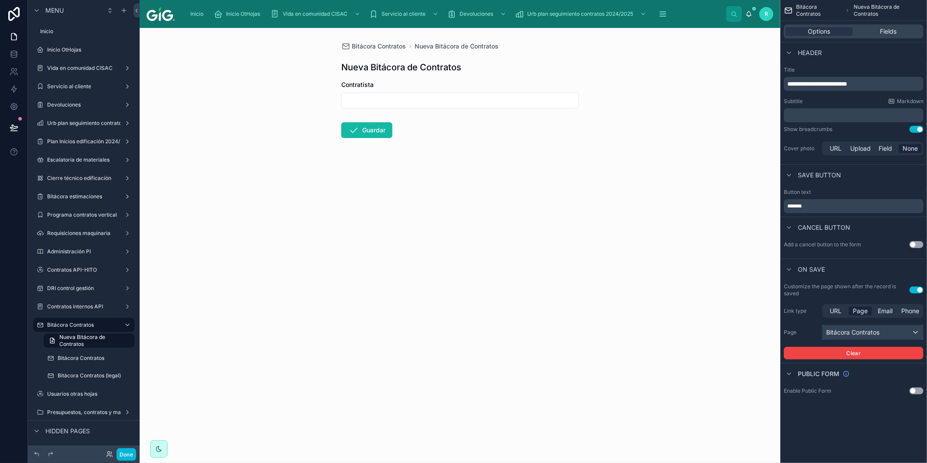
click at [866, 330] on div "Bitácora Contratos" at bounding box center [872, 332] width 100 height 14
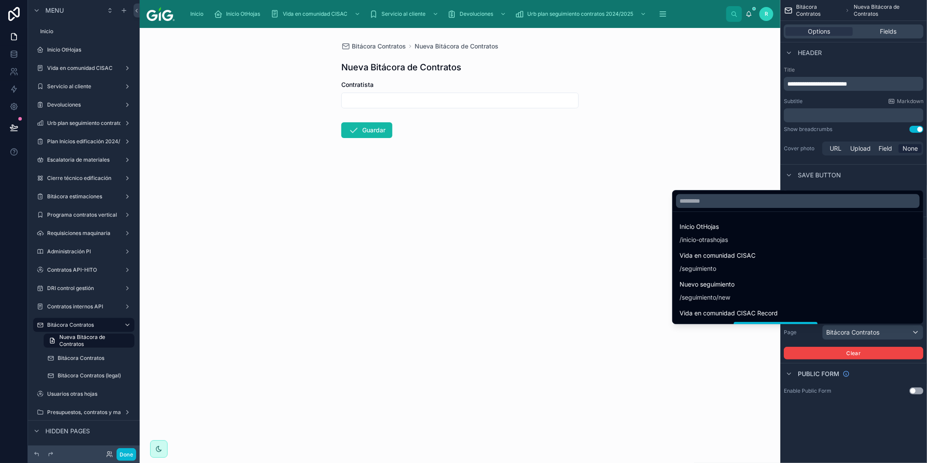
click at [747, 395] on div "Bitácora Contratos Nueva Bitácora de Contratos Nueva Bitácora de Contratos Cont…" at bounding box center [460, 245] width 641 height 435
click at [893, 400] on div "scrollable content" at bounding box center [463, 231] width 927 height 463
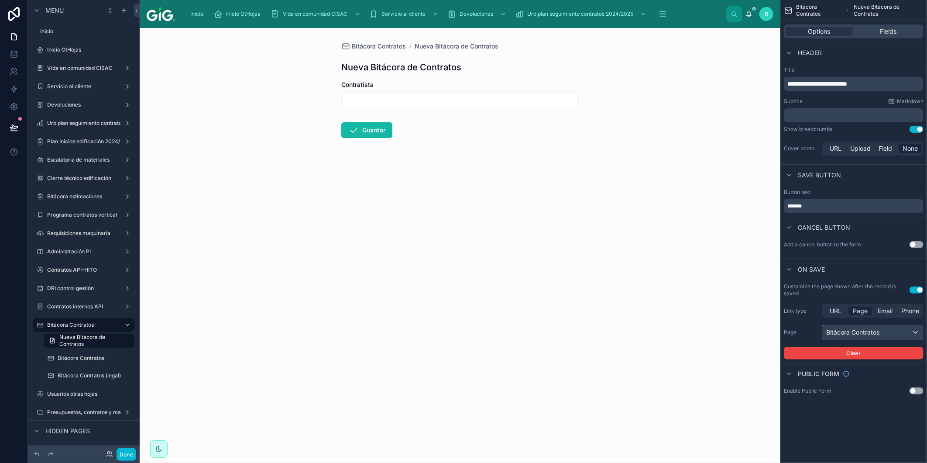
click at [882, 330] on div "Bitácora Contratos" at bounding box center [872, 332] width 100 height 14
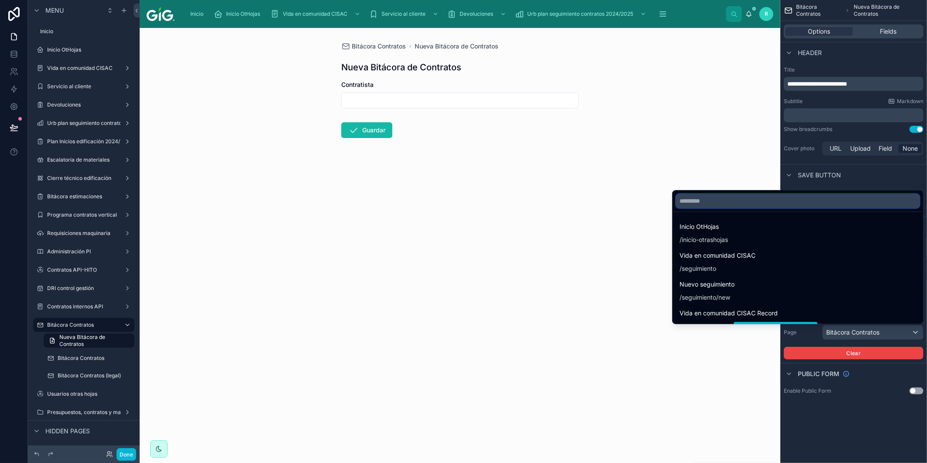
click at [784, 197] on input "text" at bounding box center [797, 201] width 243 height 14
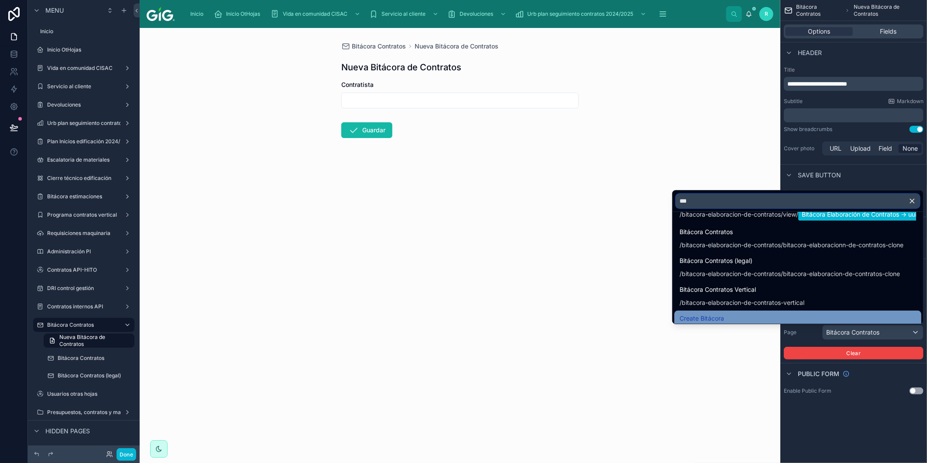
scroll to position [126, 0]
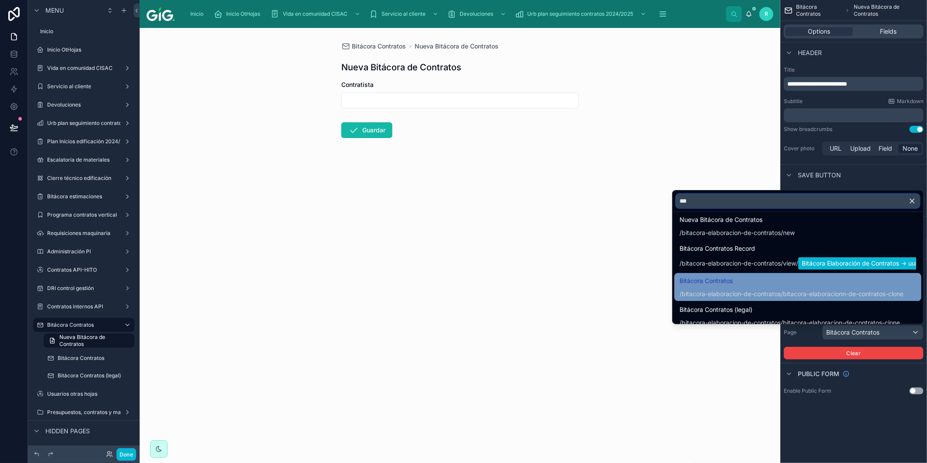
type input "***"
click at [767, 284] on span "Bitácora Contratos" at bounding box center [791, 280] width 224 height 10
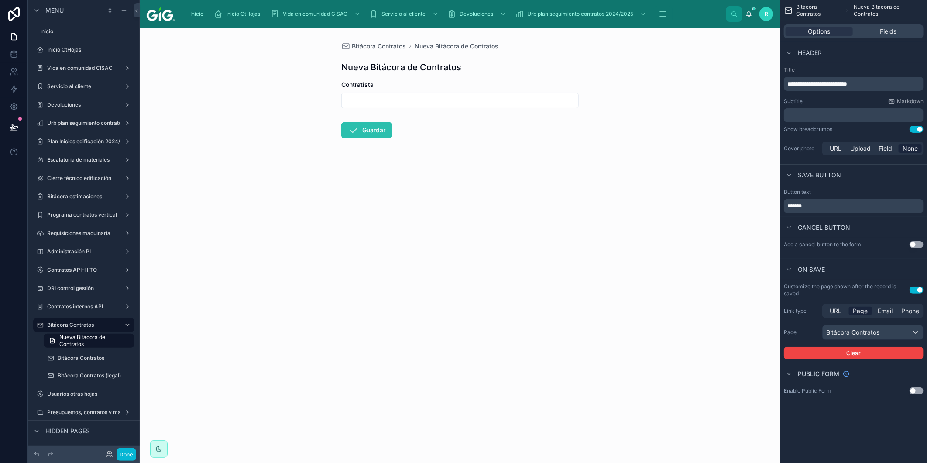
click at [384, 133] on button "Guardar" at bounding box center [366, 130] width 51 height 16
click at [382, 99] on input "text" at bounding box center [460, 100] width 236 height 12
type input "*****"
click at [370, 128] on button "Guardar" at bounding box center [366, 130] width 51 height 16
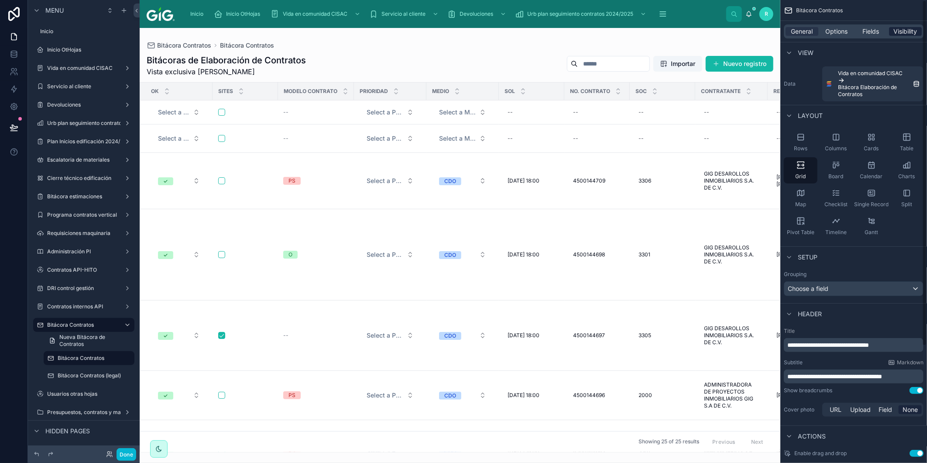
click at [909, 30] on span "Visibility" at bounding box center [906, 31] width 24 height 9
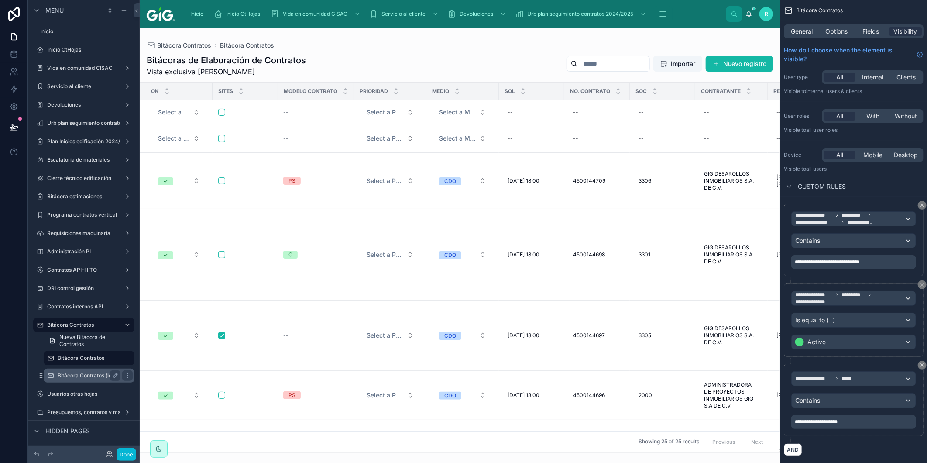
click at [77, 373] on label "Bitácora Contratos (legal)" at bounding box center [89, 375] width 63 height 7
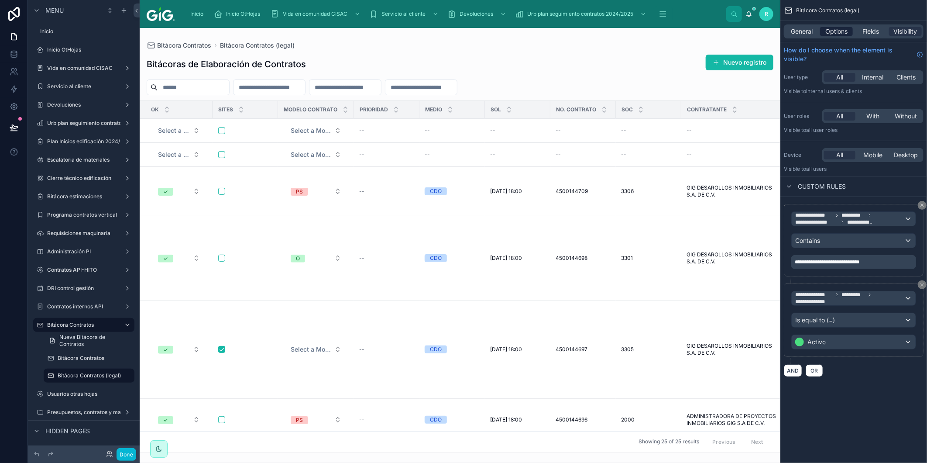
click at [841, 27] on span "Options" at bounding box center [836, 31] width 22 height 9
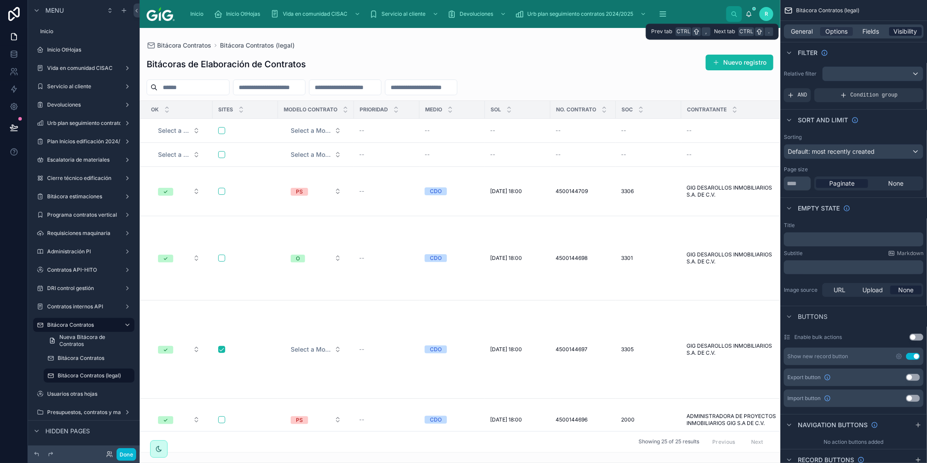
click at [912, 34] on span "Visibility" at bounding box center [906, 31] width 24 height 9
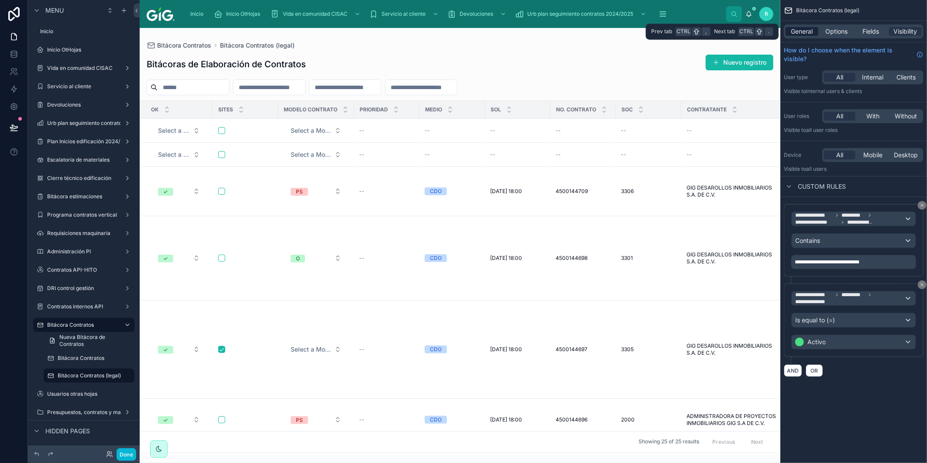
click at [806, 32] on span "General" at bounding box center [802, 31] width 22 height 9
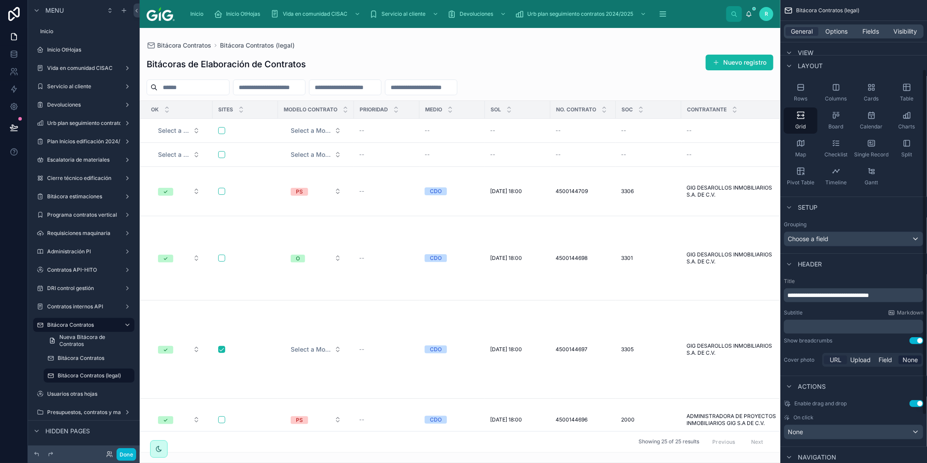
scroll to position [97, 0]
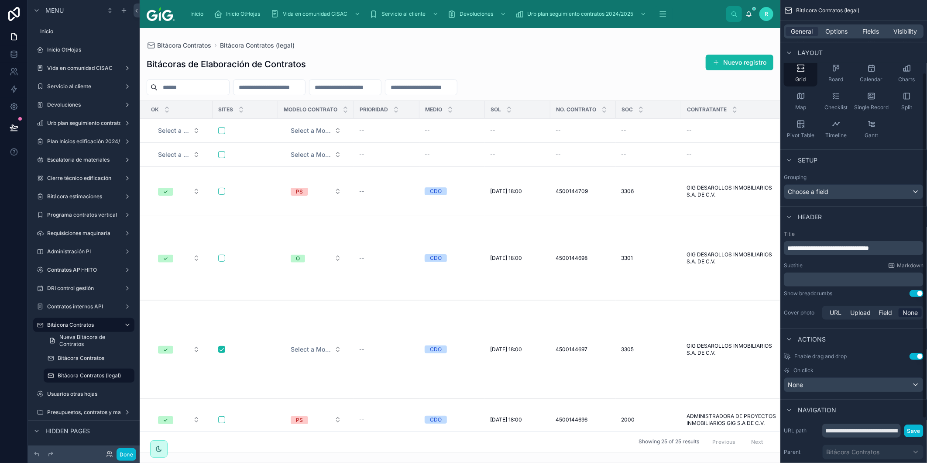
click at [856, 279] on p "﻿" at bounding box center [854, 279] width 134 height 9
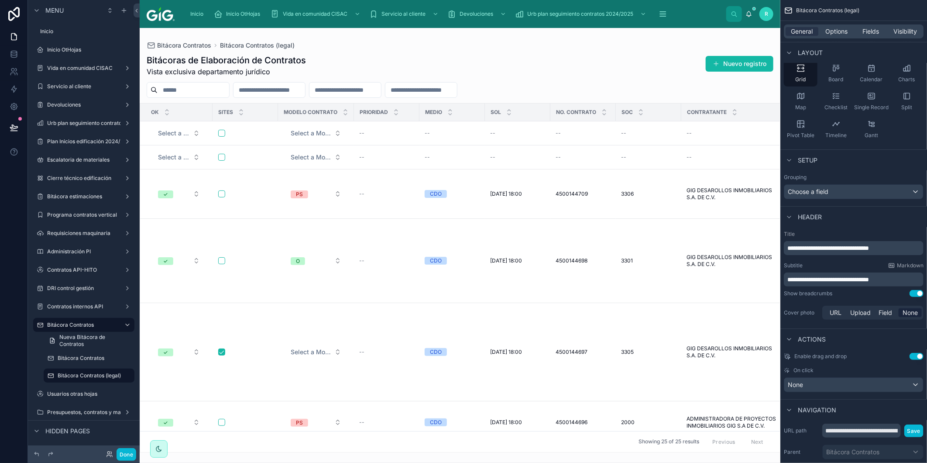
click at [619, 70] on div at bounding box center [460, 245] width 641 height 435
click at [836, 33] on span "Options" at bounding box center [836, 31] width 22 height 9
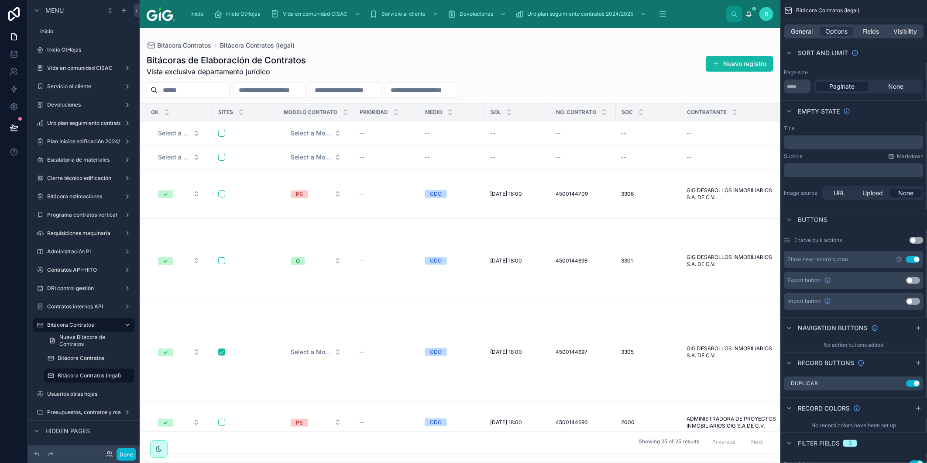
click at [912, 256] on button "Use setting" at bounding box center [913, 259] width 14 height 7
click at [915, 381] on button "Use setting" at bounding box center [913, 383] width 14 height 7
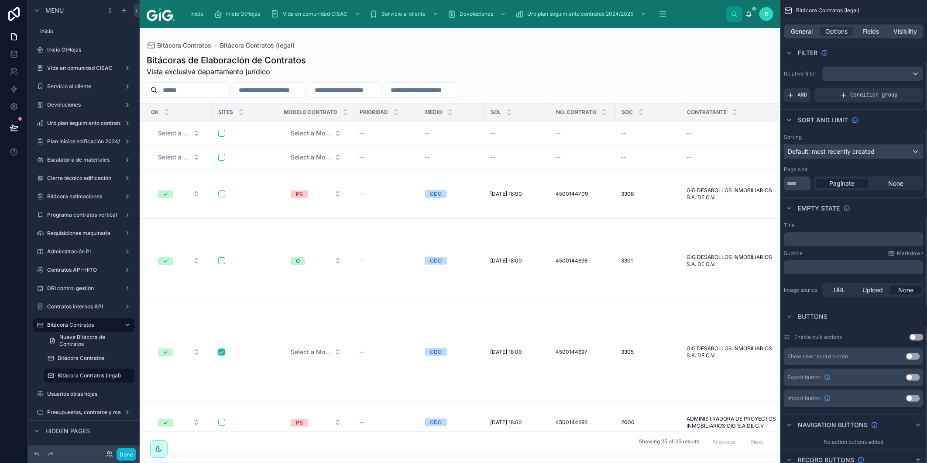
click at [848, 147] on span "Default: most recently created" at bounding box center [831, 150] width 87 height 7
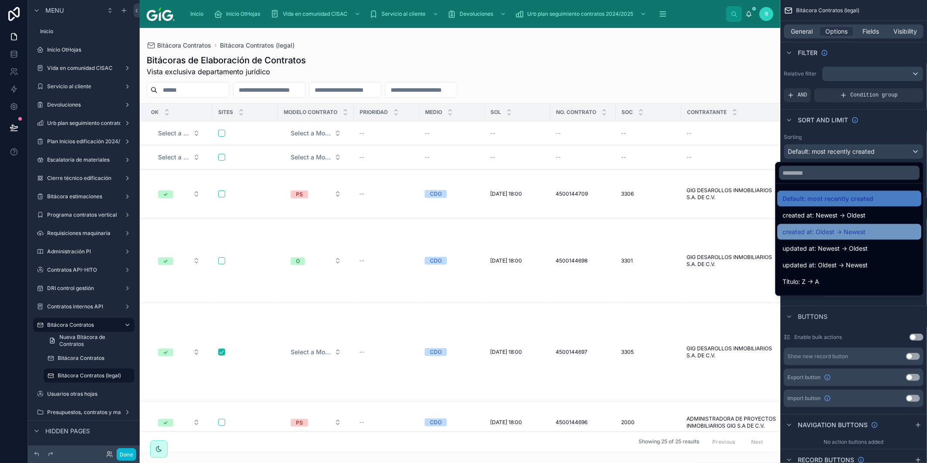
click at [869, 232] on div "created at: Oldest -> Newest" at bounding box center [849, 231] width 134 height 10
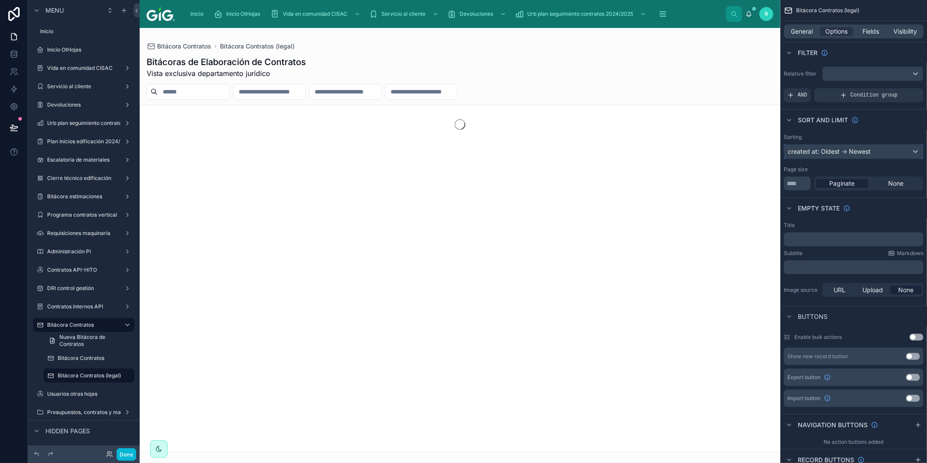
click at [870, 151] on div "created at: Oldest -> Newest" at bounding box center [853, 151] width 139 height 14
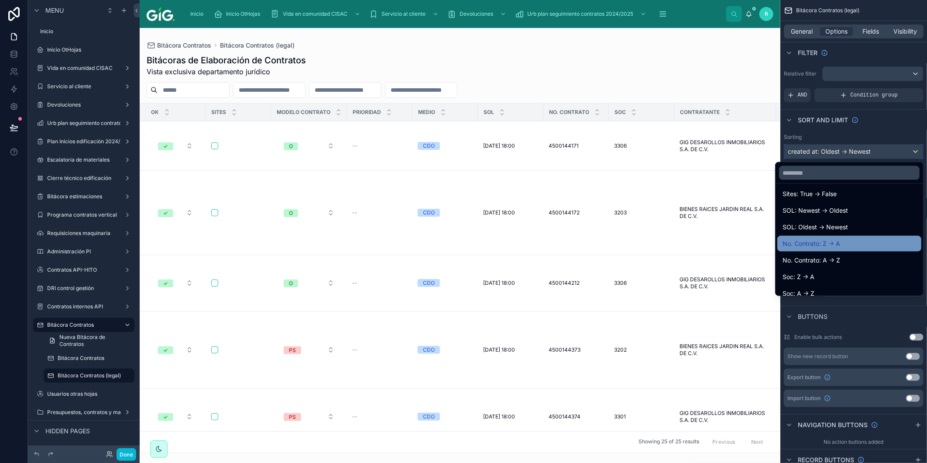
scroll to position [145, 0]
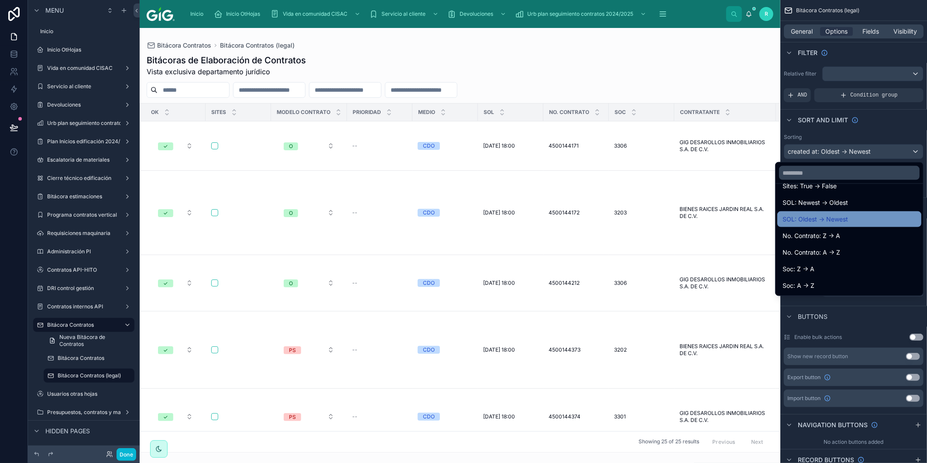
click at [841, 216] on div "SOL: Oldest -> Newest" at bounding box center [849, 219] width 134 height 10
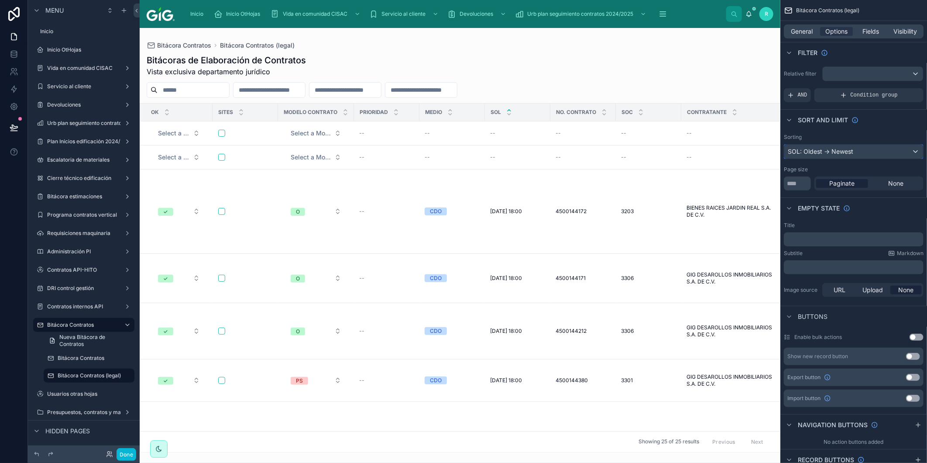
click at [857, 154] on div "SOL: Oldest -> Newest" at bounding box center [853, 151] width 139 height 14
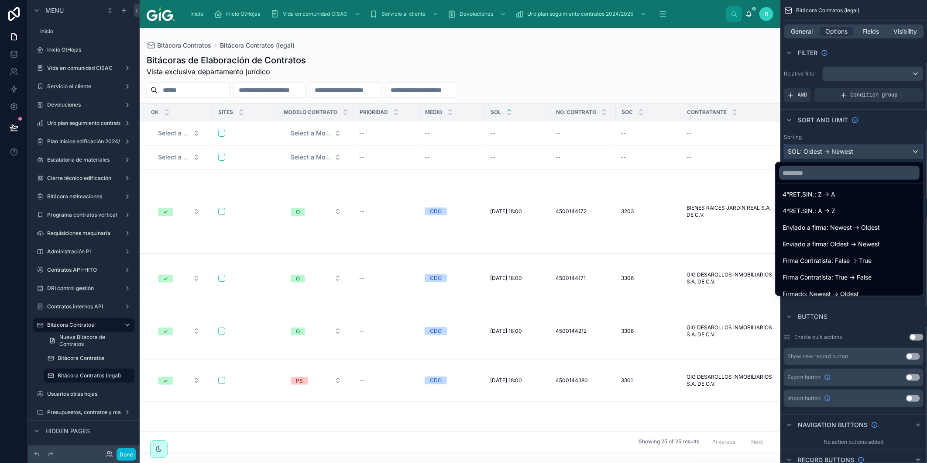
scroll to position [394, 0]
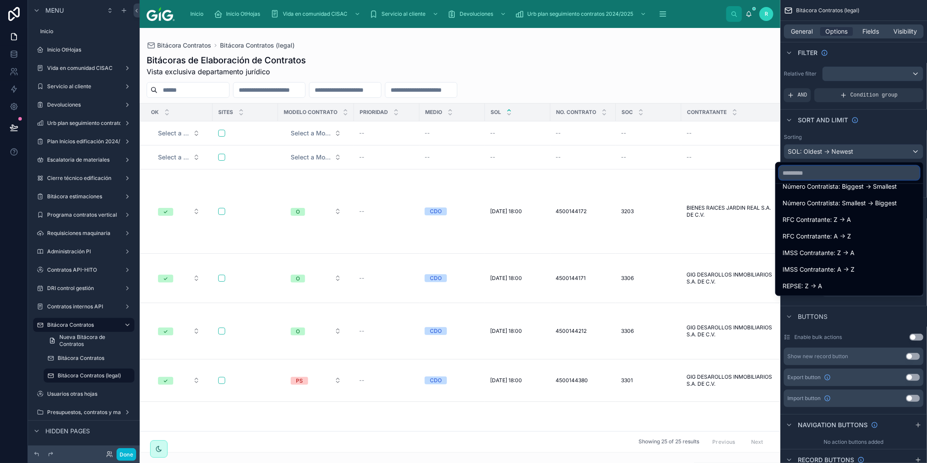
click at [835, 179] on input "text" at bounding box center [849, 173] width 140 height 14
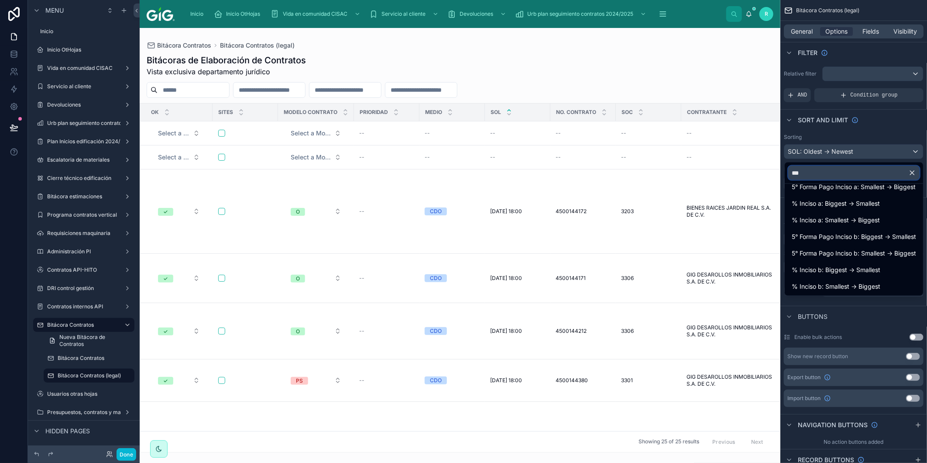
scroll to position [0, 0]
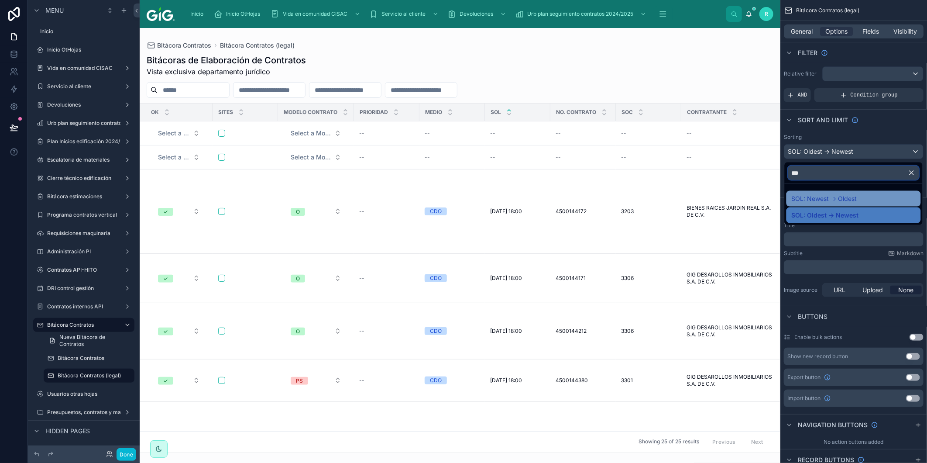
type input "***"
click at [843, 192] on div "SOL: Newest -> Oldest" at bounding box center [853, 199] width 134 height 16
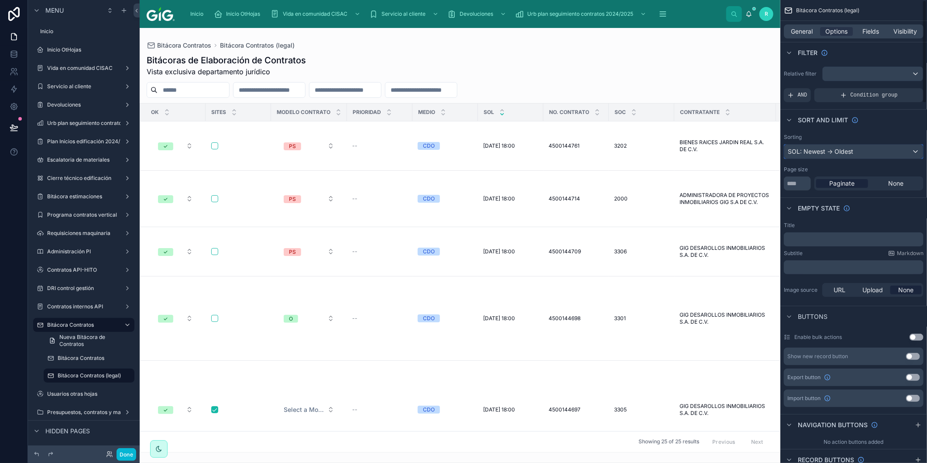
click at [875, 151] on div "SOL: Newest -> Oldest" at bounding box center [853, 151] width 139 height 14
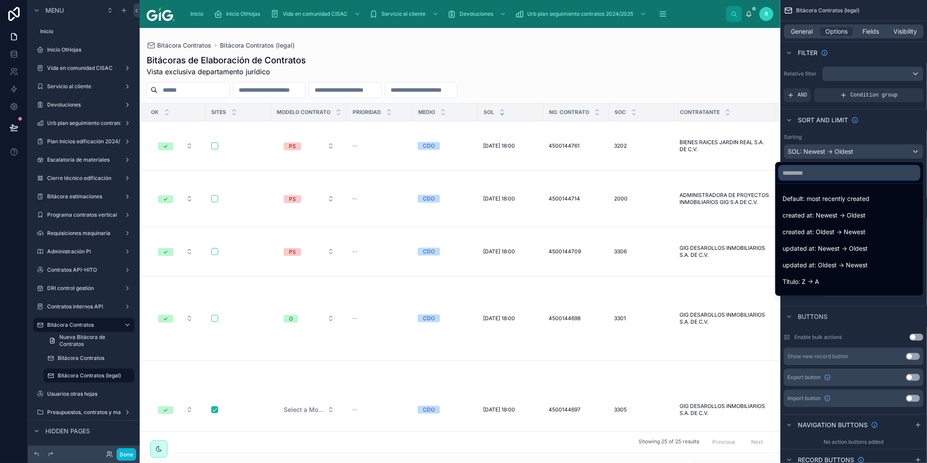
click at [853, 169] on input "text" at bounding box center [849, 173] width 140 height 14
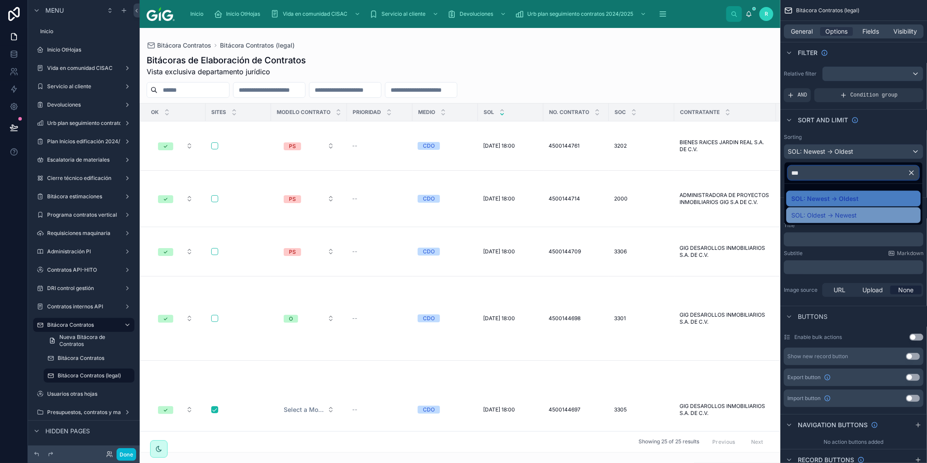
type input "***"
click at [847, 212] on span "SOL: Oldest -> Newest" at bounding box center [823, 215] width 65 height 10
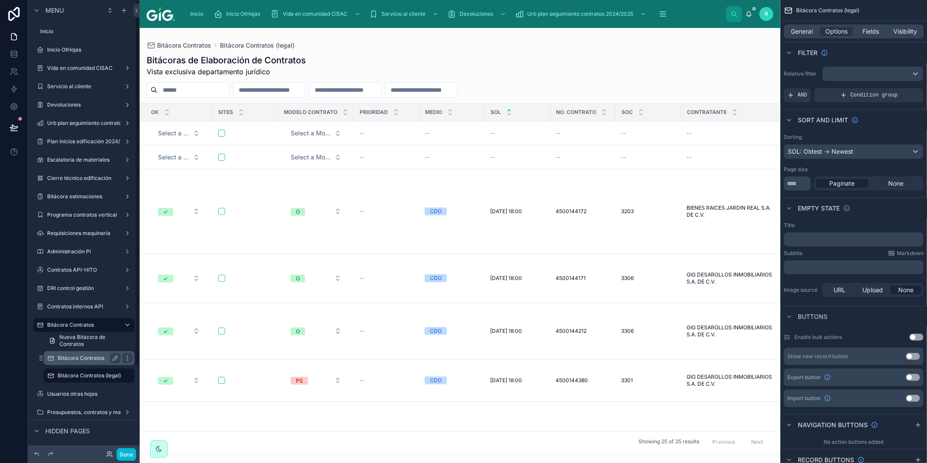
click at [86, 360] on label "Bitácora Contratos" at bounding box center [87, 357] width 59 height 7
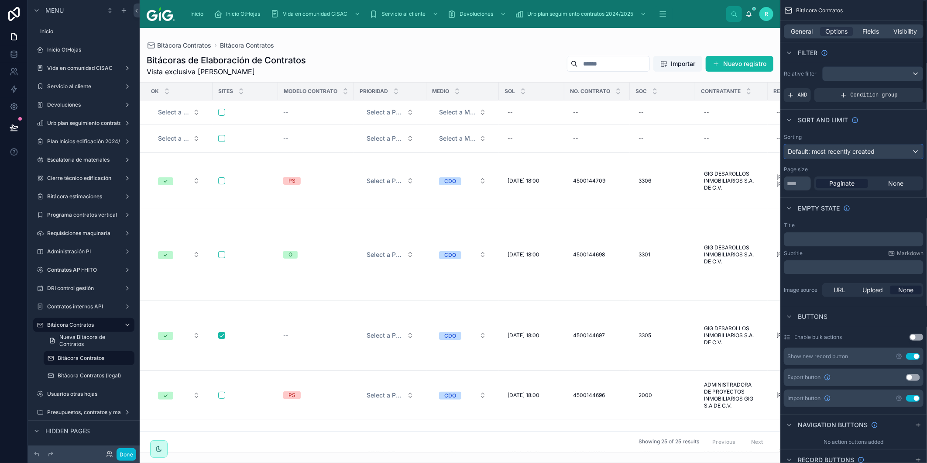
click at [870, 147] on span "Default: most recently created" at bounding box center [831, 150] width 87 height 7
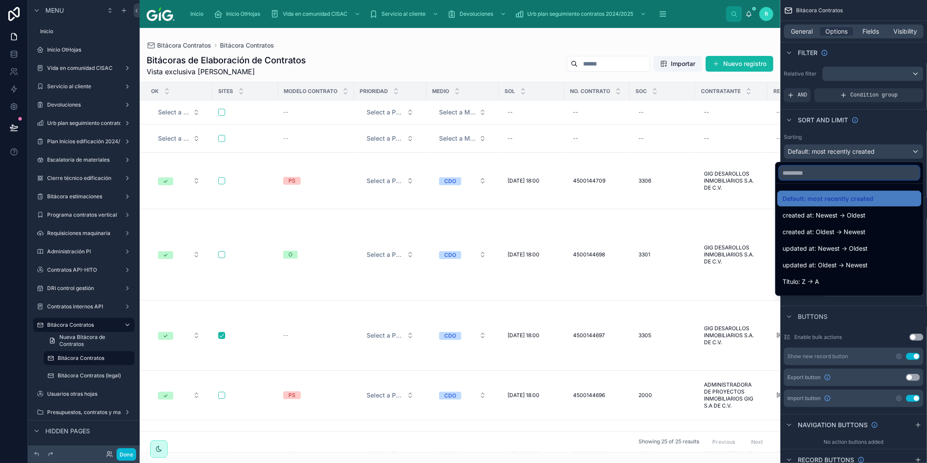
click at [835, 175] on input "text" at bounding box center [849, 173] width 140 height 14
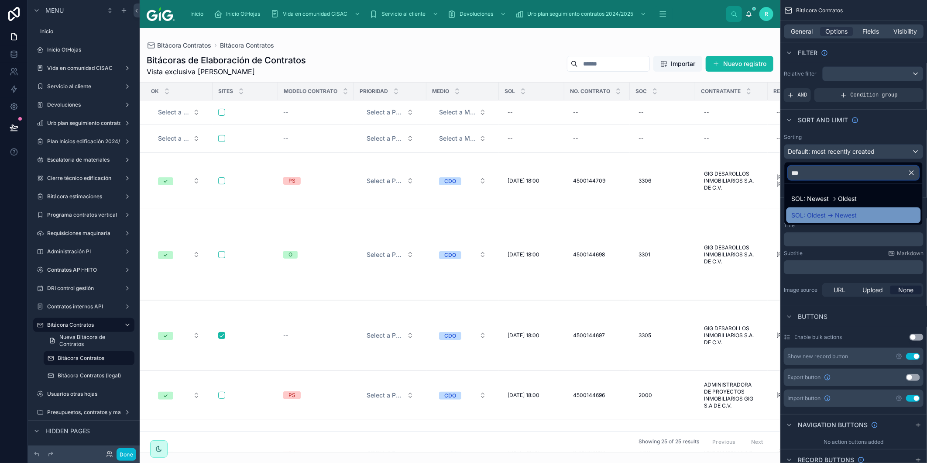
type input "***"
click at [847, 217] on span "SOL: Oldest -> Newest" at bounding box center [823, 215] width 65 height 10
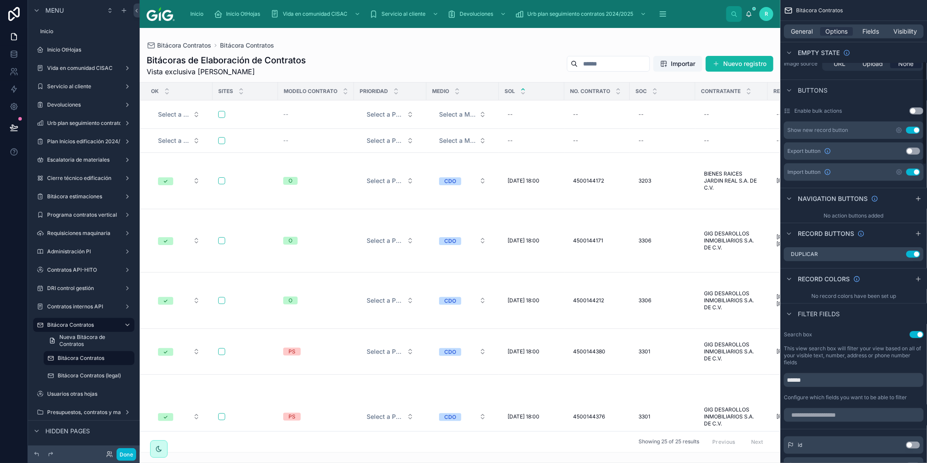
scroll to position [291, 0]
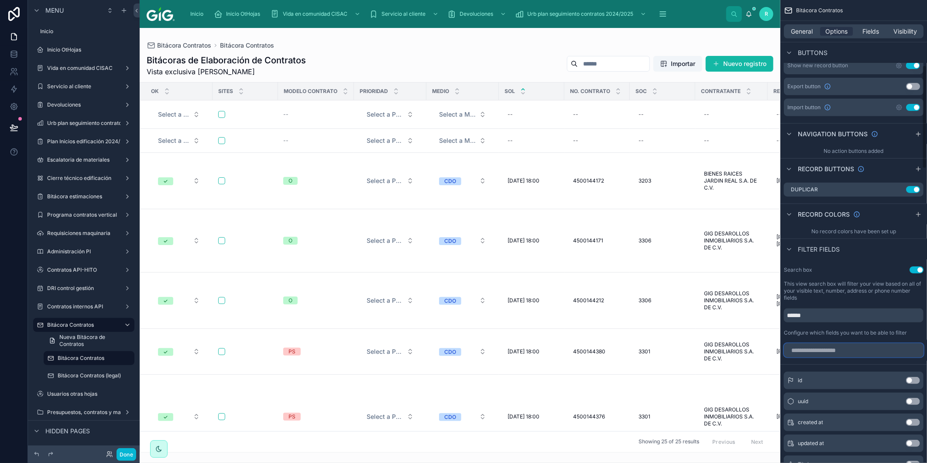
click at [842, 346] on input "scrollable content" at bounding box center [854, 350] width 140 height 14
type input "*****"
click at [914, 442] on button "Use setting" at bounding box center [913, 442] width 14 height 7
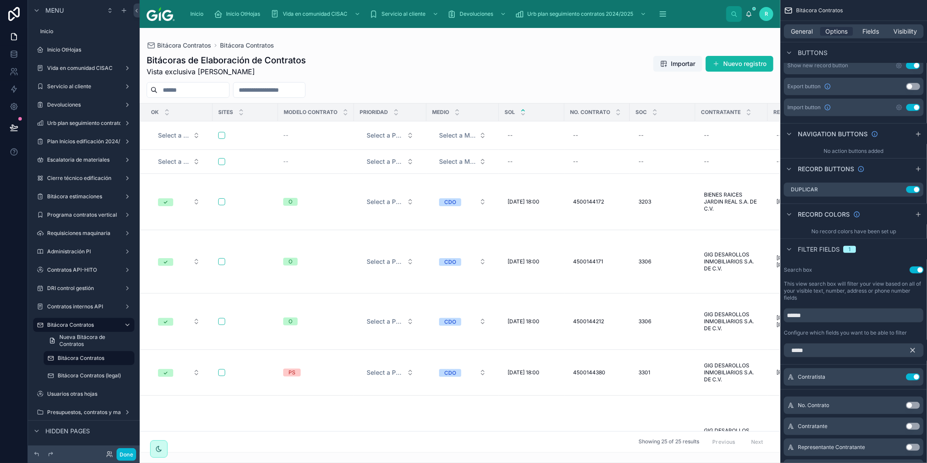
click at [913, 403] on button "Use setting" at bounding box center [913, 404] width 14 height 7
click at [914, 349] on icon "scrollable content" at bounding box center [912, 350] width 8 height 8
click at [879, 351] on input "*****" at bounding box center [854, 350] width 140 height 14
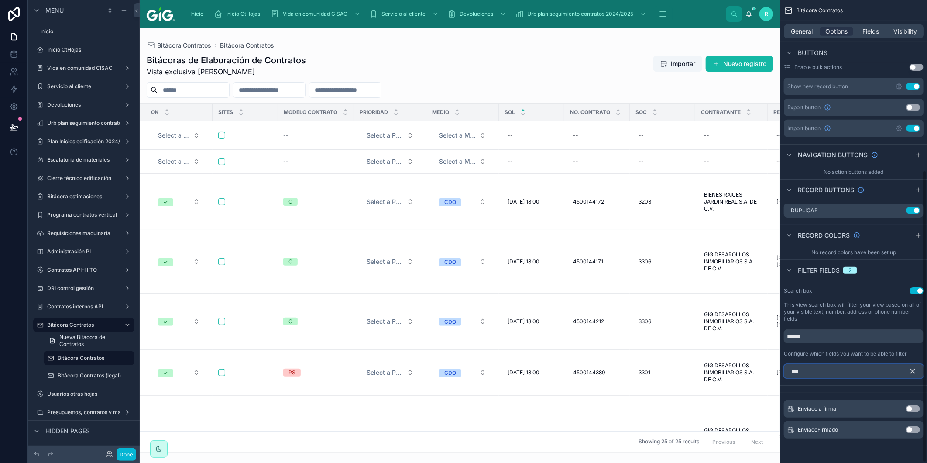
scroll to position [269, 0]
type input "***"
click at [913, 408] on button "Use setting" at bounding box center [913, 408] width 14 height 7
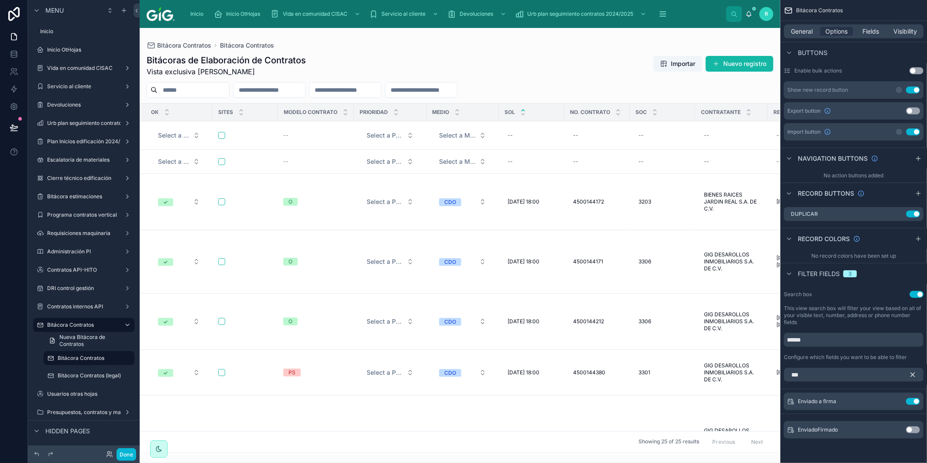
scroll to position [266, 0]
click at [874, 32] on span "Fields" at bounding box center [871, 31] width 17 height 9
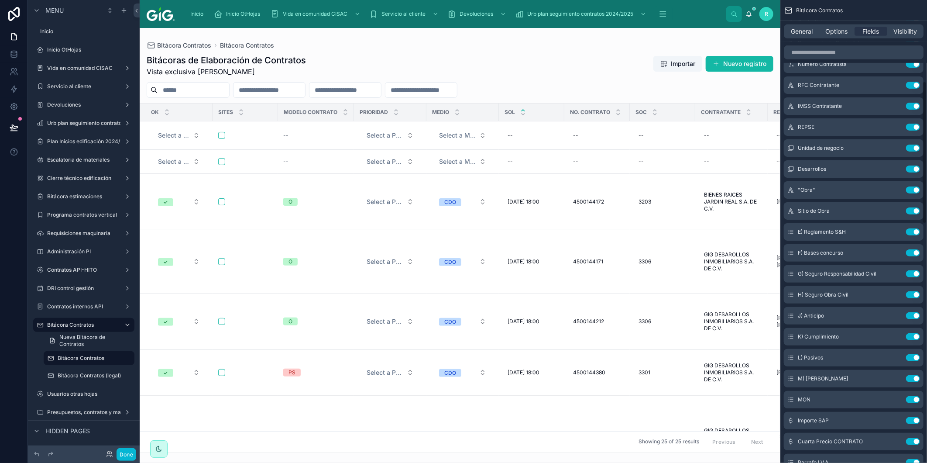
scroll to position [0, 0]
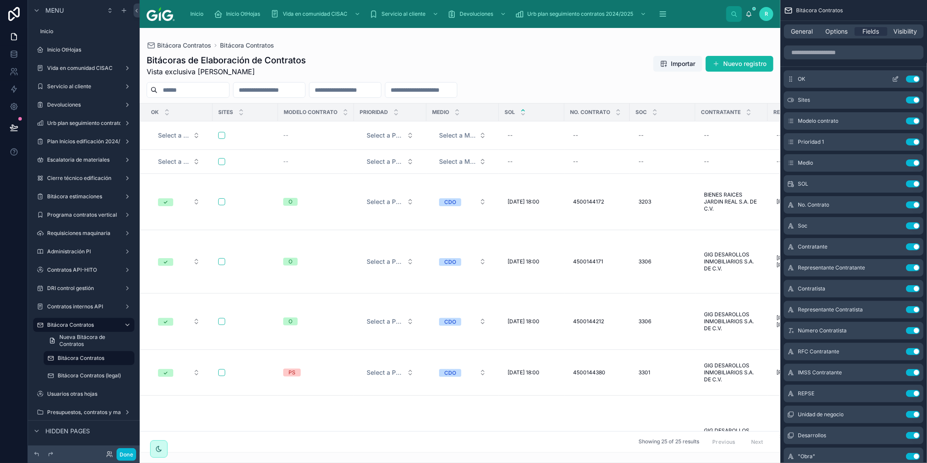
click at [894, 79] on icon "scrollable content" at bounding box center [895, 78] width 7 height 7
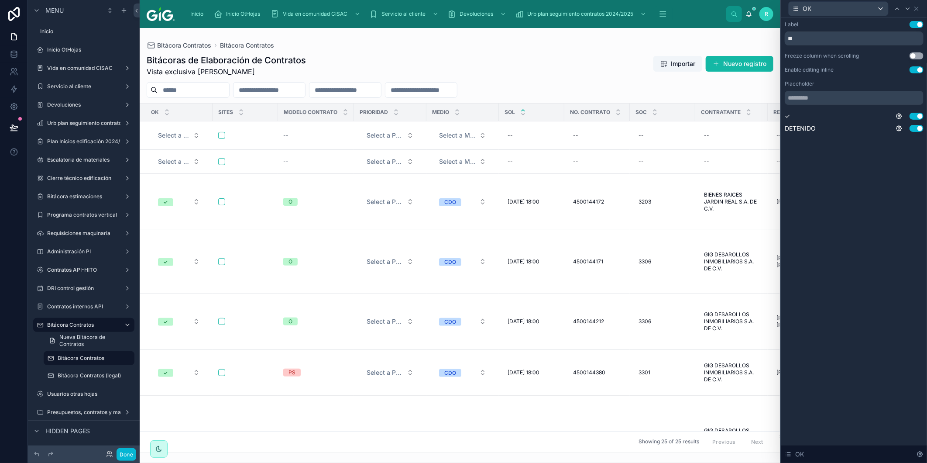
click at [918, 70] on button "Use setting" at bounding box center [916, 69] width 14 height 7
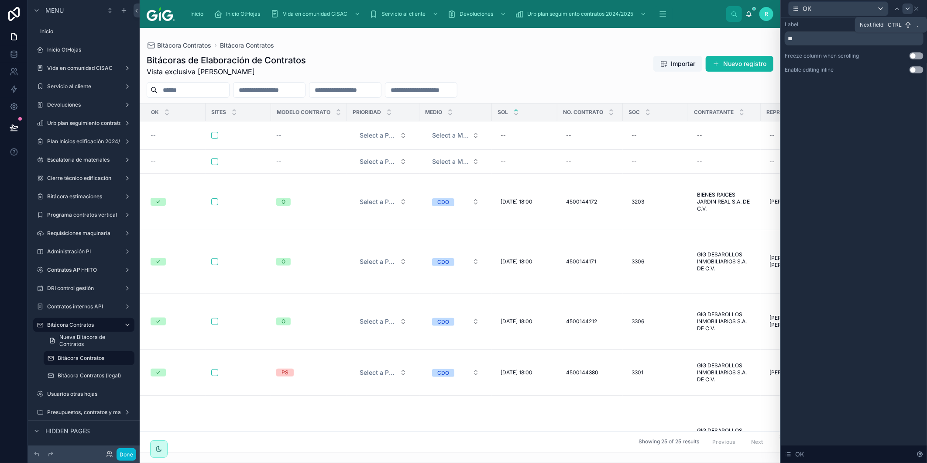
click at [908, 9] on icon at bounding box center [907, 9] width 3 height 2
click at [916, 56] on button "Use setting" at bounding box center [916, 55] width 14 height 7
click at [909, 10] on icon at bounding box center [907, 8] width 7 height 7
click at [909, 11] on icon at bounding box center [907, 8] width 7 height 7
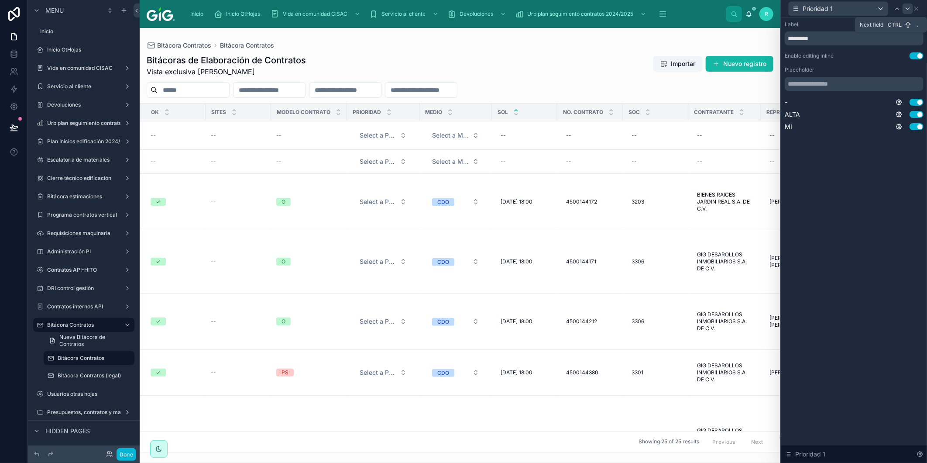
click at [908, 10] on icon at bounding box center [907, 8] width 7 height 7
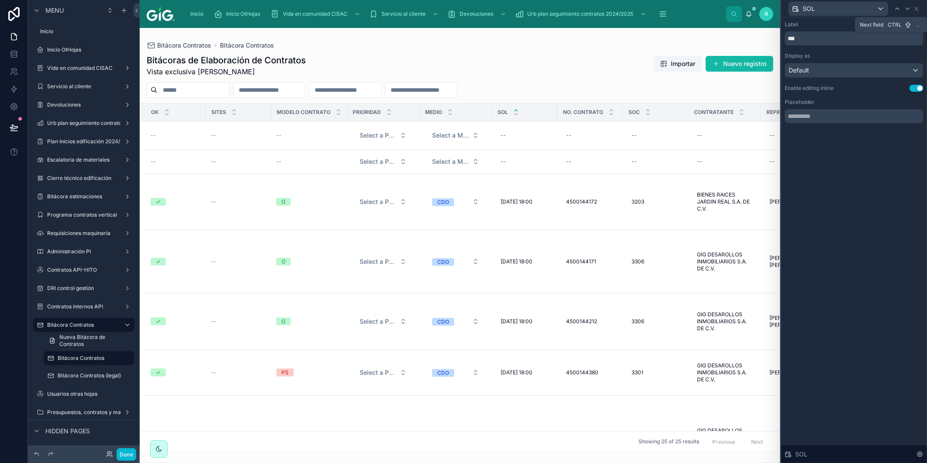
click at [908, 10] on icon at bounding box center [907, 8] width 7 height 7
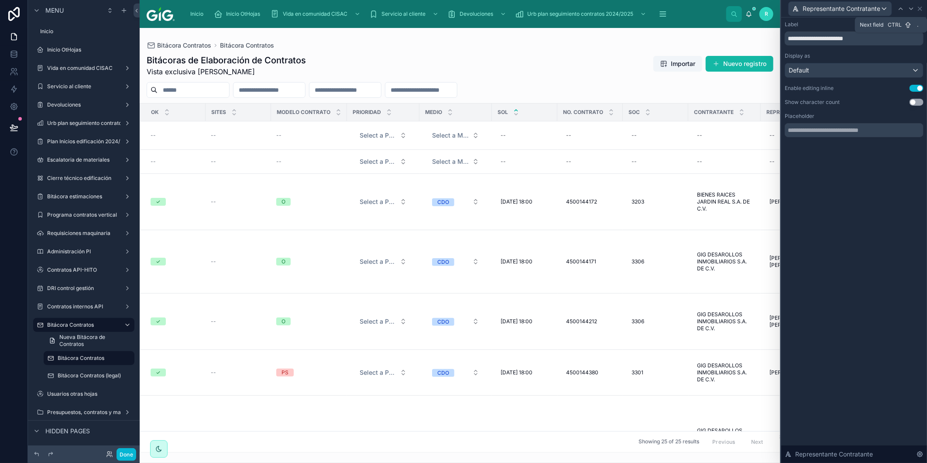
click at [908, 10] on icon at bounding box center [911, 8] width 7 height 7
click at [908, 10] on icon at bounding box center [907, 8] width 7 height 7
click at [908, 10] on icon at bounding box center [908, 8] width 7 height 7
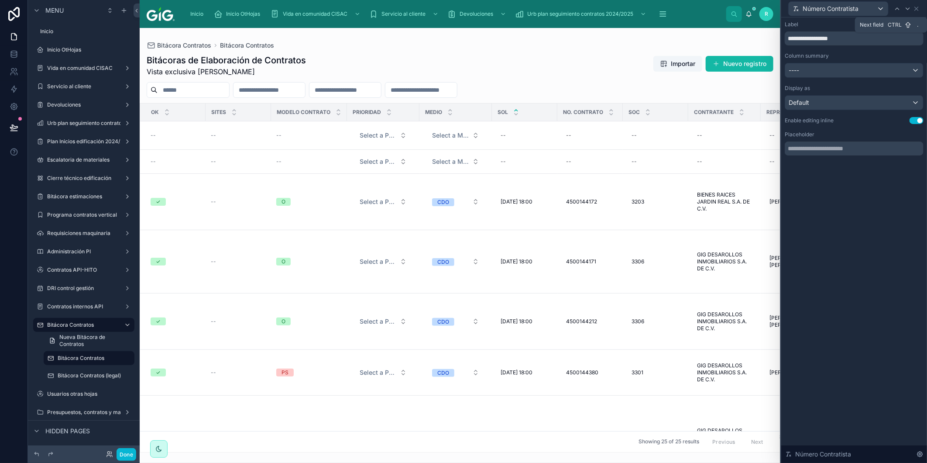
click at [908, 10] on icon at bounding box center [907, 8] width 7 height 7
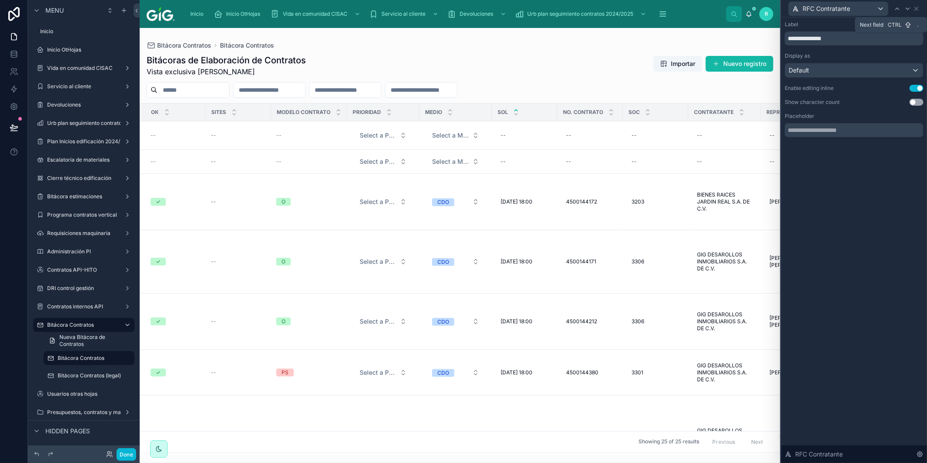
click at [908, 10] on icon at bounding box center [907, 8] width 7 height 7
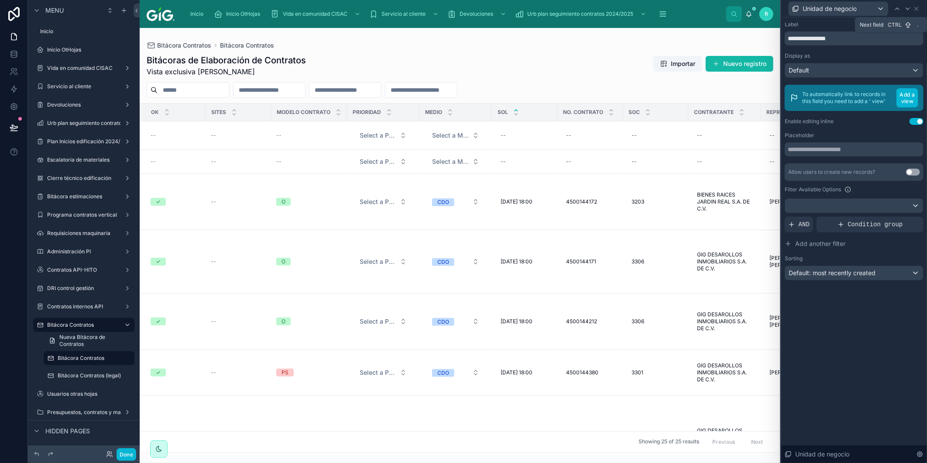
click at [908, 10] on icon at bounding box center [907, 8] width 7 height 7
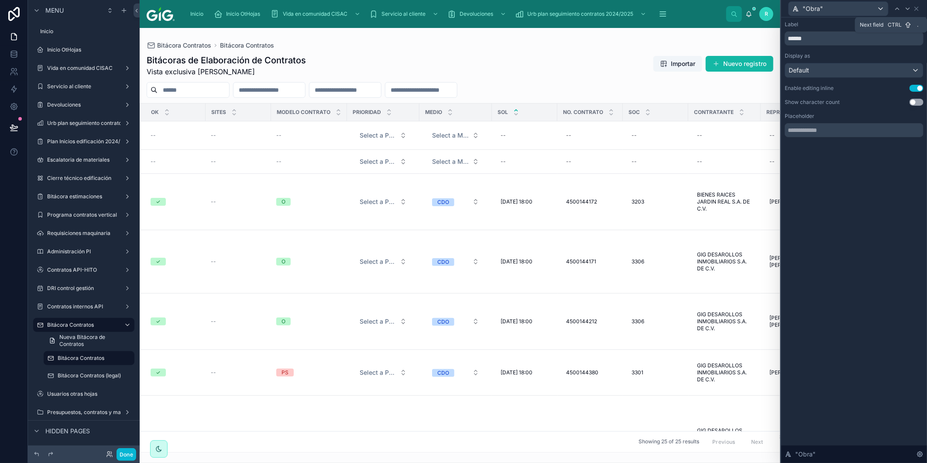
click at [908, 10] on icon at bounding box center [907, 8] width 7 height 7
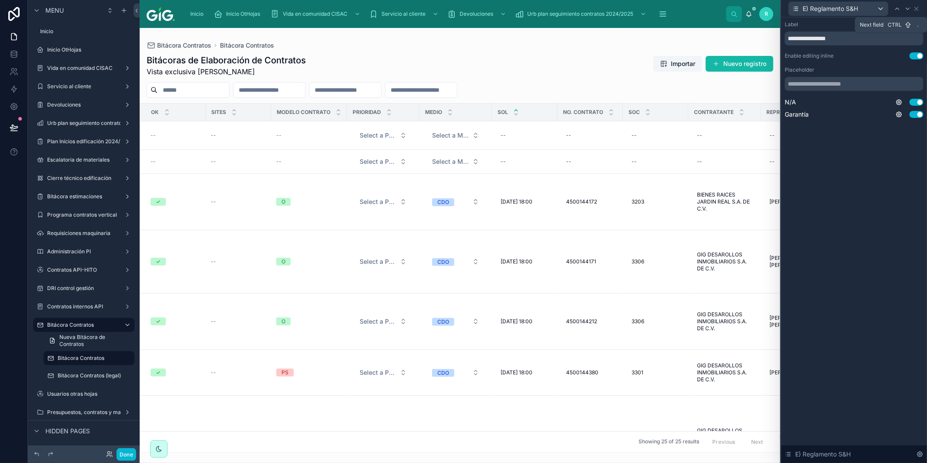
click at [908, 10] on icon at bounding box center [907, 8] width 7 height 7
click at [908, 10] on icon at bounding box center [911, 8] width 7 height 7
click at [908, 10] on icon at bounding box center [907, 8] width 7 height 7
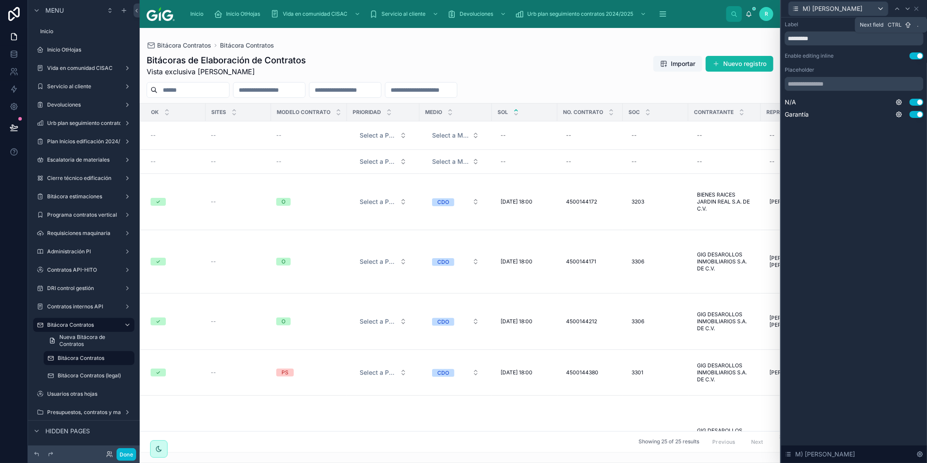
click at [908, 10] on icon at bounding box center [907, 8] width 7 height 7
drag, startPoint x: 216, startPoint y: 447, endPoint x: 546, endPoint y: 469, distance: 330.6
click at [546, 462] on html "MON Label Use setting *** Enable editing inline Use setting Placeholder MXN Use…" at bounding box center [463, 264] width 927 height 528
click at [247, 448] on div at bounding box center [460, 245] width 641 height 435
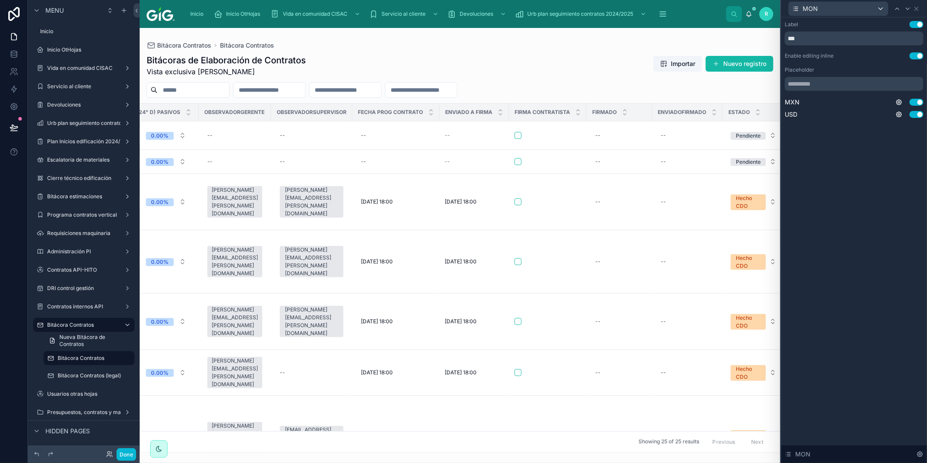
scroll to position [0, 3851]
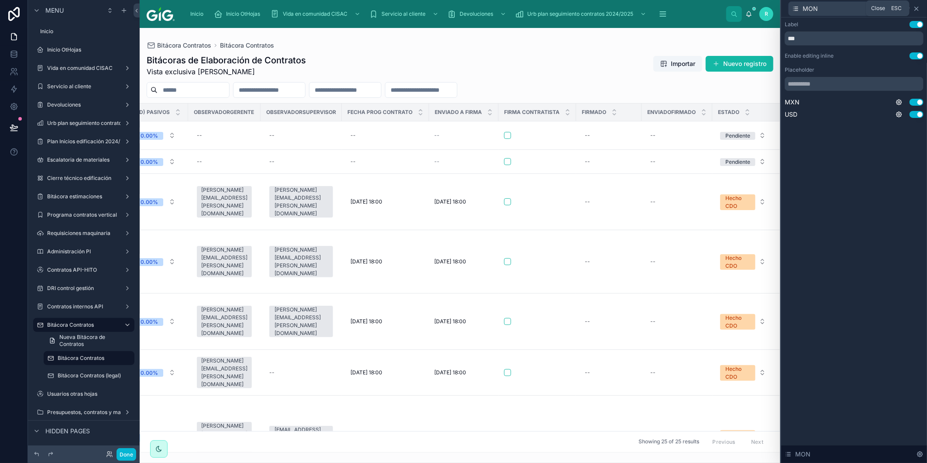
click at [918, 10] on icon at bounding box center [916, 8] width 3 height 3
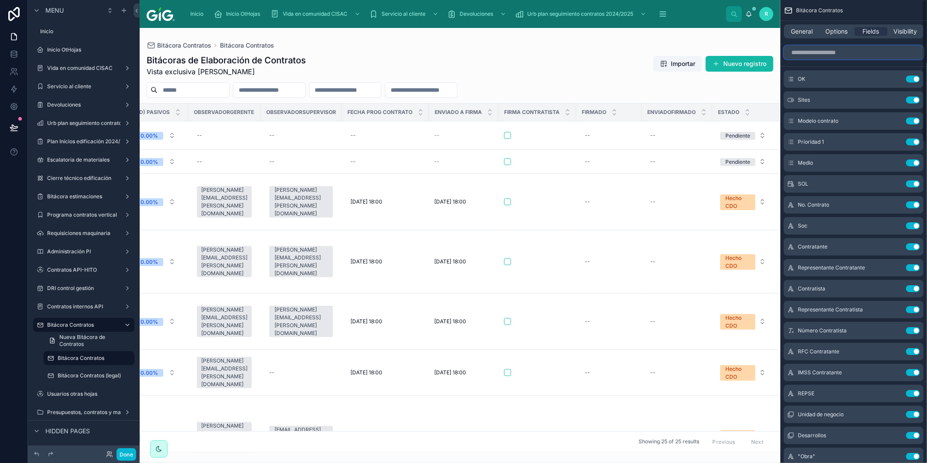
click at [859, 50] on input "scrollable content" at bounding box center [854, 52] width 140 height 14
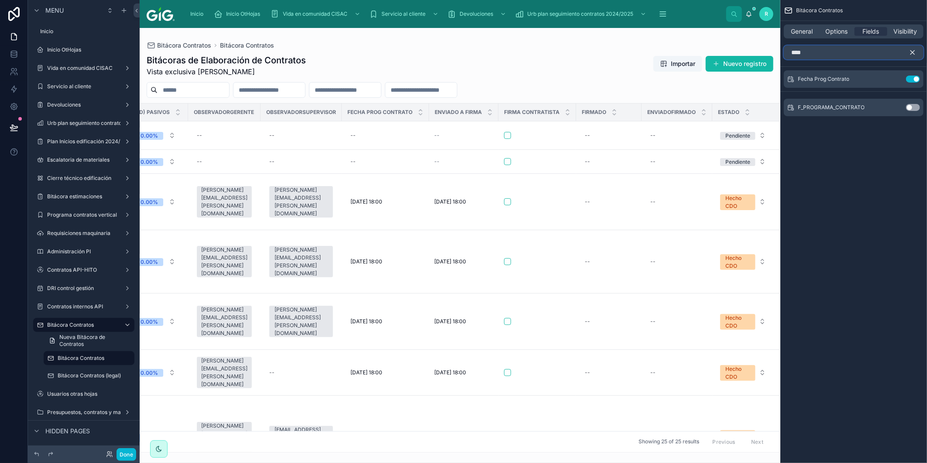
type input "****"
click at [909, 106] on button "Use setting" at bounding box center [913, 107] width 14 height 7
click at [914, 51] on icon "scrollable content" at bounding box center [912, 52] width 8 height 8
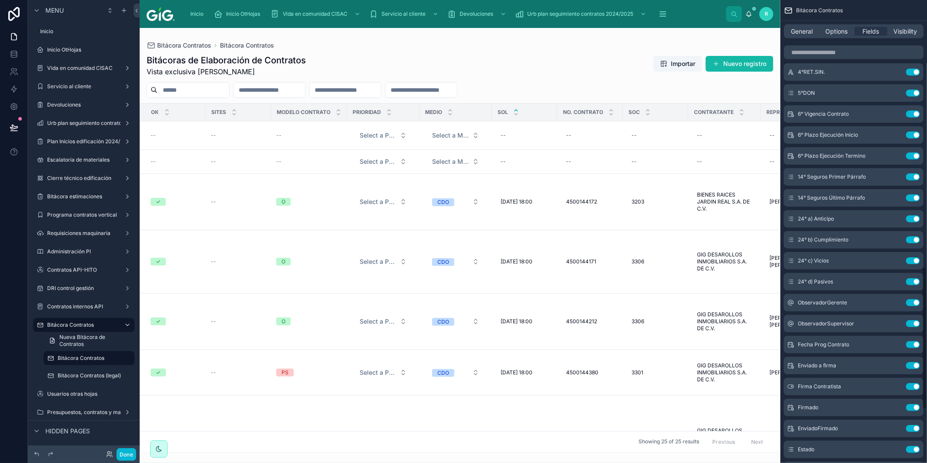
scroll to position [921, 0]
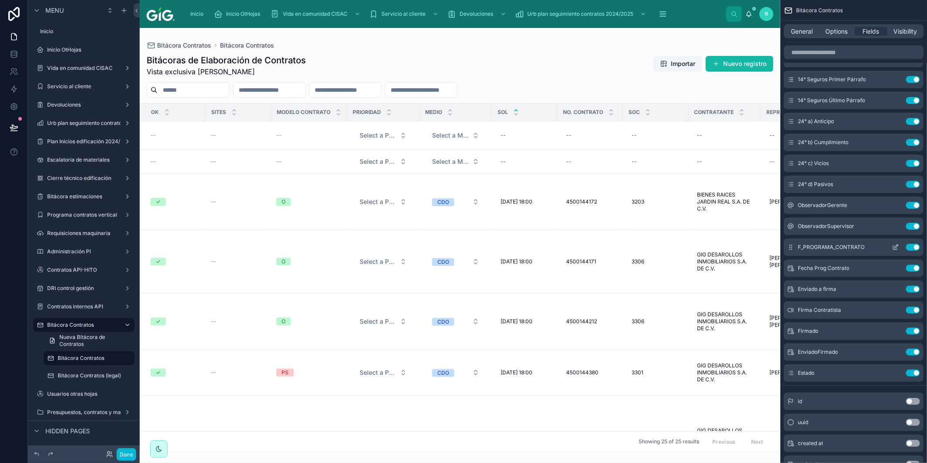
drag, startPoint x: 913, startPoint y: 267, endPoint x: 898, endPoint y: 245, distance: 26.9
click at [914, 267] on button "Use setting" at bounding box center [913, 267] width 14 height 7
click at [895, 245] on icon "scrollable content" at bounding box center [895, 246] width 7 height 7
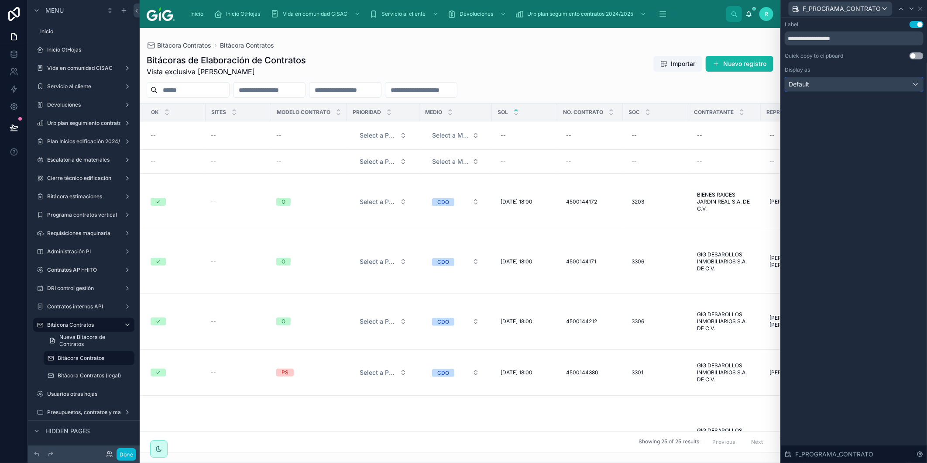
click at [854, 90] on div "Default" at bounding box center [854, 84] width 138 height 14
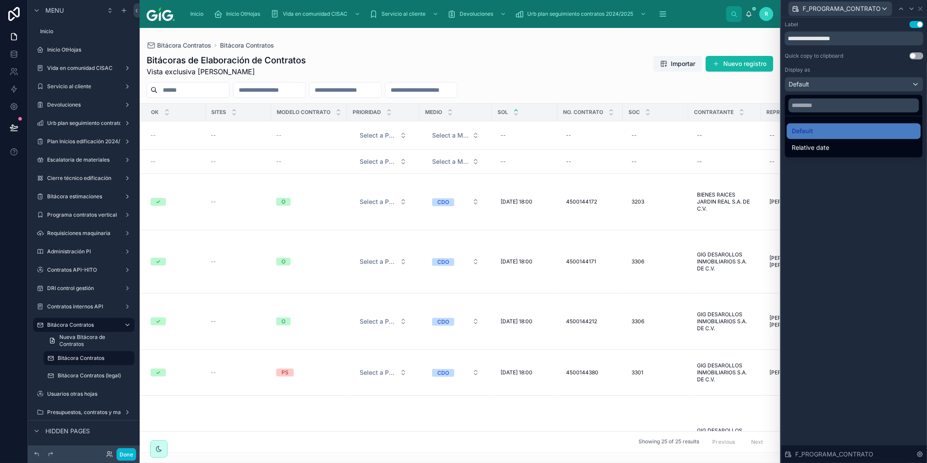
click at [882, 61] on div at bounding box center [854, 231] width 146 height 463
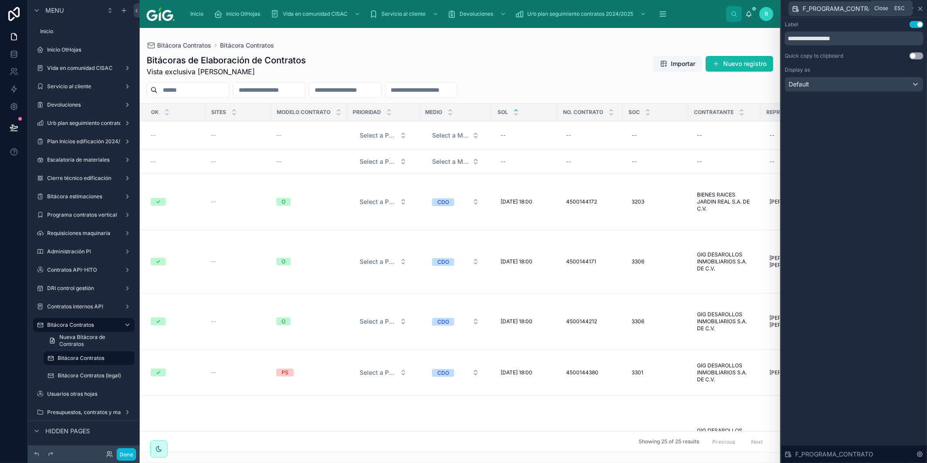
click at [920, 11] on icon at bounding box center [920, 8] width 7 height 7
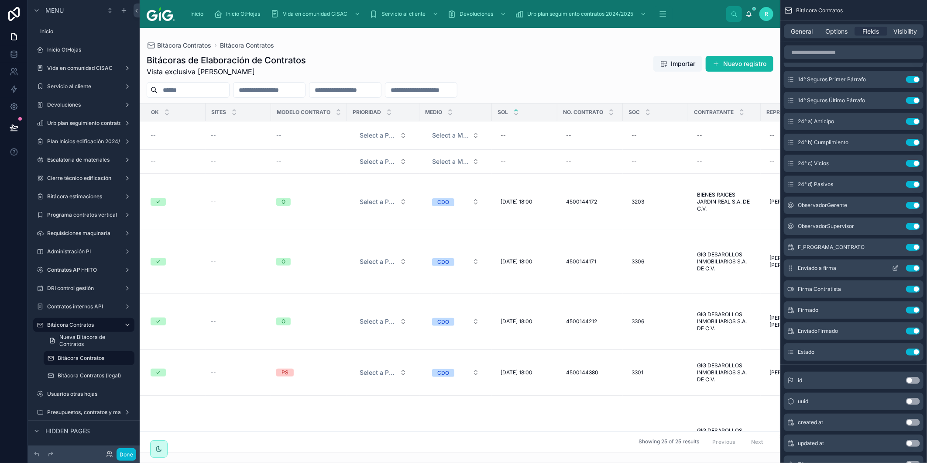
click at [896, 266] on icon "scrollable content" at bounding box center [895, 266] width 3 height 3
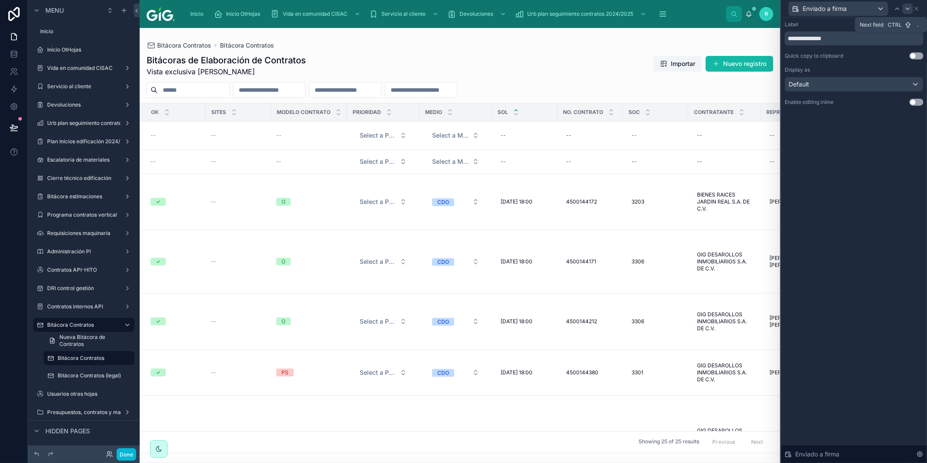
click at [906, 9] on icon at bounding box center [907, 8] width 7 height 7
click at [919, 56] on button "Use setting" at bounding box center [916, 55] width 14 height 7
click at [905, 9] on icon at bounding box center [907, 8] width 7 height 7
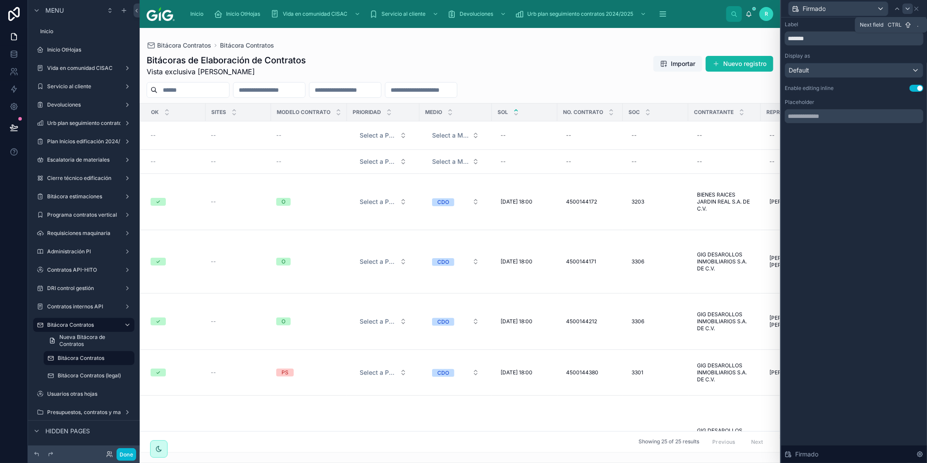
click at [908, 11] on icon at bounding box center [907, 8] width 7 height 7
click at [908, 10] on icon at bounding box center [907, 8] width 7 height 7
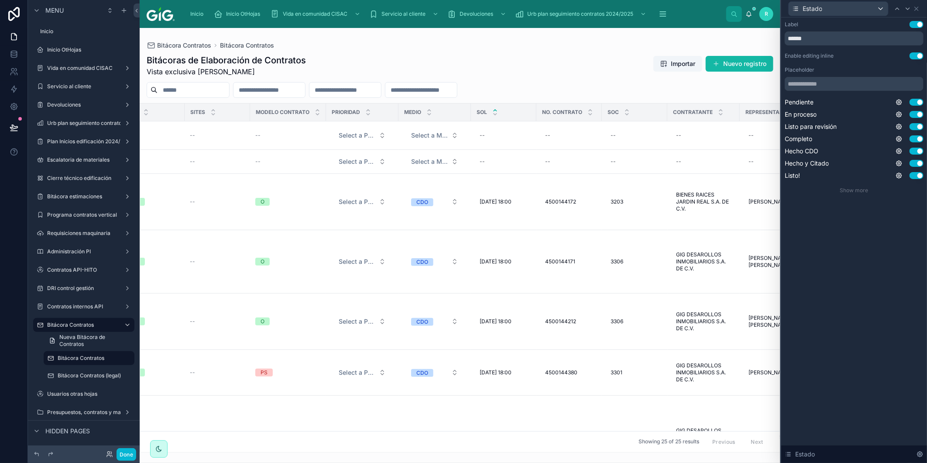
scroll to position [0, 3]
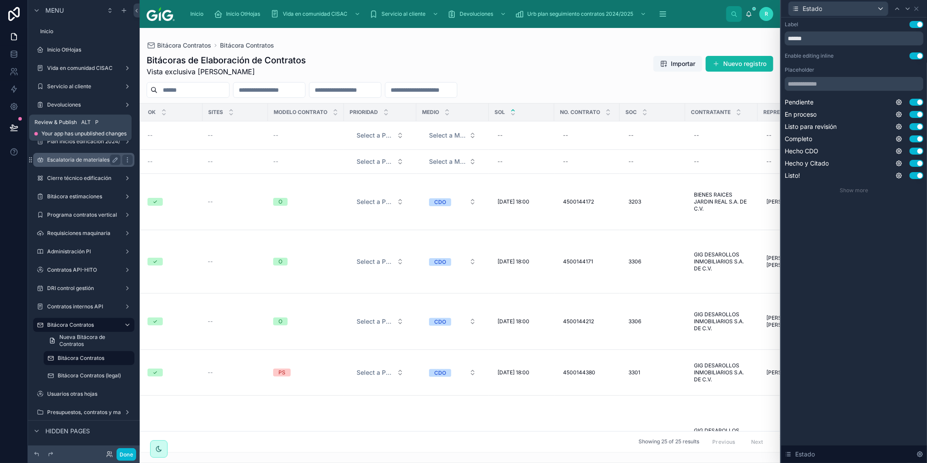
drag, startPoint x: 8, startPoint y: 130, endPoint x: 94, endPoint y: 159, distance: 90.7
click at [8, 130] on button at bounding box center [13, 127] width 19 height 24
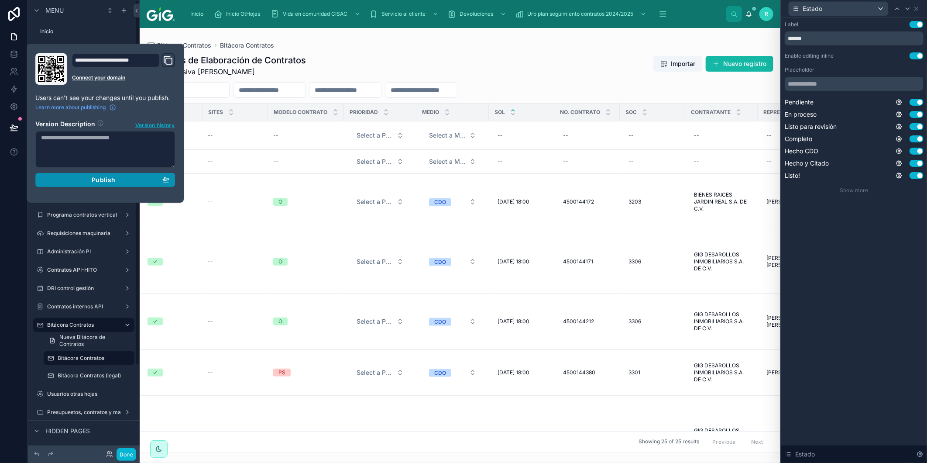
click at [138, 178] on div "Publish" at bounding box center [105, 180] width 128 height 8
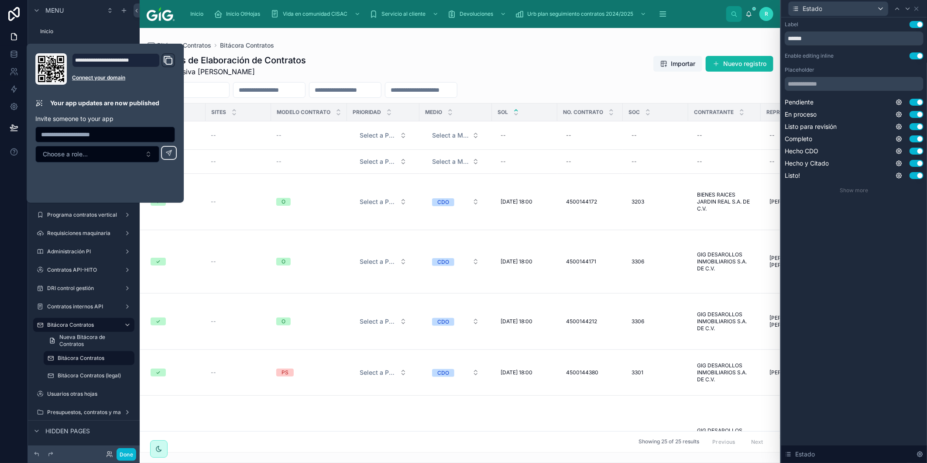
click at [592, 58] on div "Bitácoras de Elaboración de Contratos Vista exclusiva Mariel Carolina Zamora Cr…" at bounding box center [460, 65] width 627 height 23
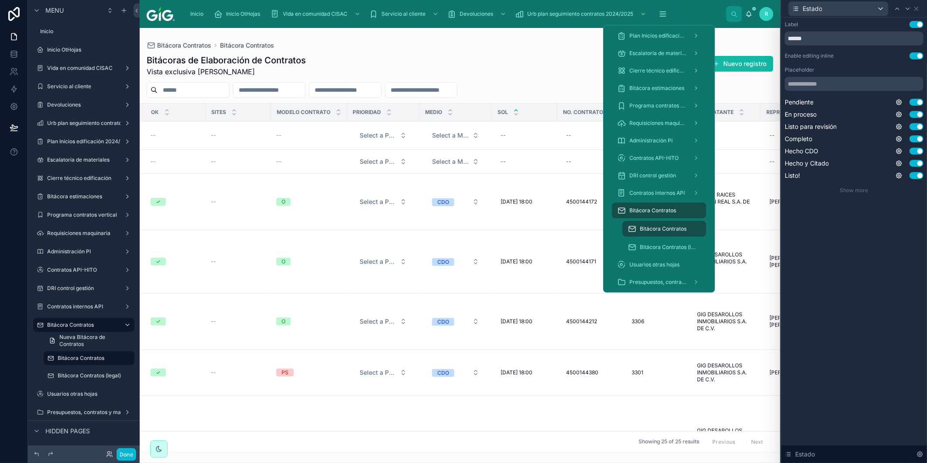
click at [673, 207] on span "Bitácora Contratos" at bounding box center [652, 210] width 47 height 7
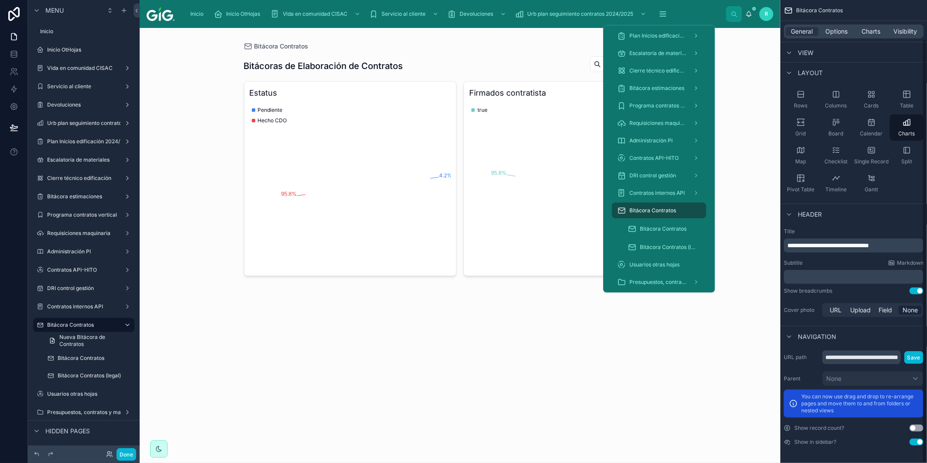
scroll to position [42, 0]
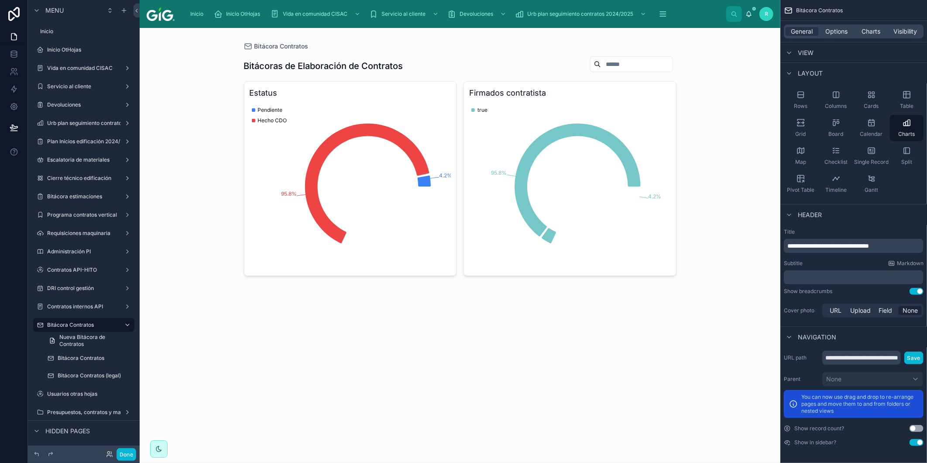
click at [406, 323] on div "Bitácora Contratos Bitácoras de Elaboración de Contratos Estatus 4.2% 95.8% Pen…" at bounding box center [460, 245] width 641 height 435
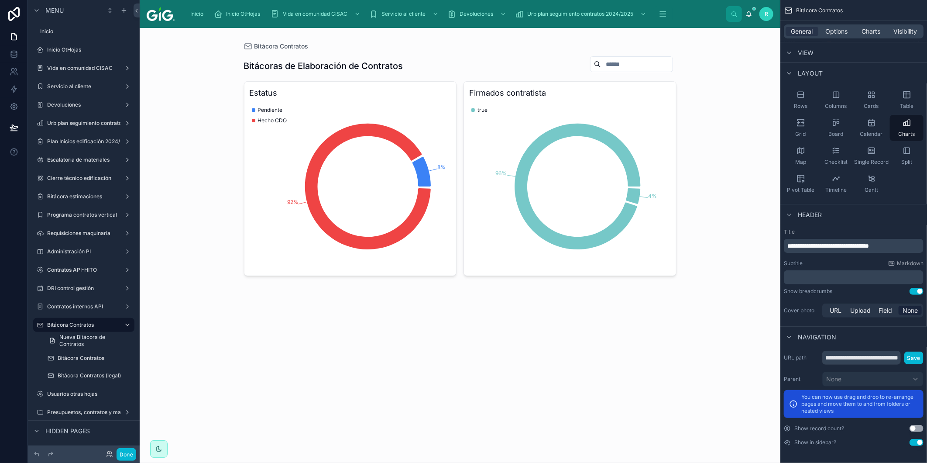
click at [313, 349] on div "Bitácora Contratos Bitácoras de Elaboración de Contratos Estatus 8% 92% Pendien…" at bounding box center [460, 245] width 641 height 435
click at [871, 29] on span "Charts" at bounding box center [870, 31] width 19 height 9
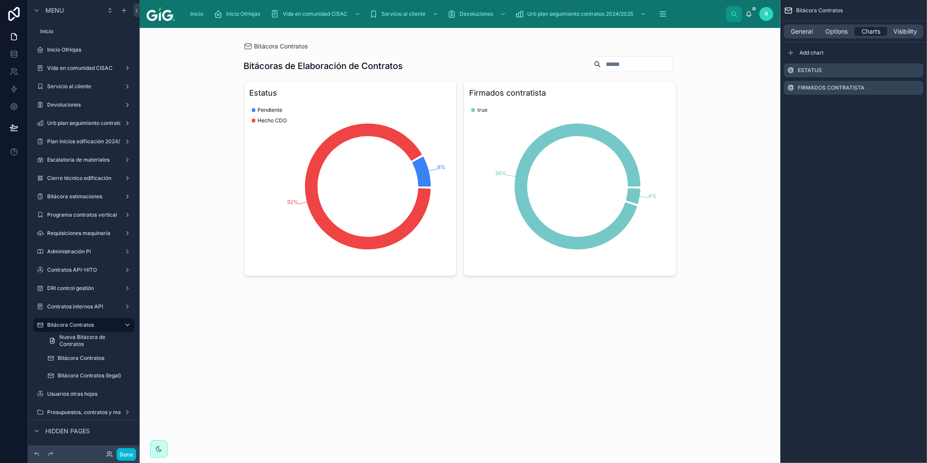
scroll to position [0, 0]
click at [799, 31] on span "General" at bounding box center [802, 31] width 22 height 9
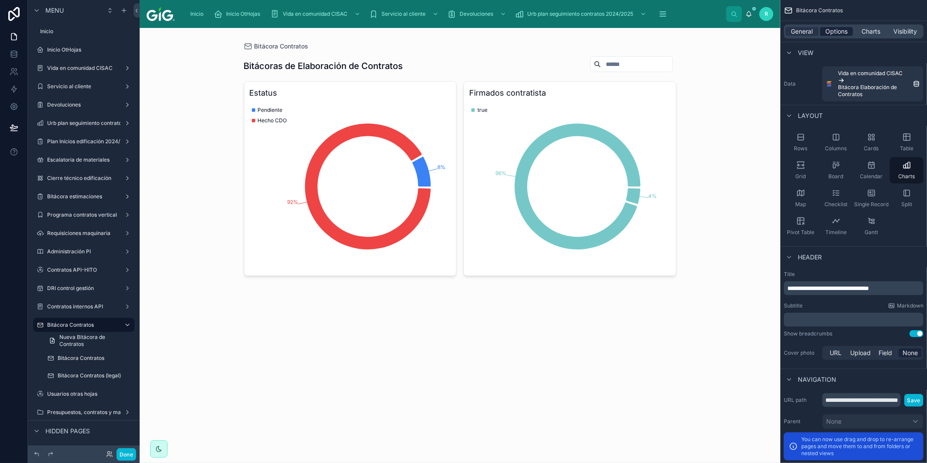
click at [829, 30] on span "Options" at bounding box center [836, 31] width 22 height 9
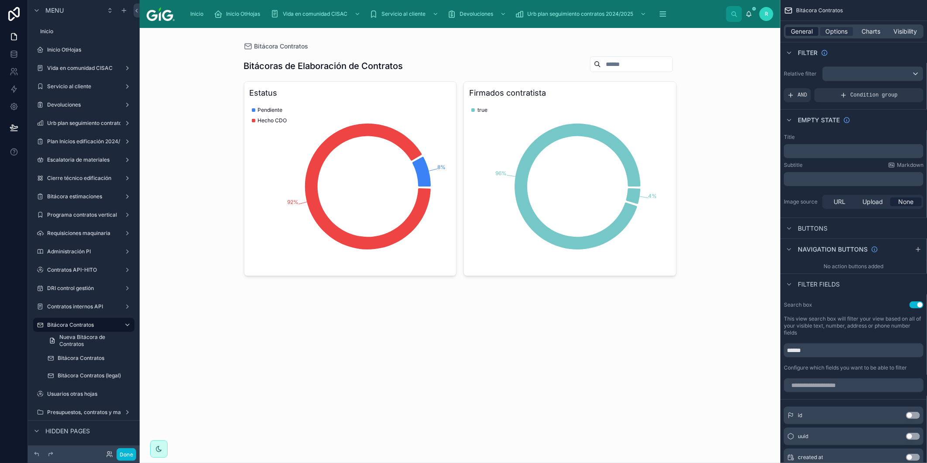
click at [789, 35] on div "General" at bounding box center [801, 31] width 33 height 9
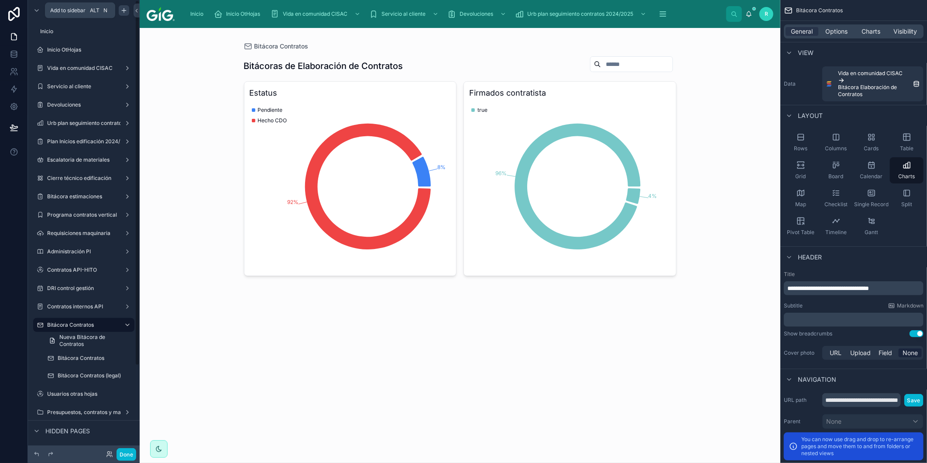
click at [123, 10] on icon "scrollable content" at bounding box center [123, 10] width 7 height 7
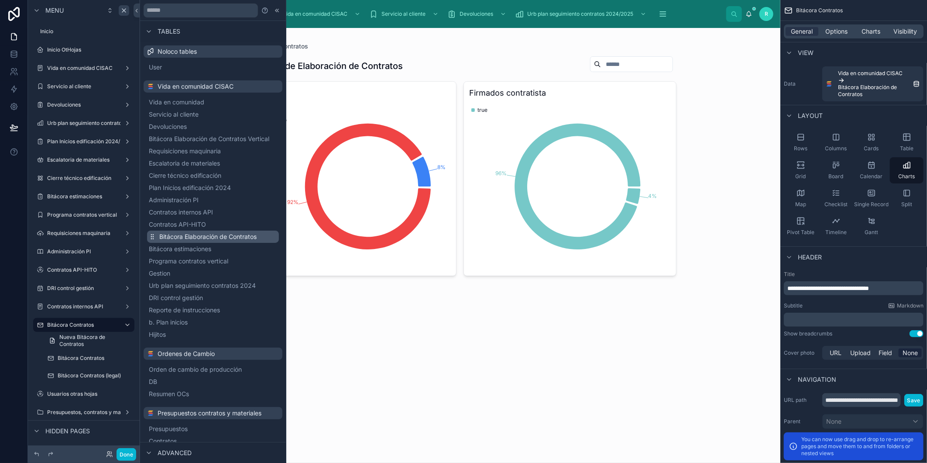
click at [227, 241] on span "Bitácora Elaboración de Contratos" at bounding box center [207, 236] width 97 height 9
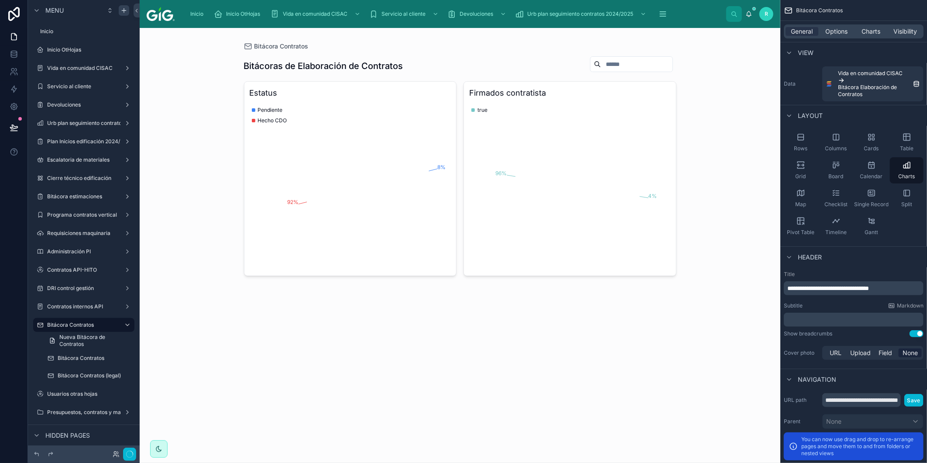
scroll to position [90, 0]
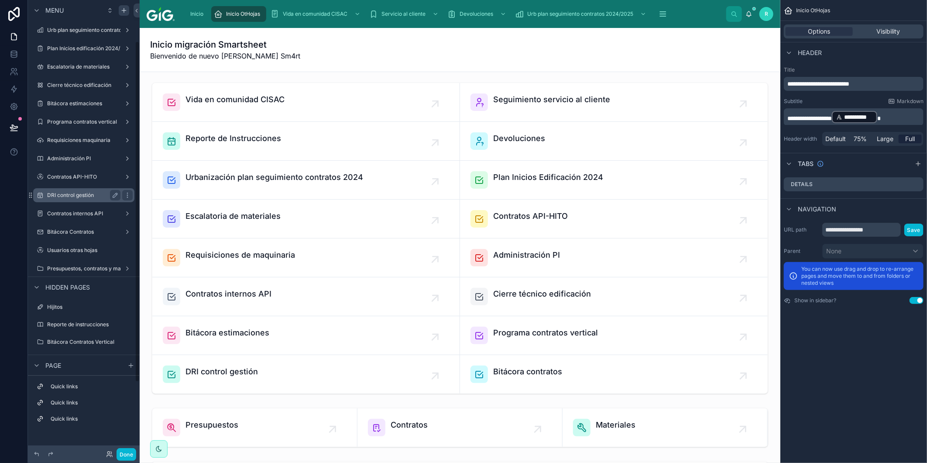
scroll to position [50, 0]
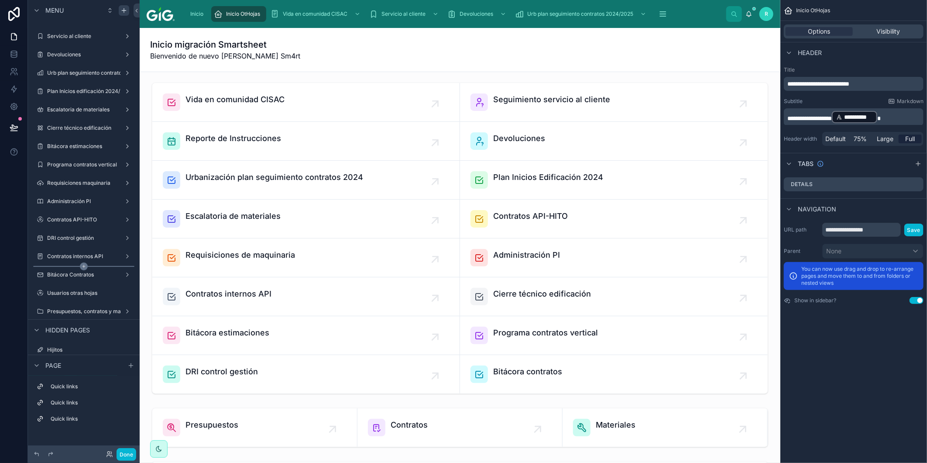
click at [91, 266] on div "scrollable content" at bounding box center [83, 266] width 101 height 1
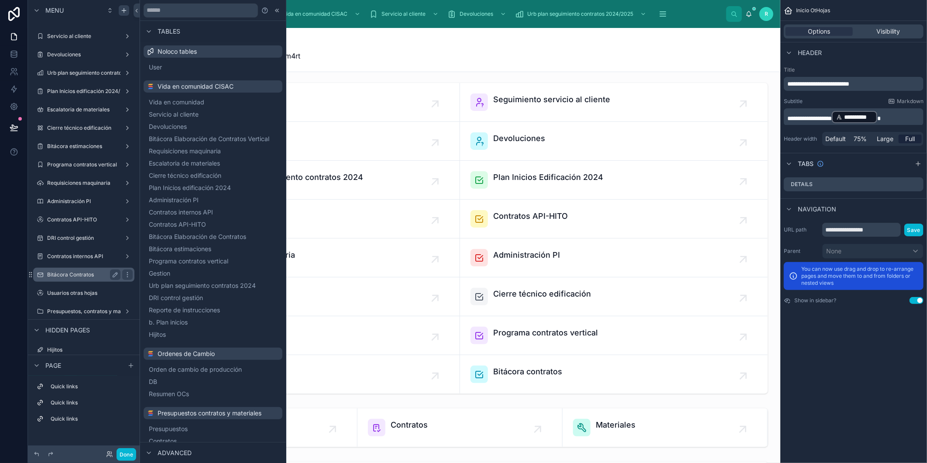
click at [87, 269] on div "Bitácora Contratos" at bounding box center [83, 274] width 73 height 10
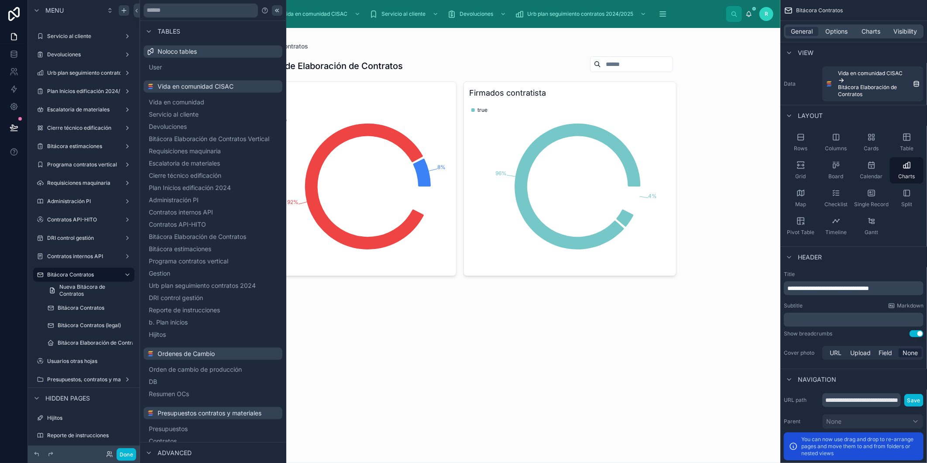
click at [274, 9] on icon at bounding box center [277, 10] width 7 height 7
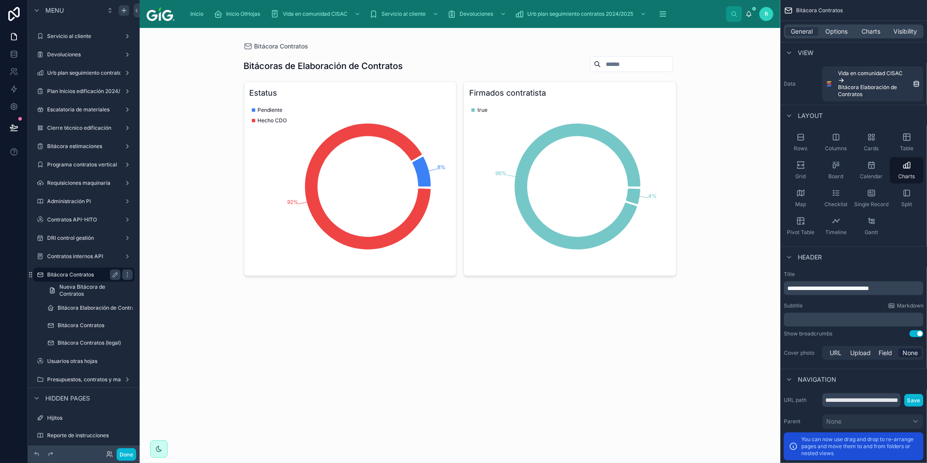
click at [102, 271] on label "Bitácora Contratos" at bounding box center [82, 274] width 70 height 7
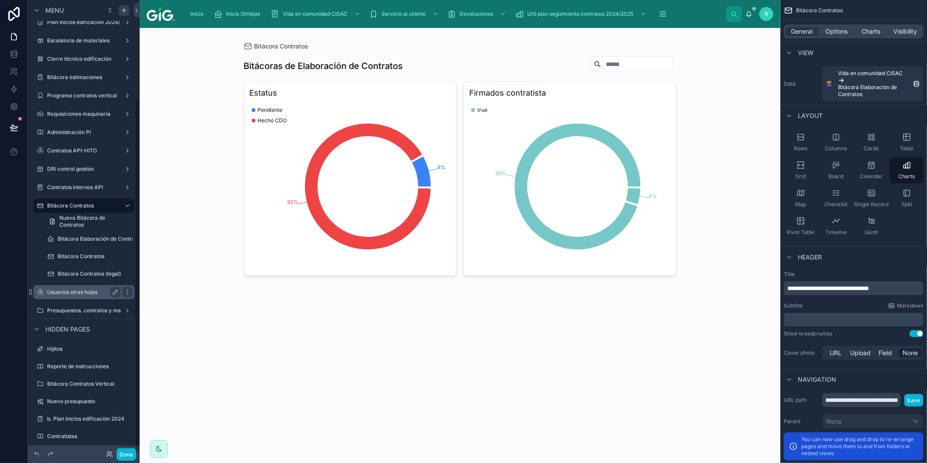
scroll to position [124, 0]
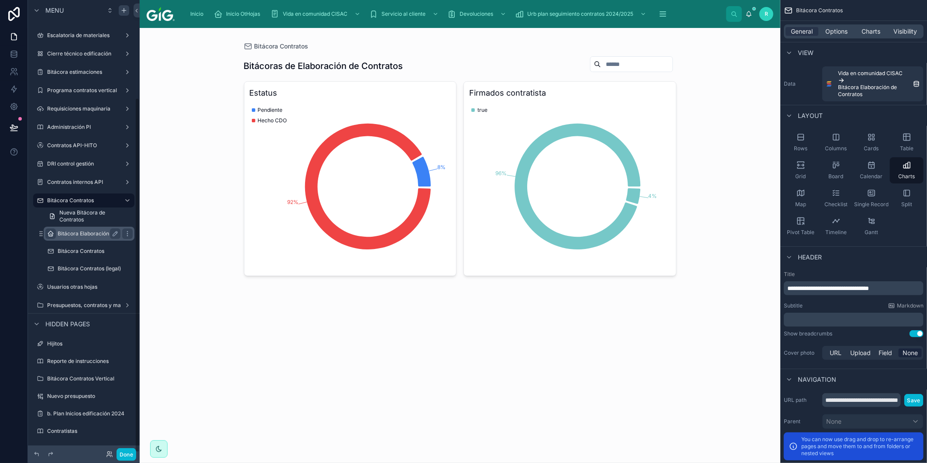
click at [51, 233] on icon "scrollable content" at bounding box center [50, 233] width 7 height 7
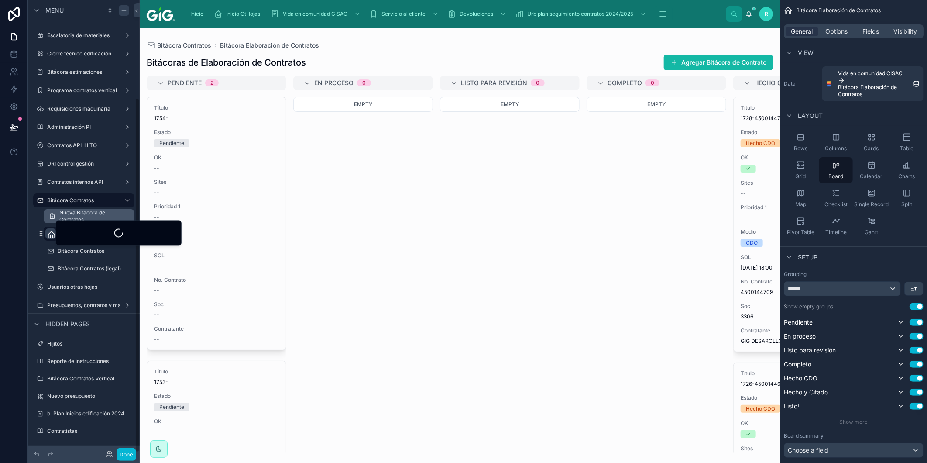
click at [67, 214] on span "Nueva Bitácora de Contratos" at bounding box center [94, 216] width 70 height 14
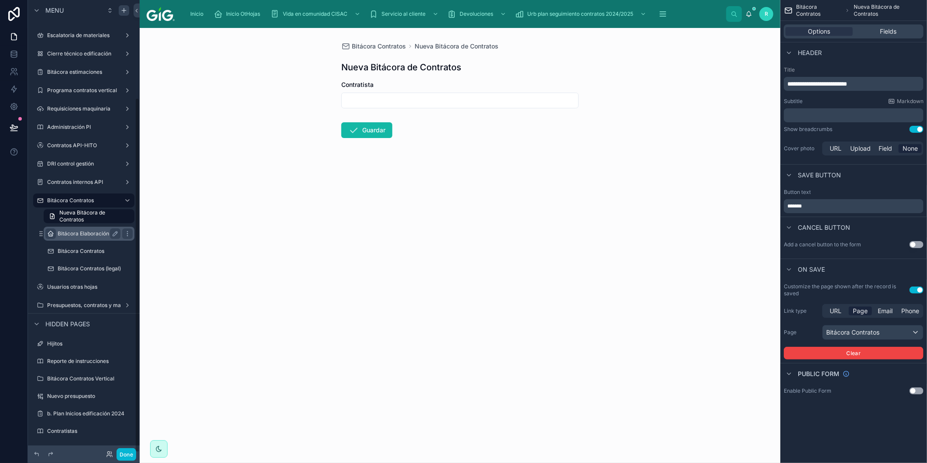
click at [73, 234] on label "Bitácora Elaboración de Contratos" at bounding box center [100, 233] width 85 height 7
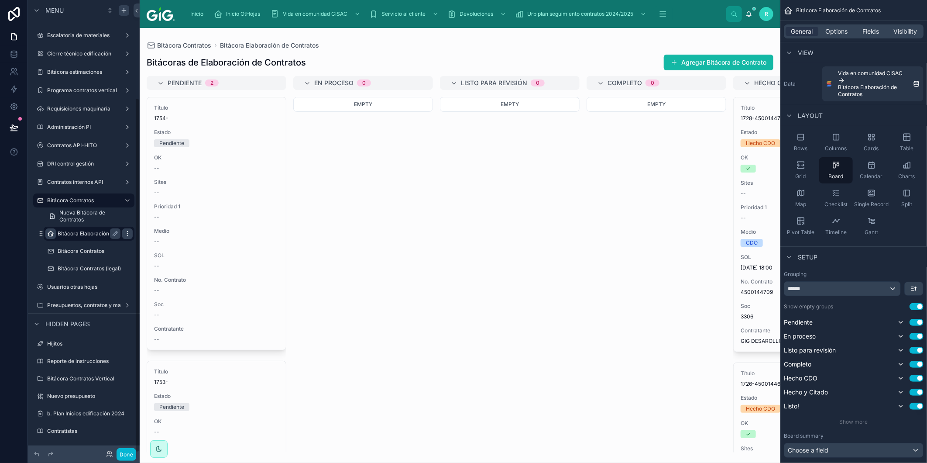
click at [127, 234] on icon "scrollable content" at bounding box center [127, 233] width 7 height 7
click at [162, 237] on span "Remove" at bounding box center [166, 239] width 23 height 9
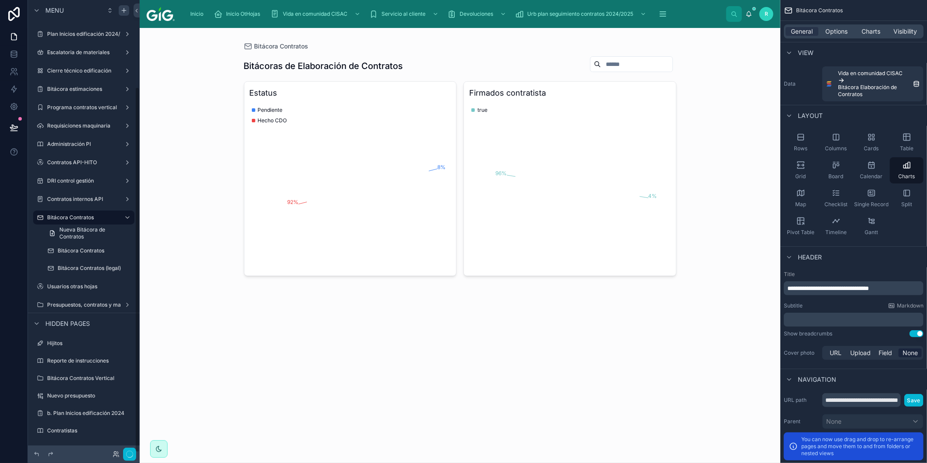
scroll to position [107, 0]
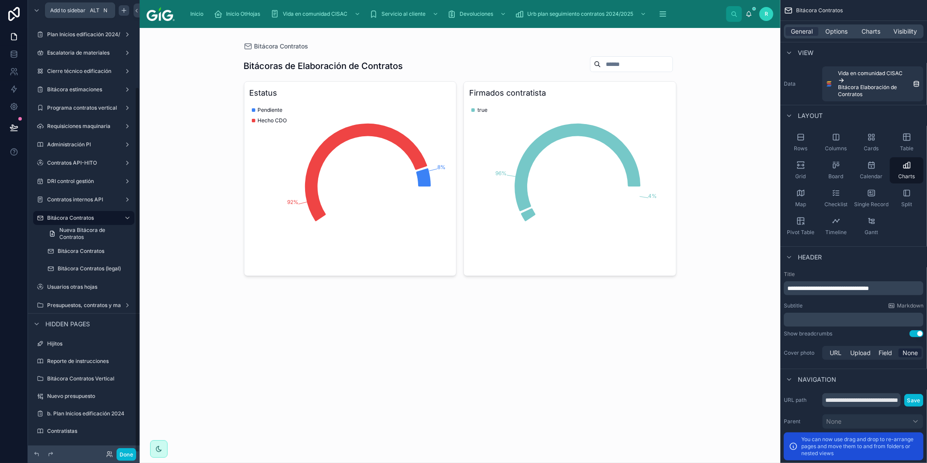
click at [124, 7] on icon "scrollable content" at bounding box center [123, 10] width 7 height 7
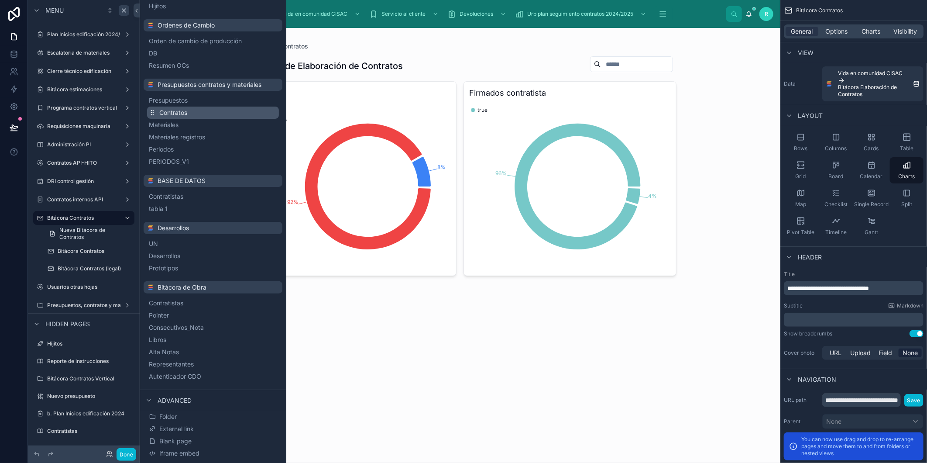
scroll to position [345, 0]
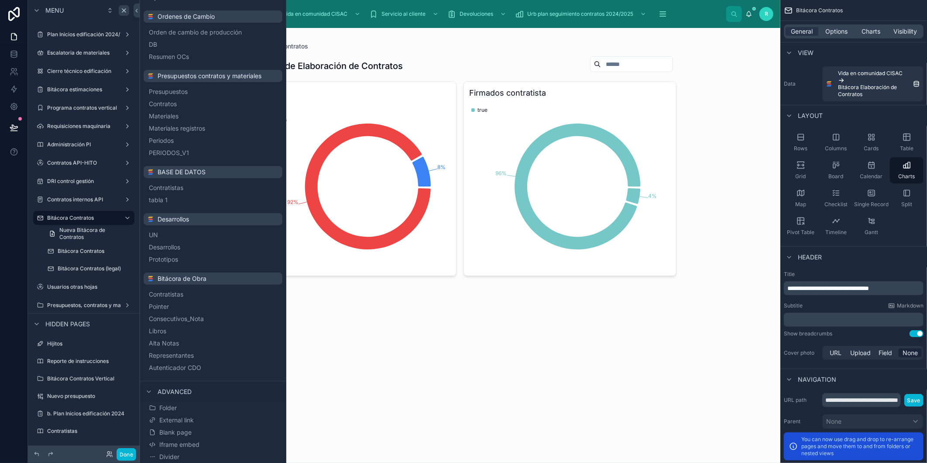
click at [191, 431] on button "Blank page" at bounding box center [213, 432] width 132 height 12
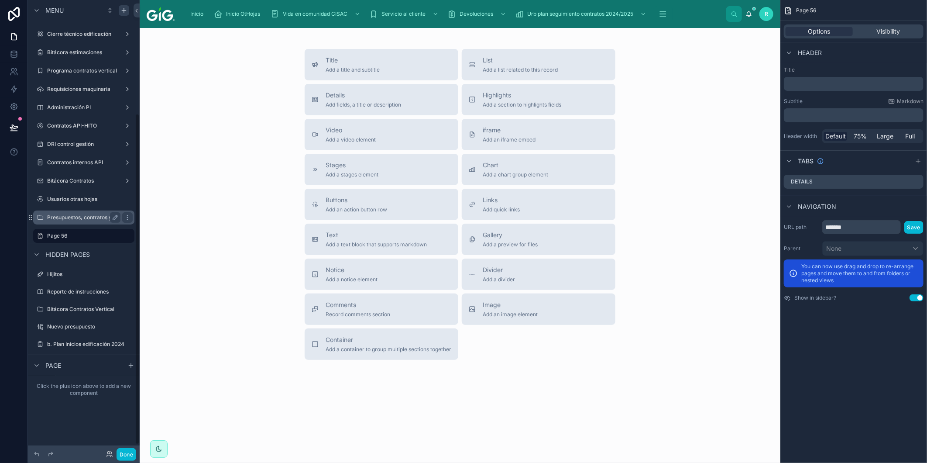
scroll to position [166, 0]
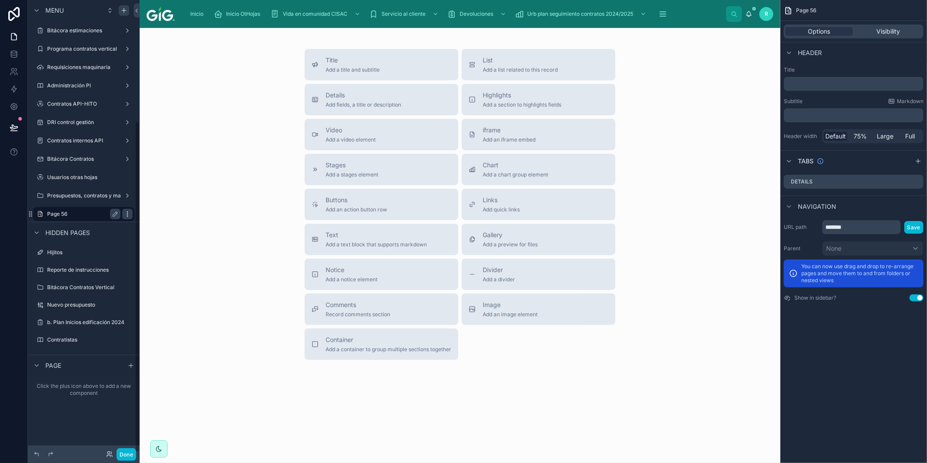
click at [125, 212] on icon "scrollable content" at bounding box center [127, 213] width 7 height 7
click at [80, 215] on label "Page 56" at bounding box center [82, 213] width 70 height 7
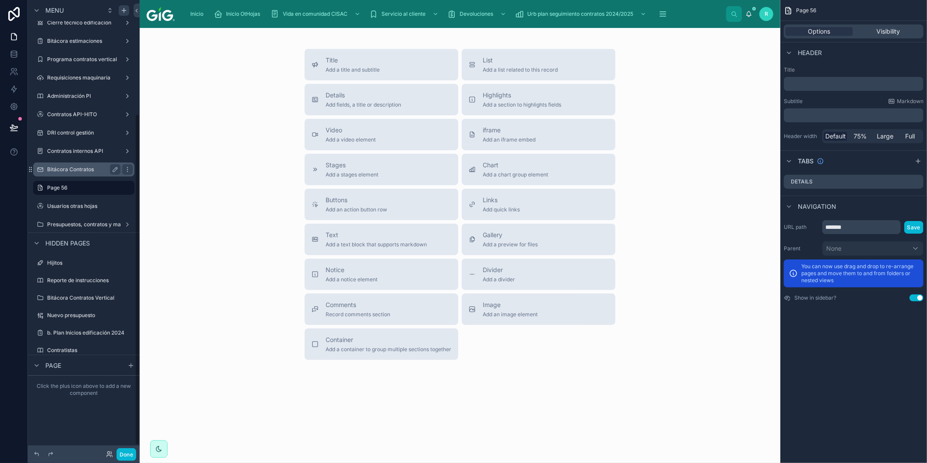
click at [93, 169] on label "Bitácora Contratos" at bounding box center [82, 169] width 70 height 7
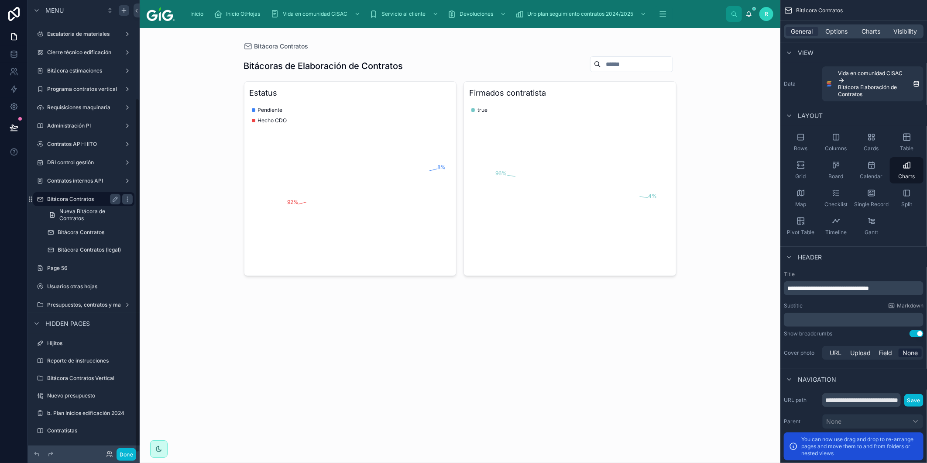
scroll to position [125, 0]
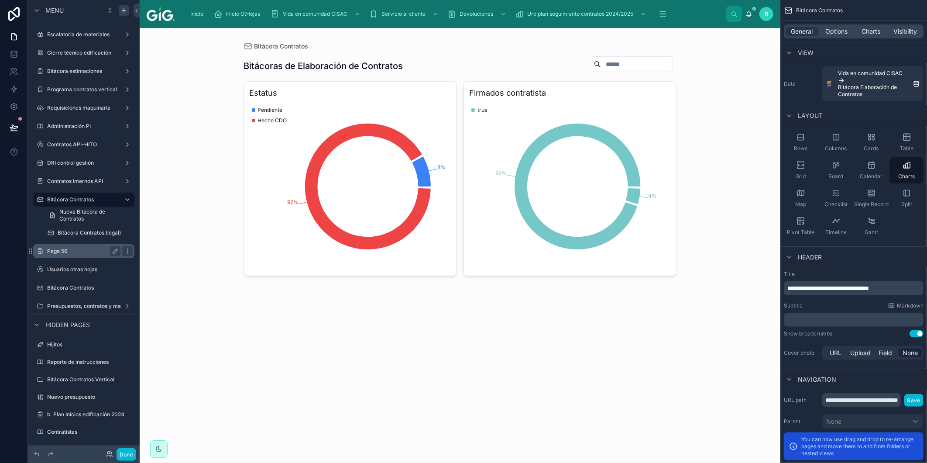
click at [62, 250] on label "Page 56" at bounding box center [82, 250] width 70 height 7
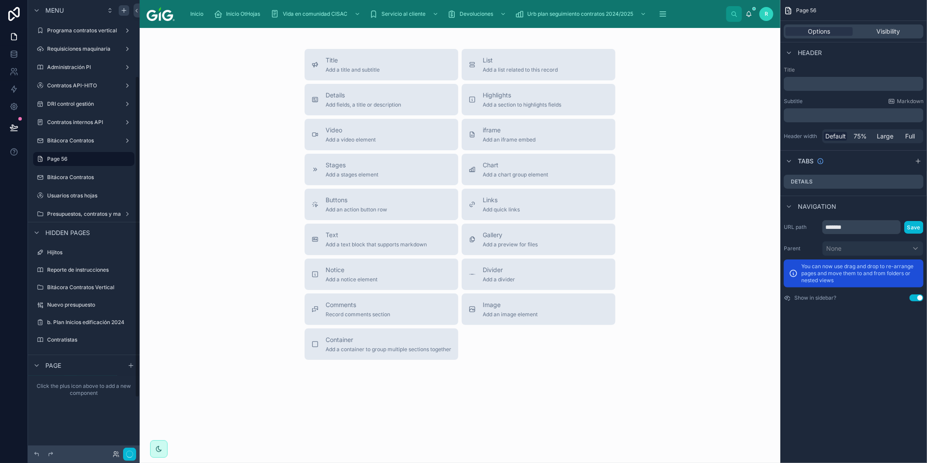
scroll to position [107, 0]
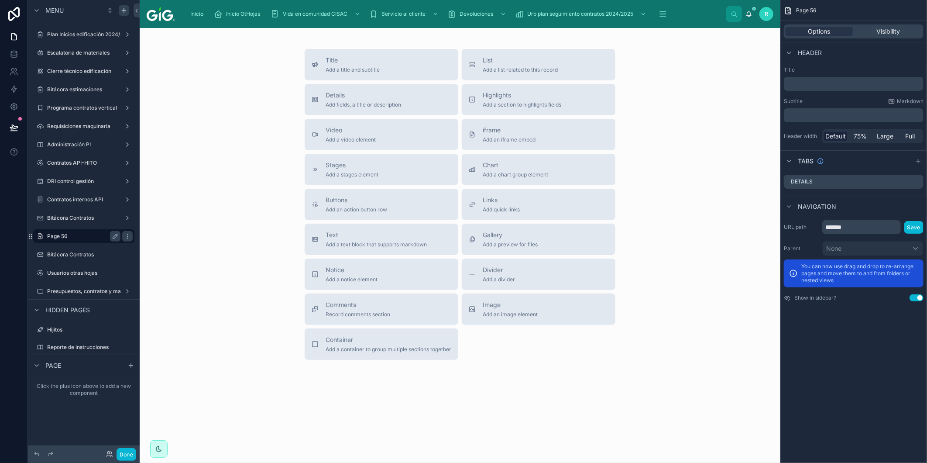
click at [99, 234] on label "Page 56" at bounding box center [82, 236] width 70 height 7
click at [129, 234] on icon "scrollable content" at bounding box center [127, 236] width 7 height 7
click at [238, 363] on div "Title Add a title and subtitle List Add a list related to this record Details A…" at bounding box center [460, 228] width 641 height 401
click at [515, 204] on span "Links" at bounding box center [501, 199] width 37 height 9
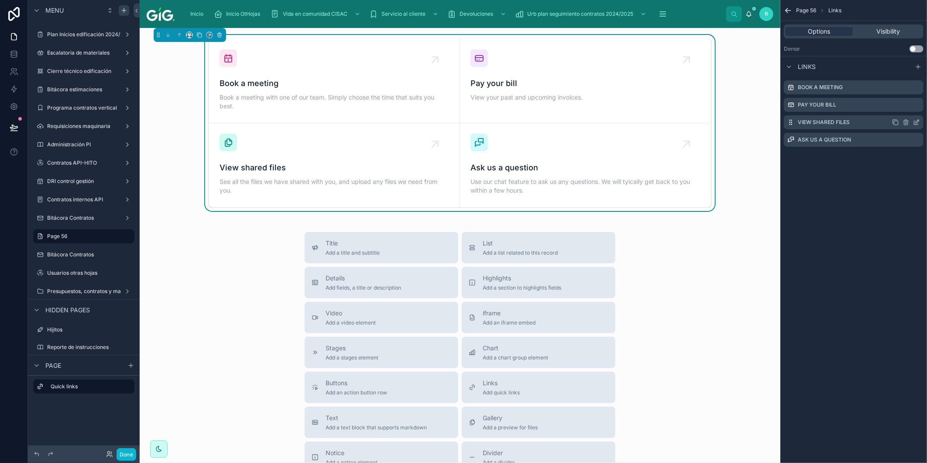
click at [908, 121] on icon "scrollable content" at bounding box center [905, 122] width 7 height 7
click at [902, 107] on icon at bounding box center [902, 108] width 7 height 7
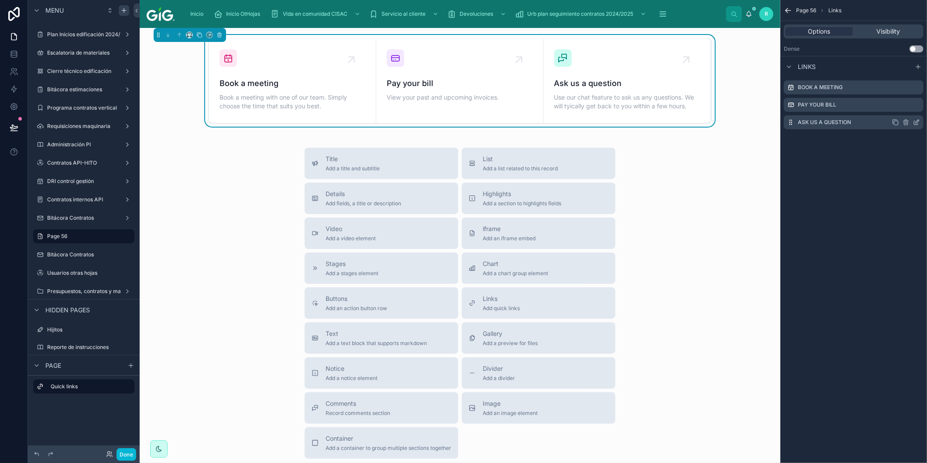
click at [908, 124] on icon "scrollable content" at bounding box center [906, 123] width 4 height 4
click at [901, 106] on icon at bounding box center [902, 106] width 5 height 0
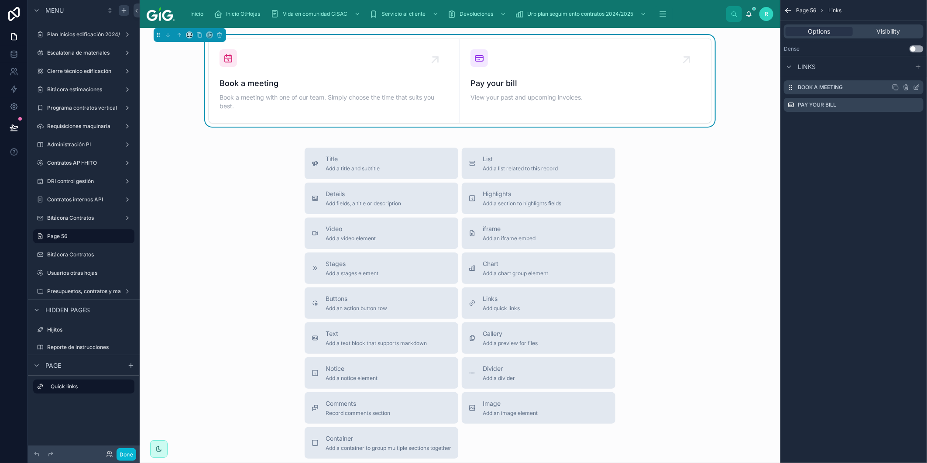
click at [917, 85] on icon "scrollable content" at bounding box center [916, 87] width 7 height 7
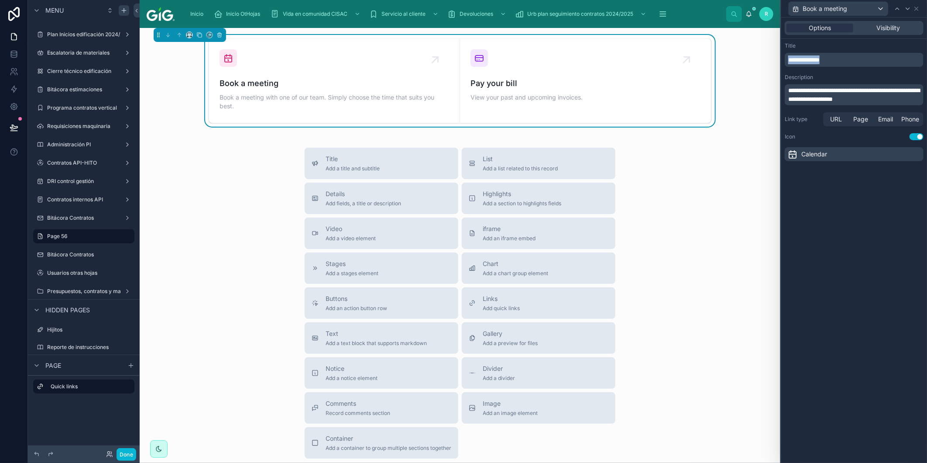
drag, startPoint x: 841, startPoint y: 56, endPoint x: 785, endPoint y: 59, distance: 56.4
click at [785, 59] on div "**********" at bounding box center [854, 60] width 139 height 14
click at [129, 236] on icon "scrollable content" at bounding box center [127, 236] width 7 height 7
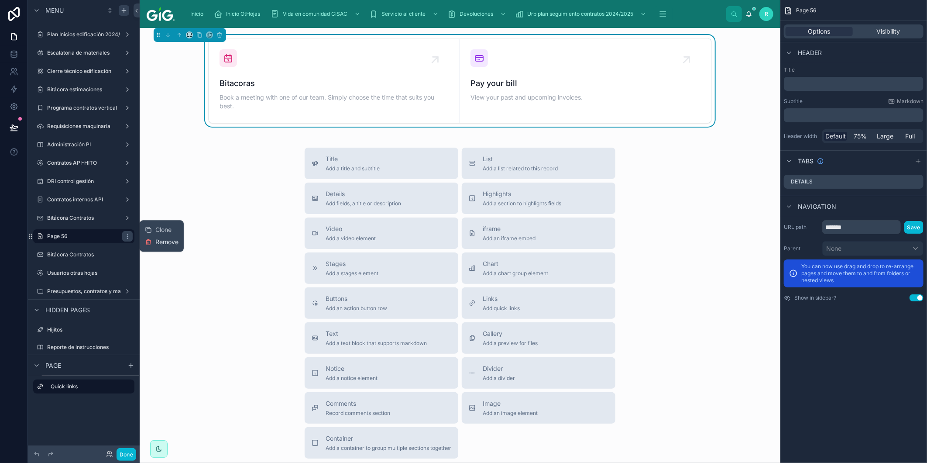
click at [157, 242] on span "Remove" at bounding box center [166, 241] width 23 height 9
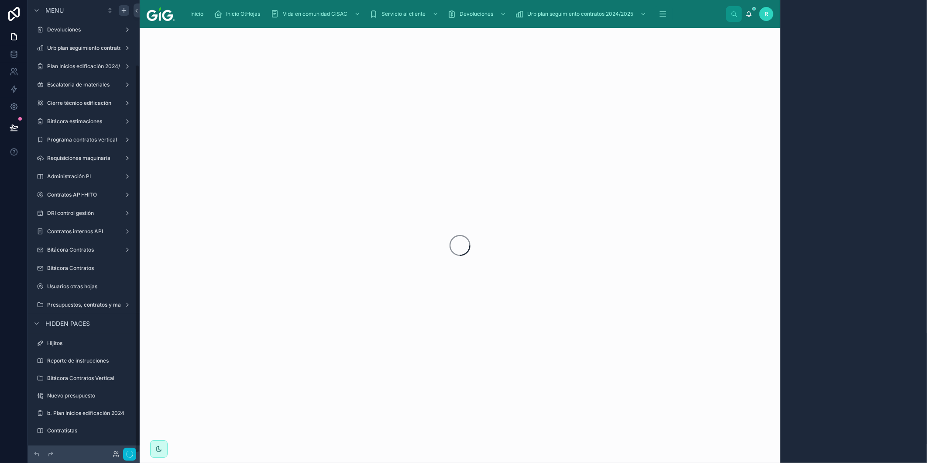
scroll to position [75, 0]
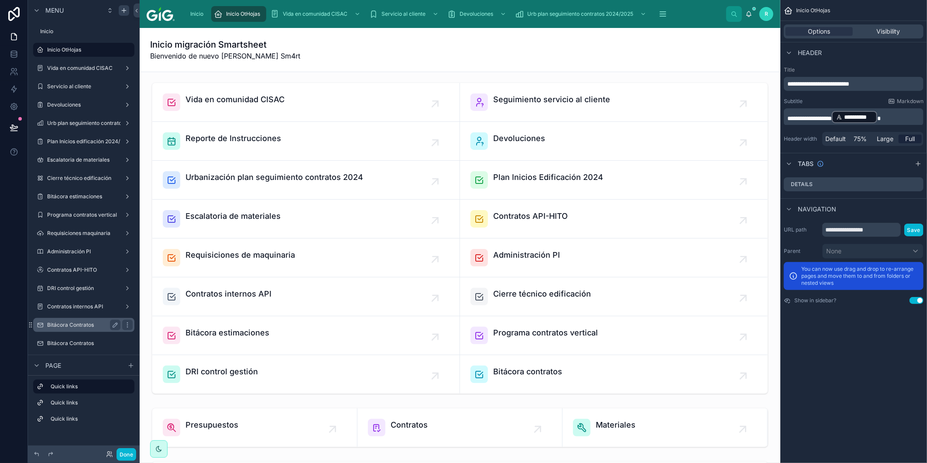
click at [81, 322] on label "Bitácora Contratos" at bounding box center [82, 324] width 70 height 7
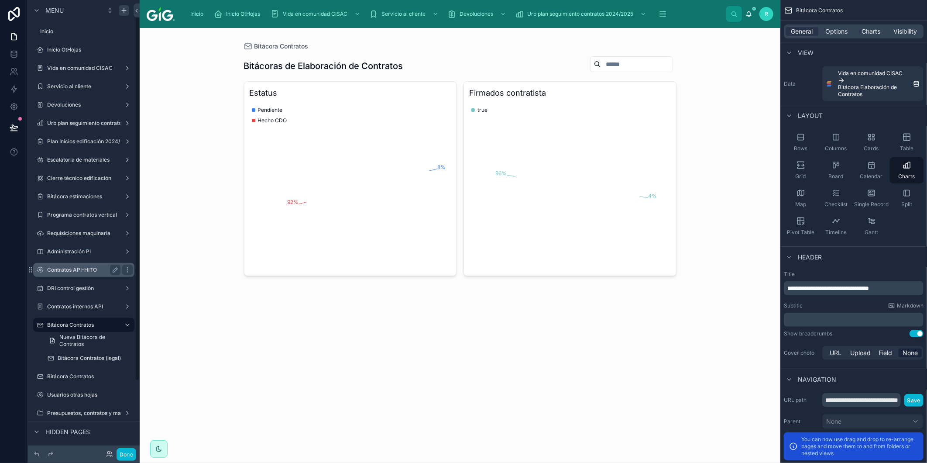
scroll to position [97, 0]
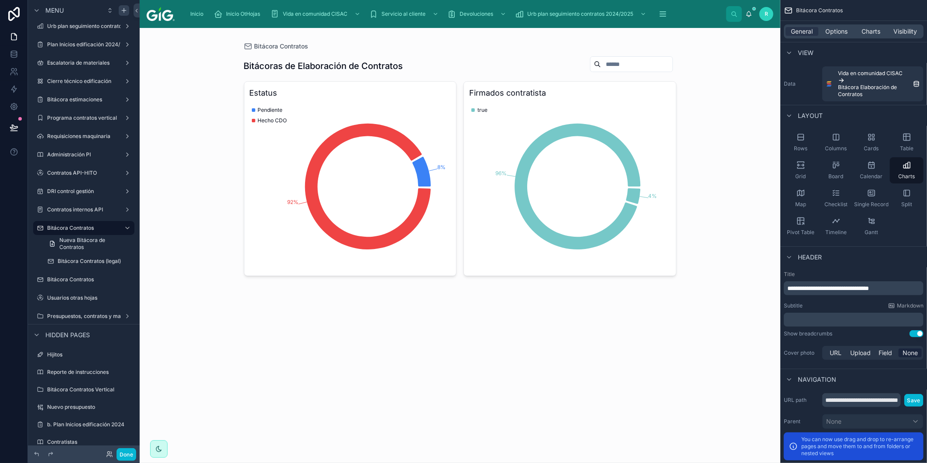
click at [29, 276] on div "Bitácora Contratos" at bounding box center [84, 279] width 112 height 16
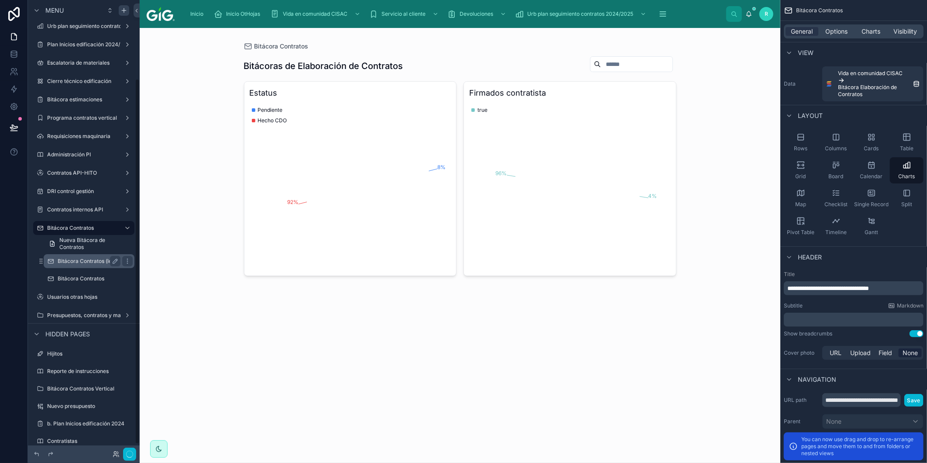
click at [86, 257] on label "Bitácora Contratos (legal)" at bounding box center [89, 260] width 63 height 7
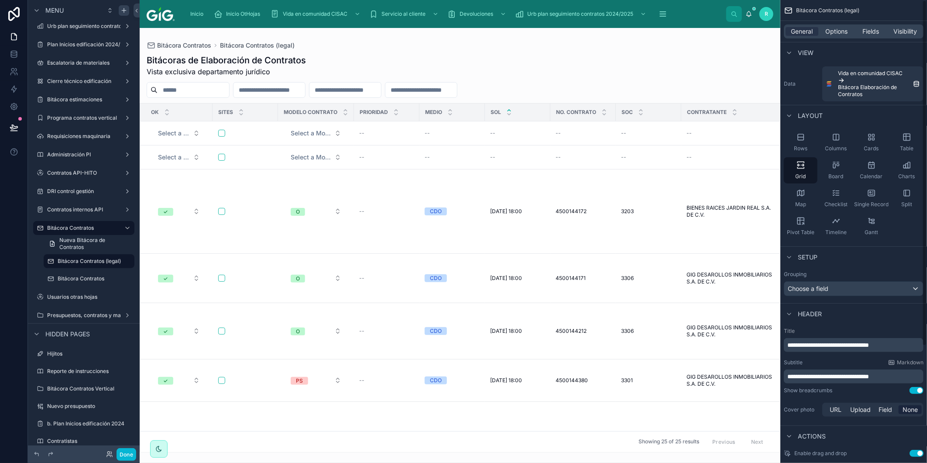
click at [869, 377] on span "**********" at bounding box center [828, 376] width 82 height 6
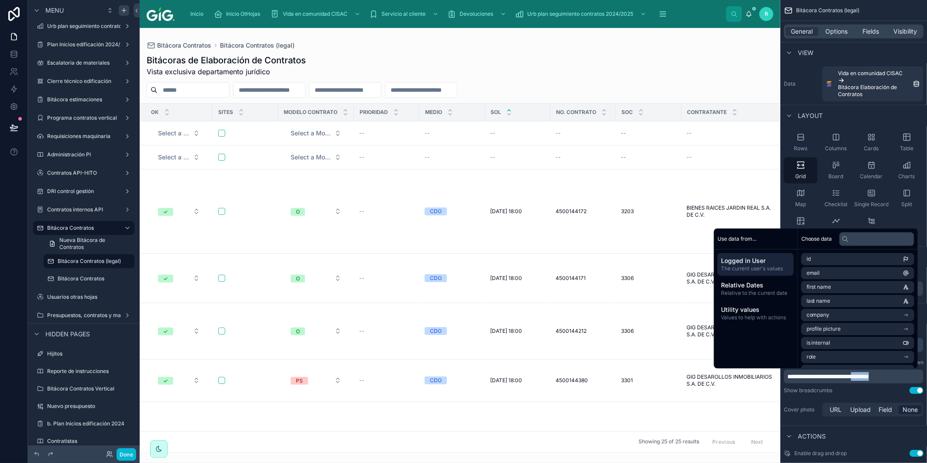
copy span "********"
click at [924, 229] on div "**********" at bounding box center [853, 231] width 147 height 463
click at [865, 391] on div "Show breadcrumbs Use setting" at bounding box center [854, 390] width 140 height 7
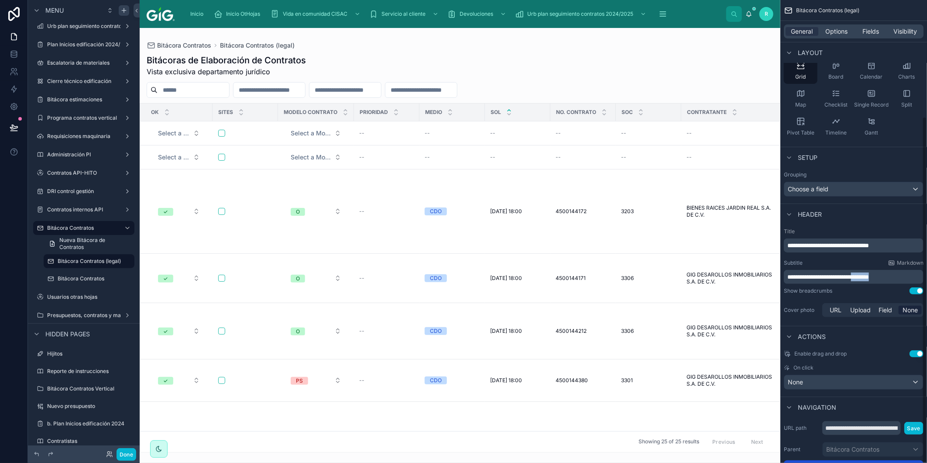
scroll to position [156, 0]
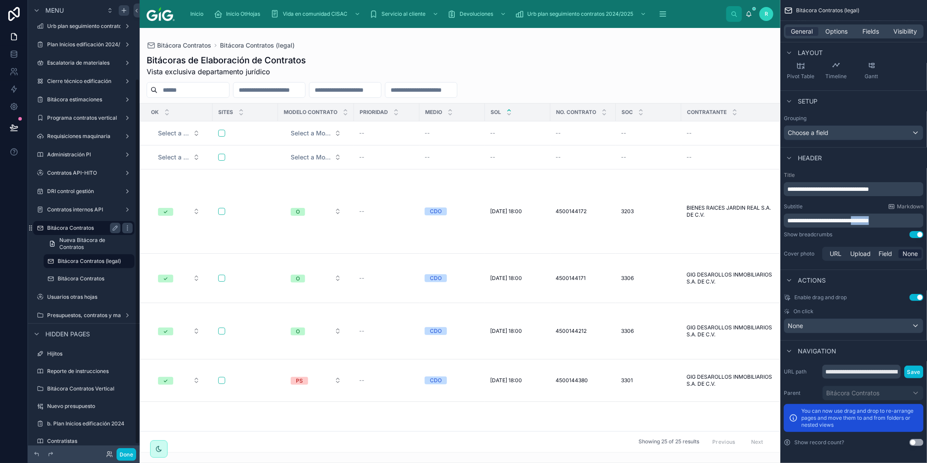
click at [89, 227] on label "Bitácora Contratos" at bounding box center [82, 227] width 70 height 7
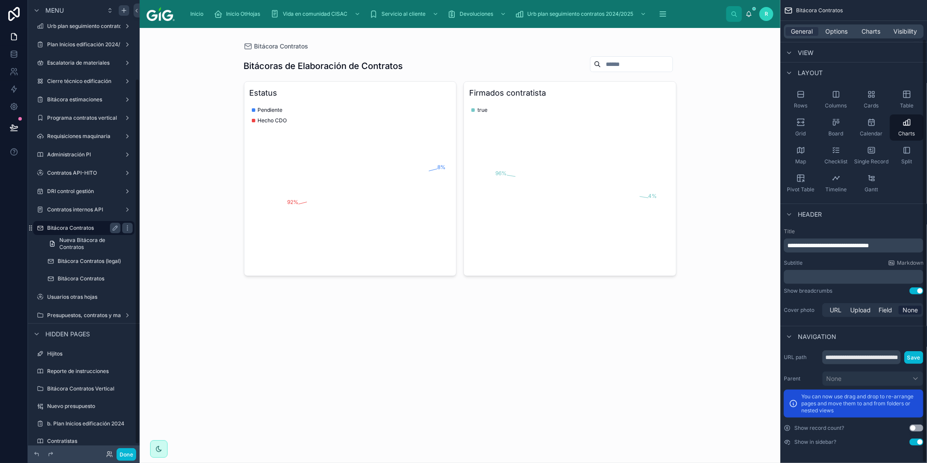
scroll to position [42, 0]
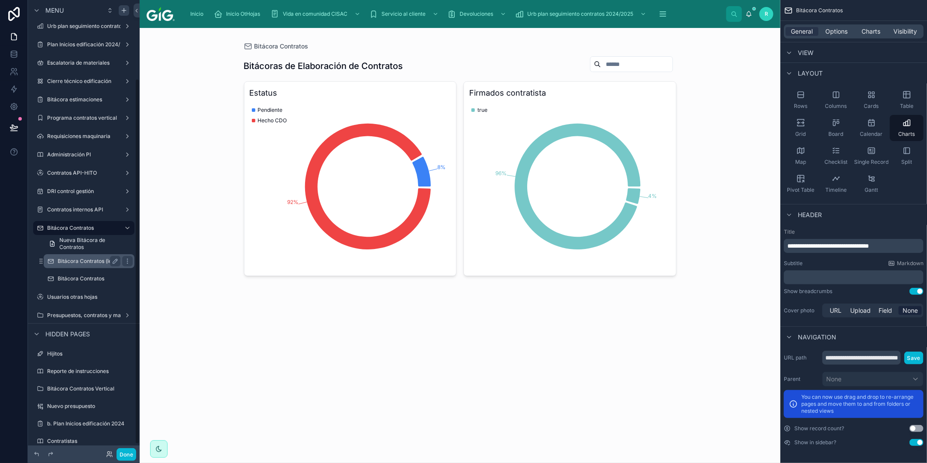
click at [106, 263] on label "Bitácora Contratos (legal)" at bounding box center [89, 260] width 63 height 7
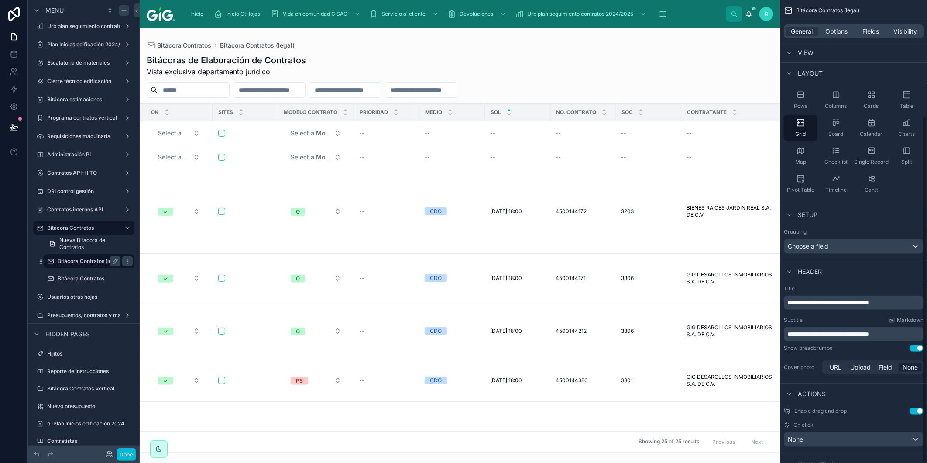
scroll to position [156, 0]
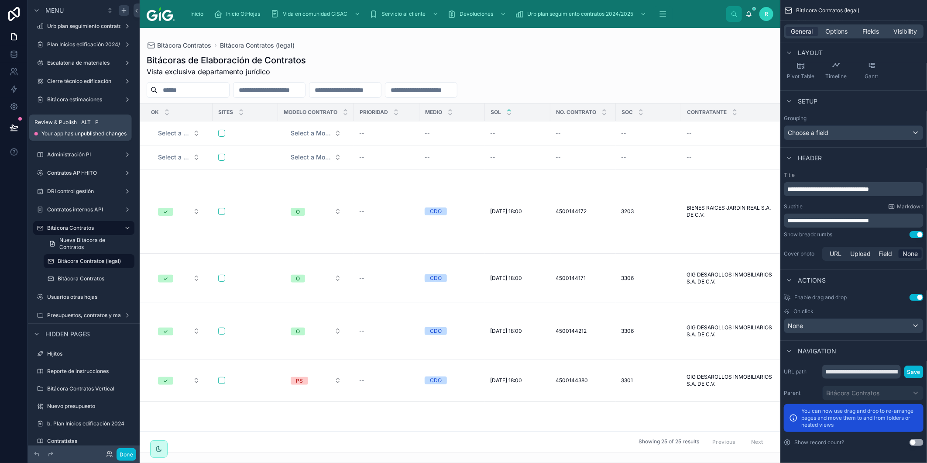
click at [17, 125] on icon at bounding box center [14, 127] width 9 height 9
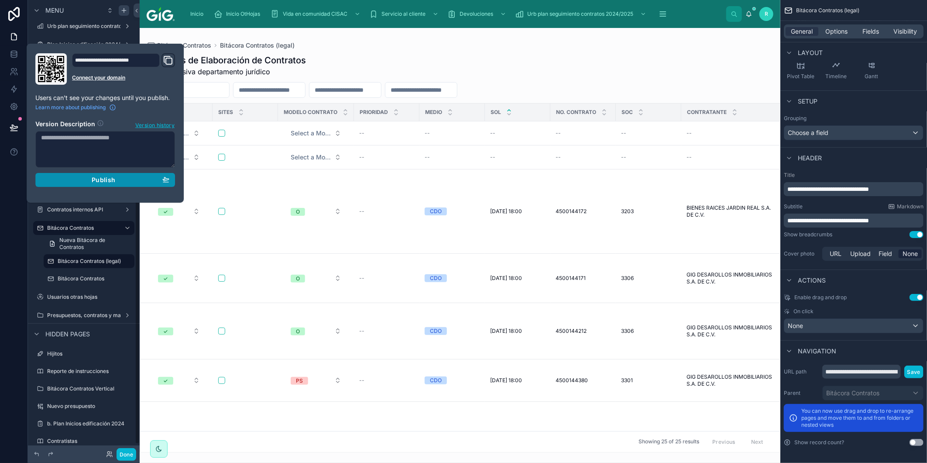
click at [140, 180] on div "Publish" at bounding box center [105, 180] width 128 height 8
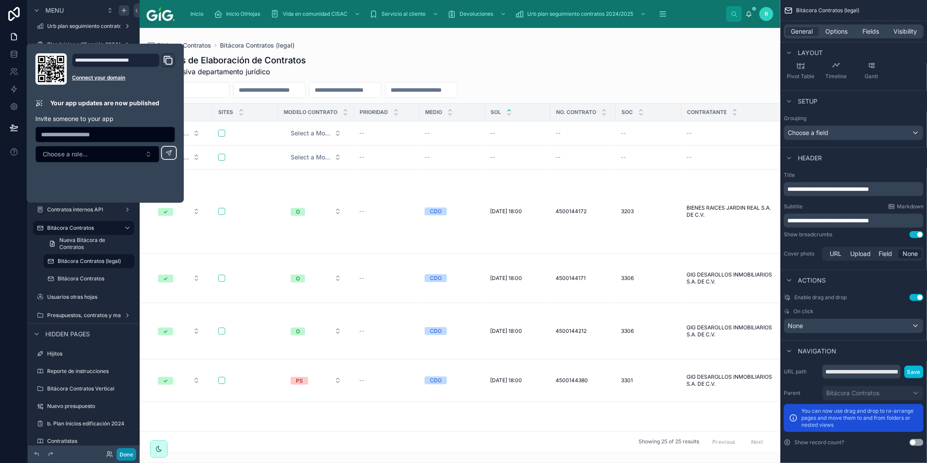
click at [132, 456] on button "Done" at bounding box center [126, 454] width 20 height 13
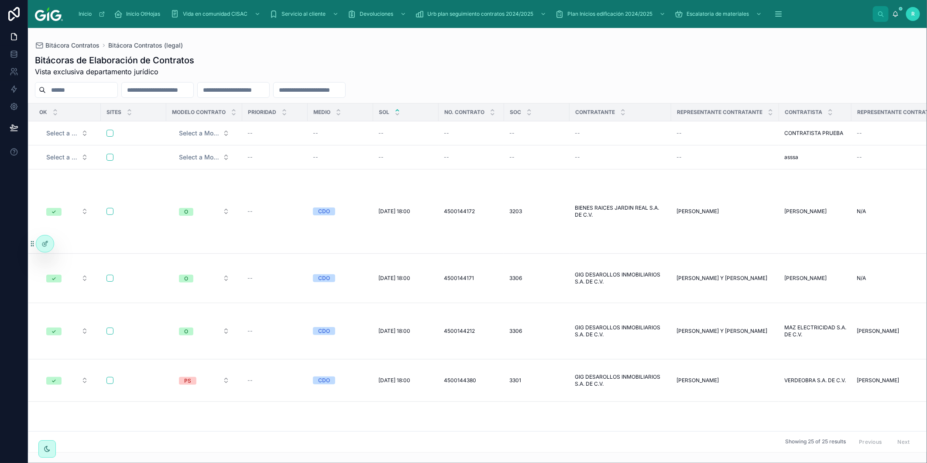
click at [646, 55] on div "Bitácoras de Elaboración de Contratos Vista exclusiva departamento jurídico" at bounding box center [477, 65] width 885 height 23
